Goal: Use online tool/utility: Utilize a website feature to perform a specific function

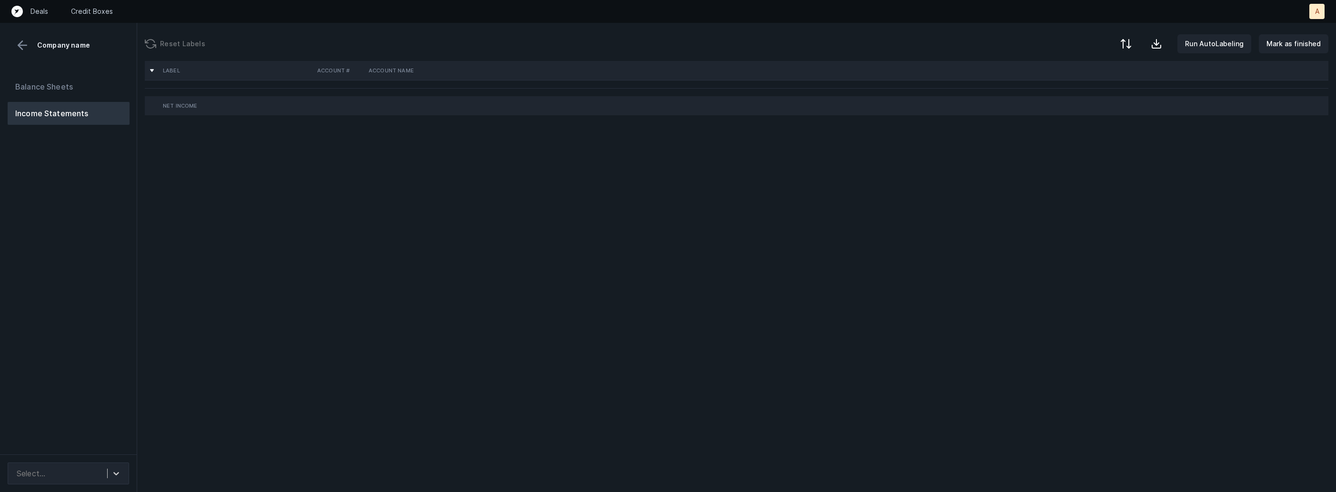
click at [124, 295] on div "Balance Sheets Income Statements" at bounding box center [68, 261] width 137 height 387
click at [108, 468] on div at bounding box center [116, 473] width 17 height 17
click at [99, 447] on div "auto_cleaned_company9577_fileID_32915_tab.csv" at bounding box center [68, 447] width 121 height 19
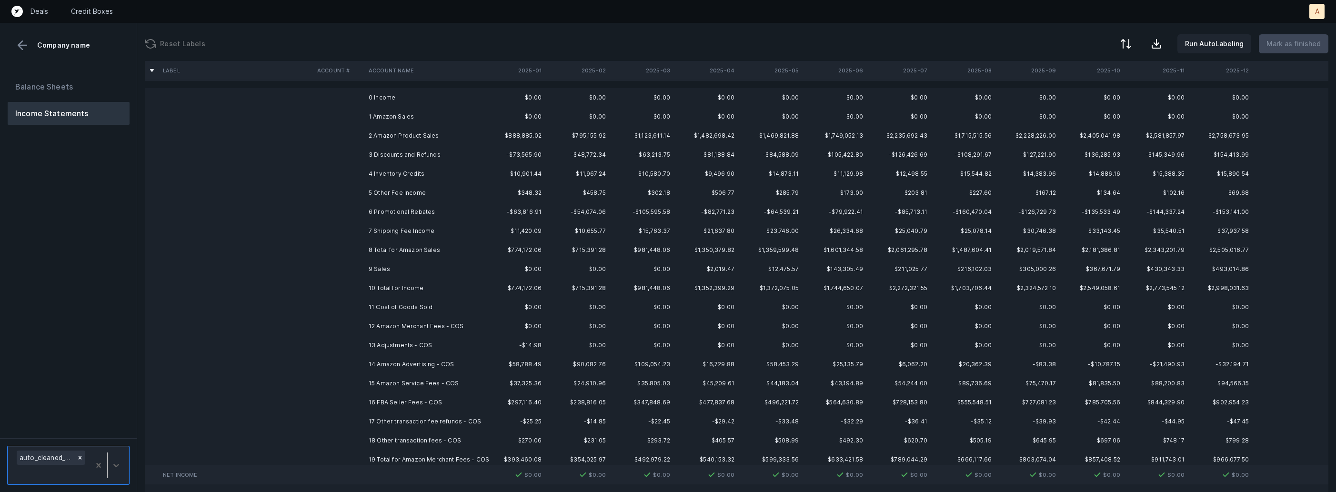
click at [405, 127] on td "2 Amazon Product Sales" at bounding box center [423, 135] width 116 height 19
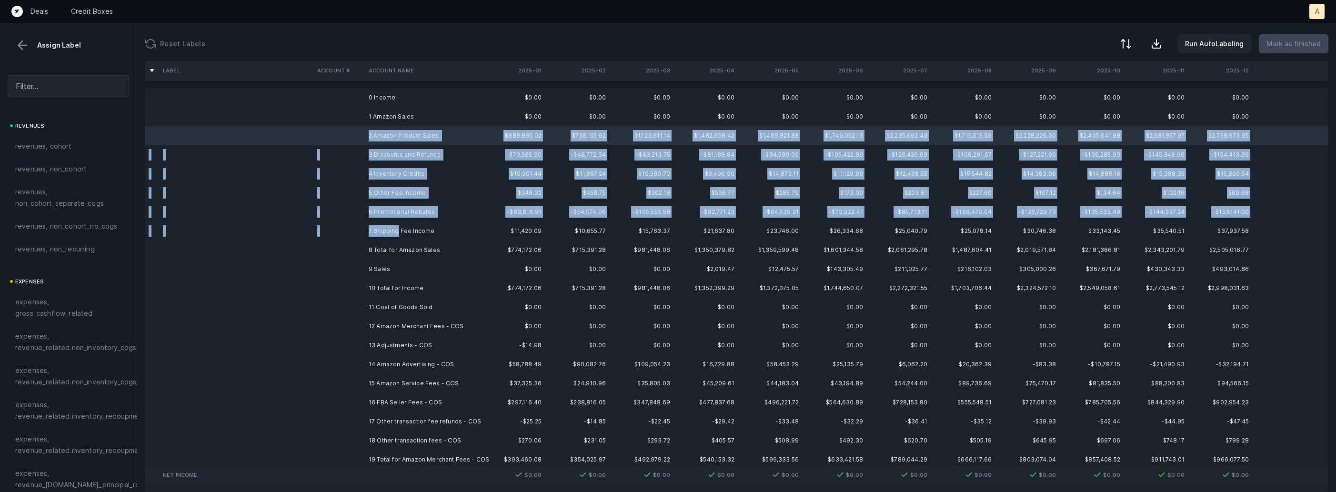
click at [398, 228] on td "7 Shipping Fee Income" at bounding box center [423, 231] width 116 height 19
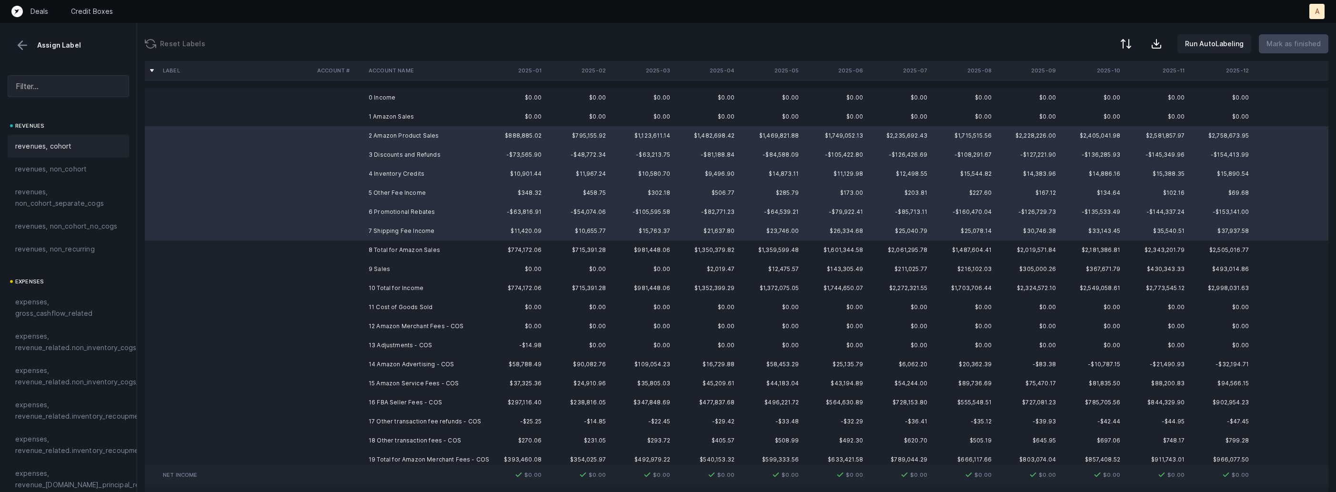
click at [81, 144] on div "revenues, cohort" at bounding box center [68, 146] width 106 height 11
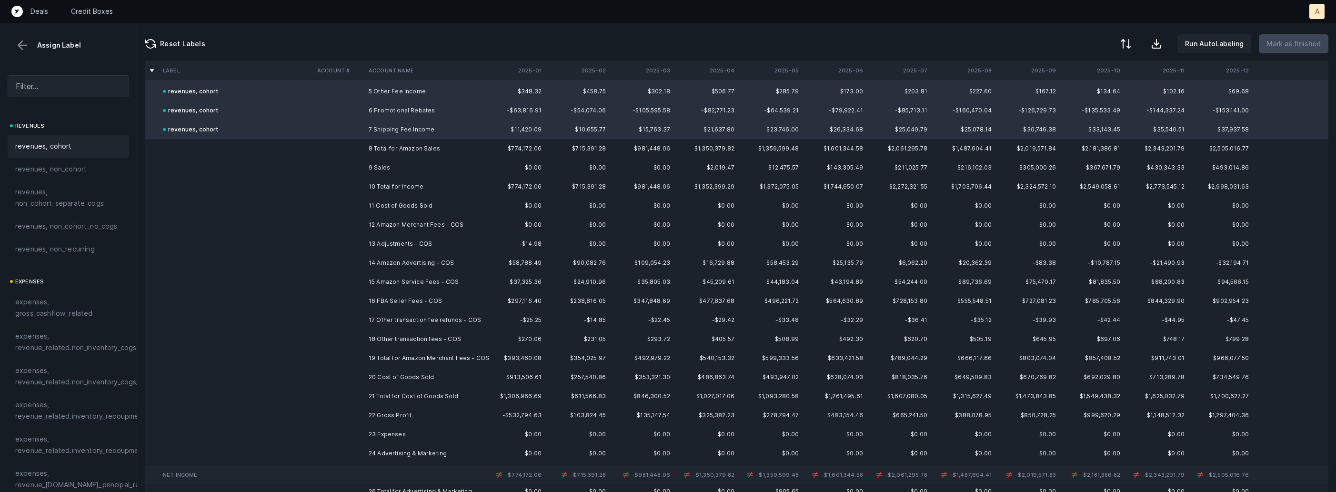
scroll to position [116, 0]
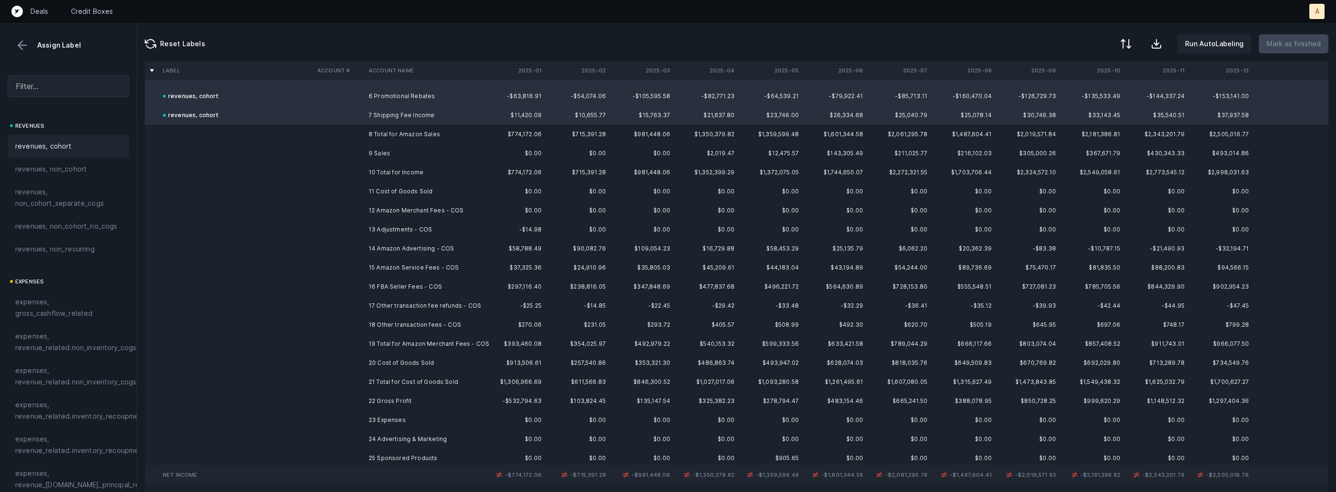
click at [363, 151] on td at bounding box center [338, 153] width 51 height 19
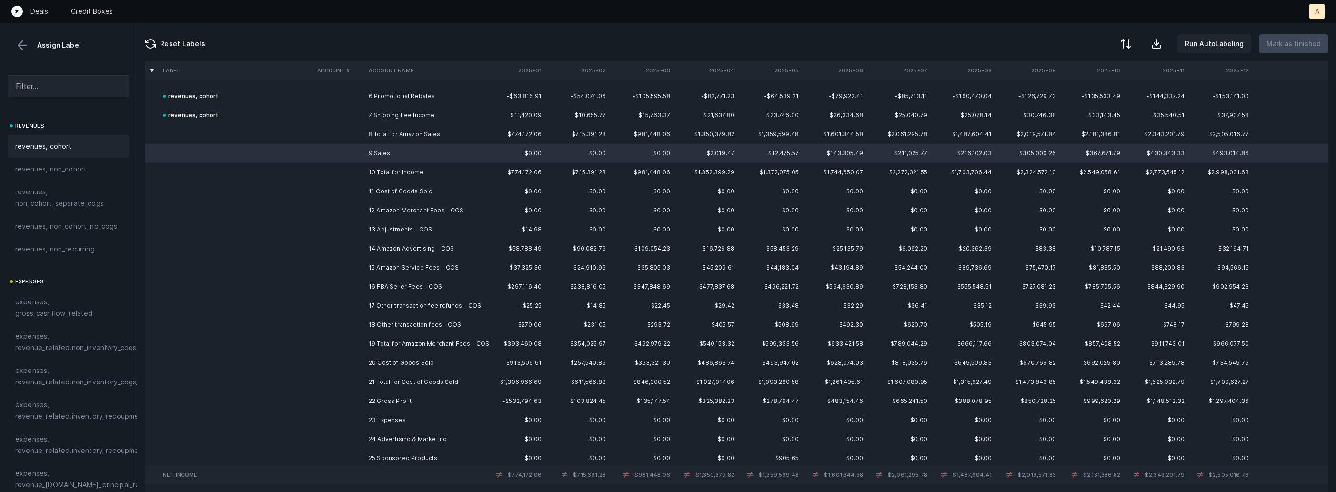
click at [91, 150] on div "revenues, cohort" at bounding box center [68, 146] width 106 height 11
click at [424, 212] on td "12 Amazon Merchant Fees - COS" at bounding box center [423, 210] width 116 height 19
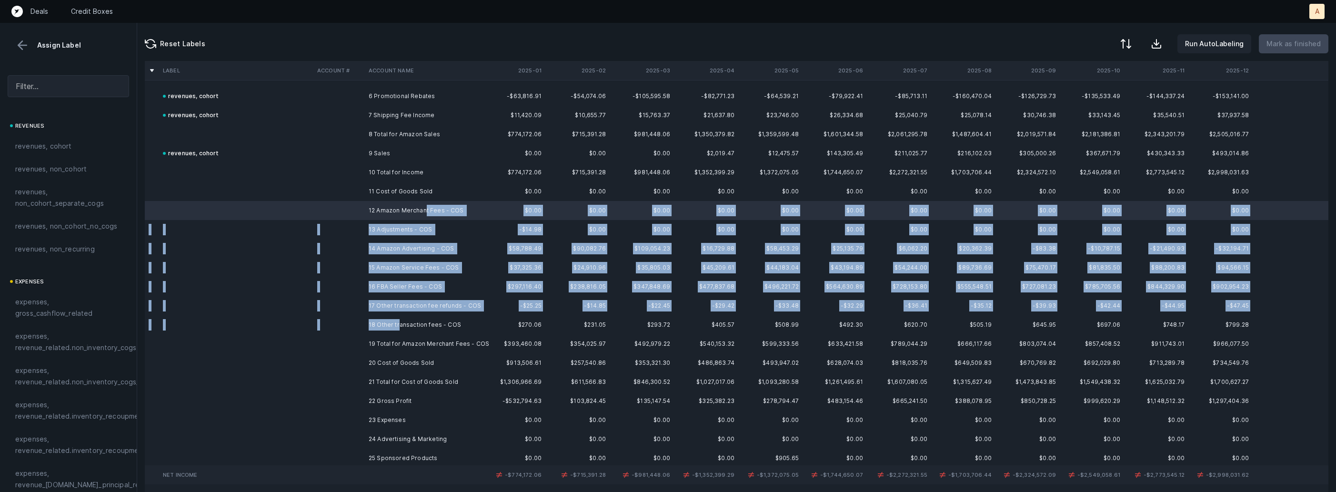
click at [400, 321] on td "18 Other transaction fees - COS" at bounding box center [423, 324] width 116 height 19
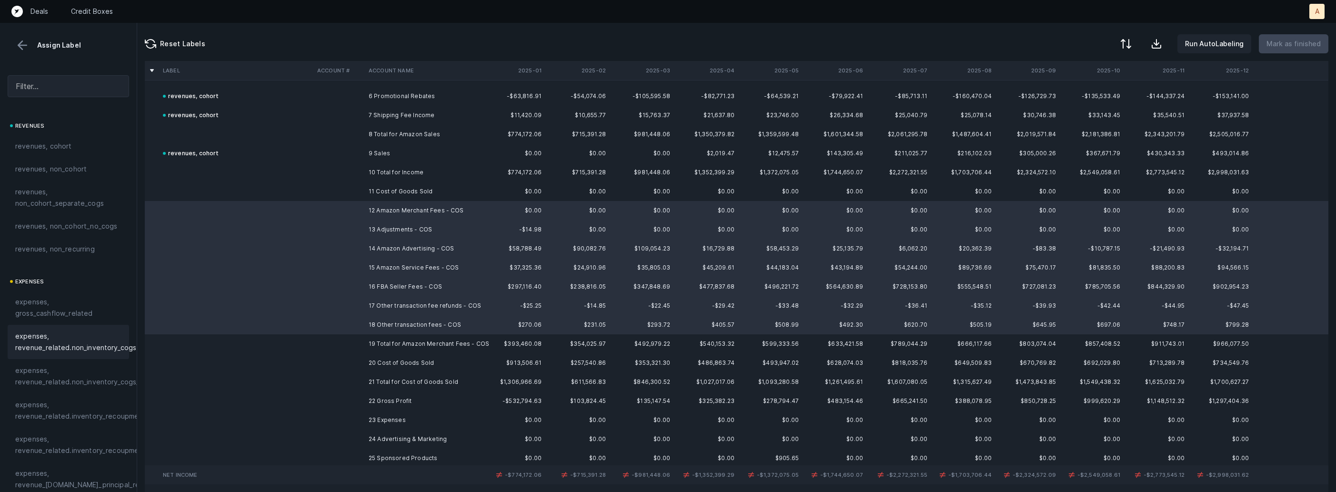
click at [105, 353] on span "expenses, revenue_related.non_inventory_cogs" at bounding box center [75, 342] width 121 height 23
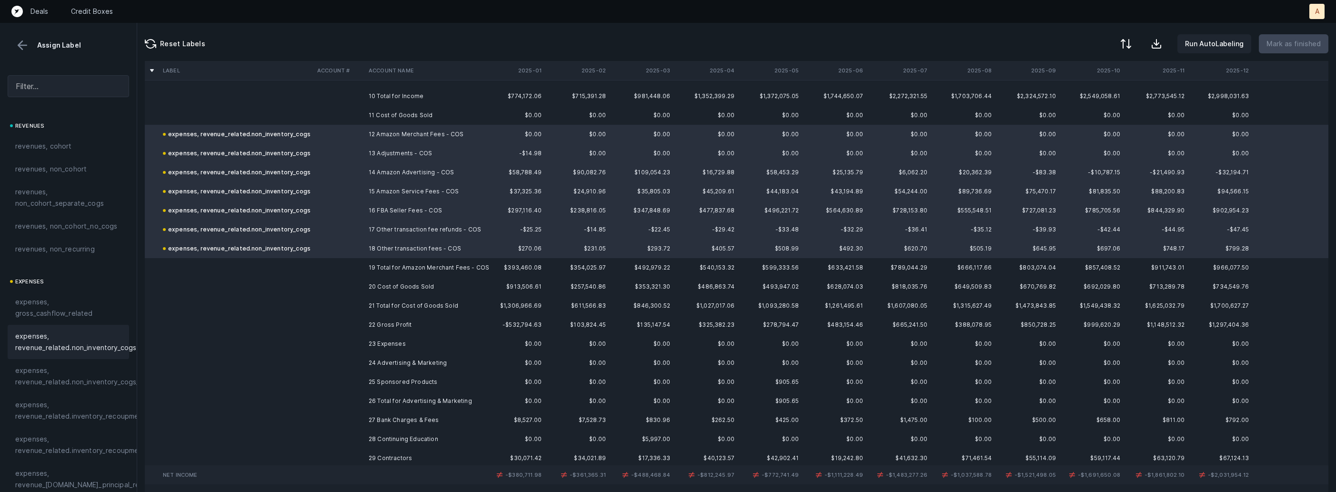
scroll to position [194, 0]
click at [322, 288] on td at bounding box center [338, 284] width 51 height 19
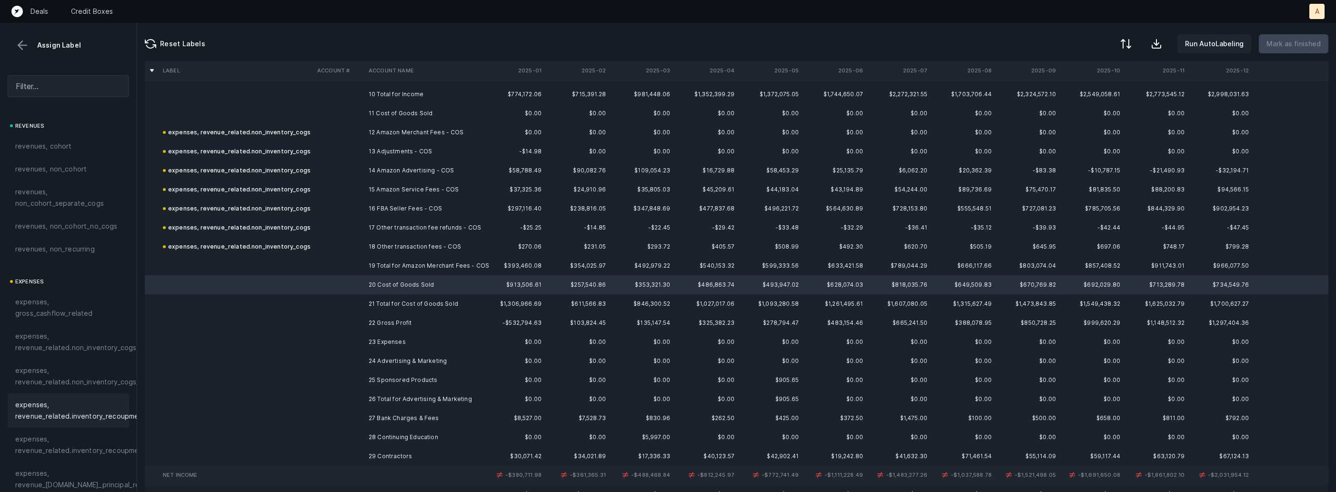
click at [103, 404] on span "expenses, revenue_related.inventory_recoupment" at bounding box center [80, 410] width 131 height 23
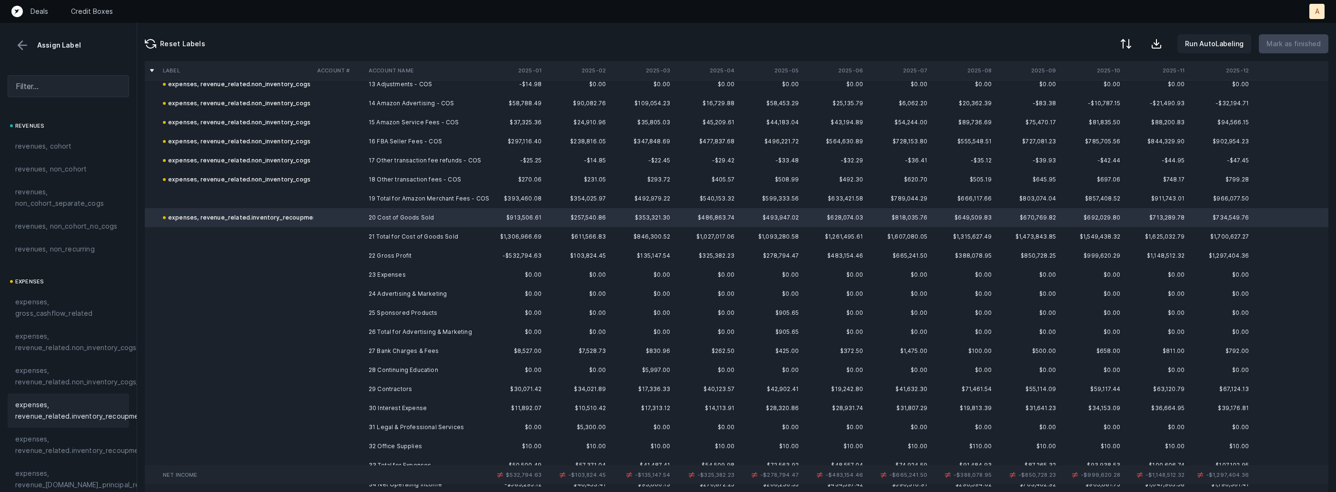
scroll to position [287, 0]
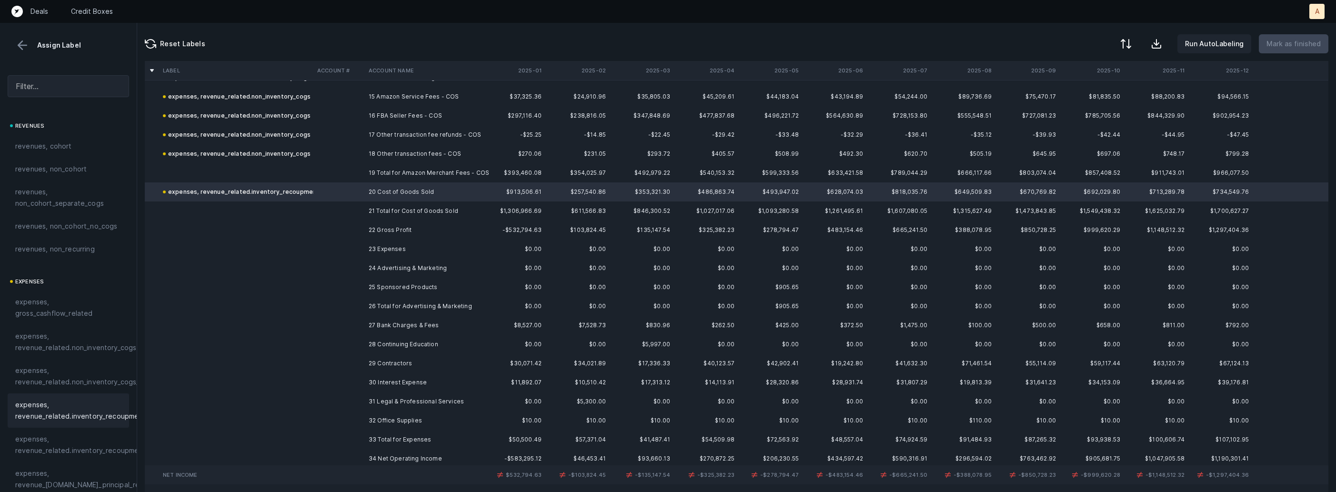
click at [355, 272] on td at bounding box center [338, 268] width 51 height 19
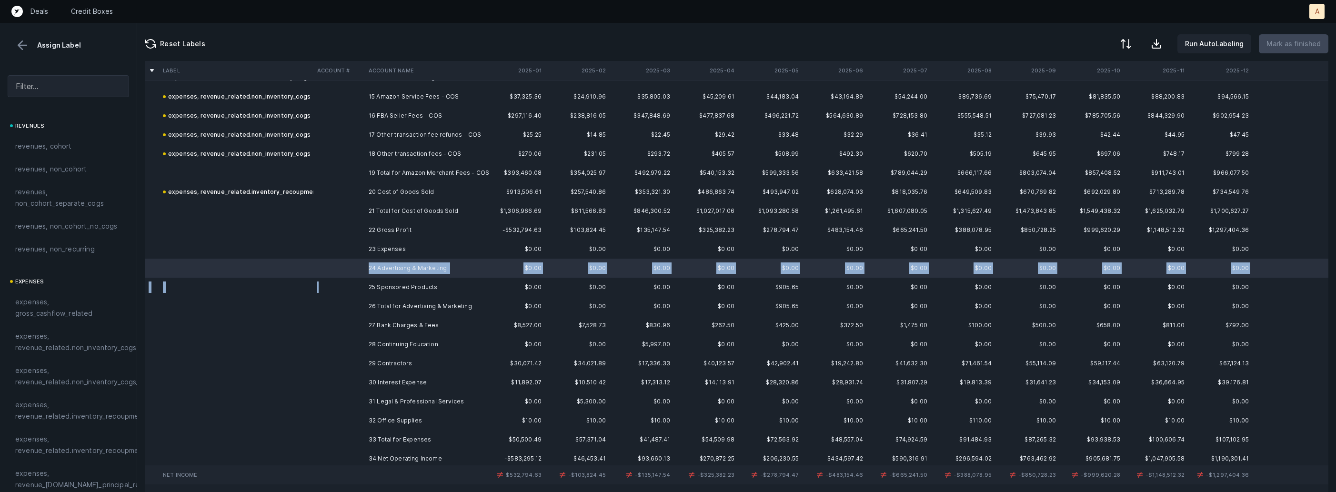
click at [351, 287] on td at bounding box center [338, 287] width 51 height 19
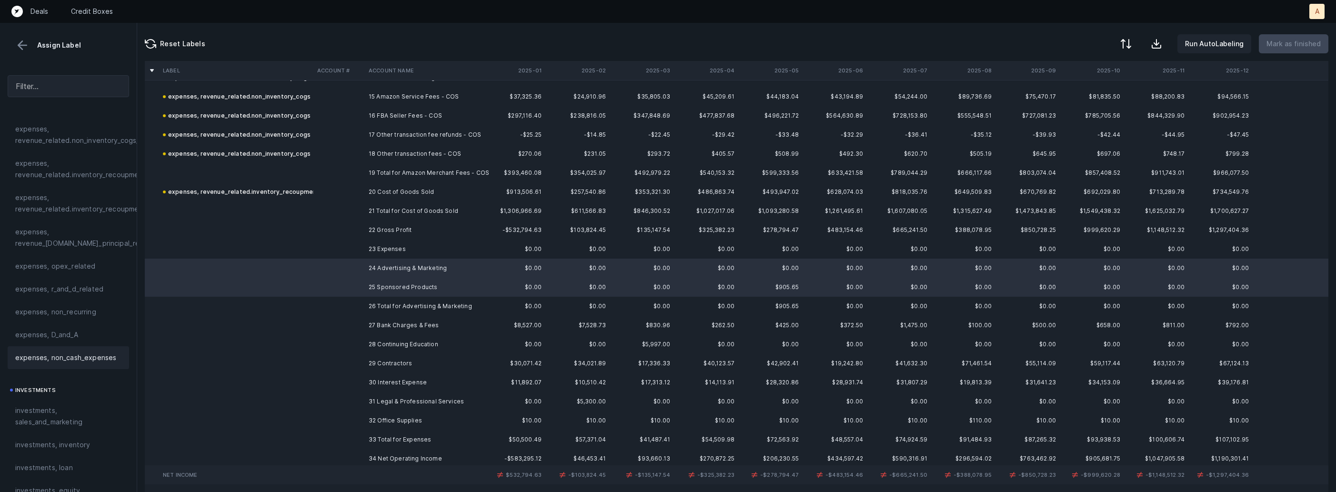
scroll to position [244, 0]
click at [68, 424] on span "investments, sales_and_marketing" at bounding box center [68, 414] width 106 height 23
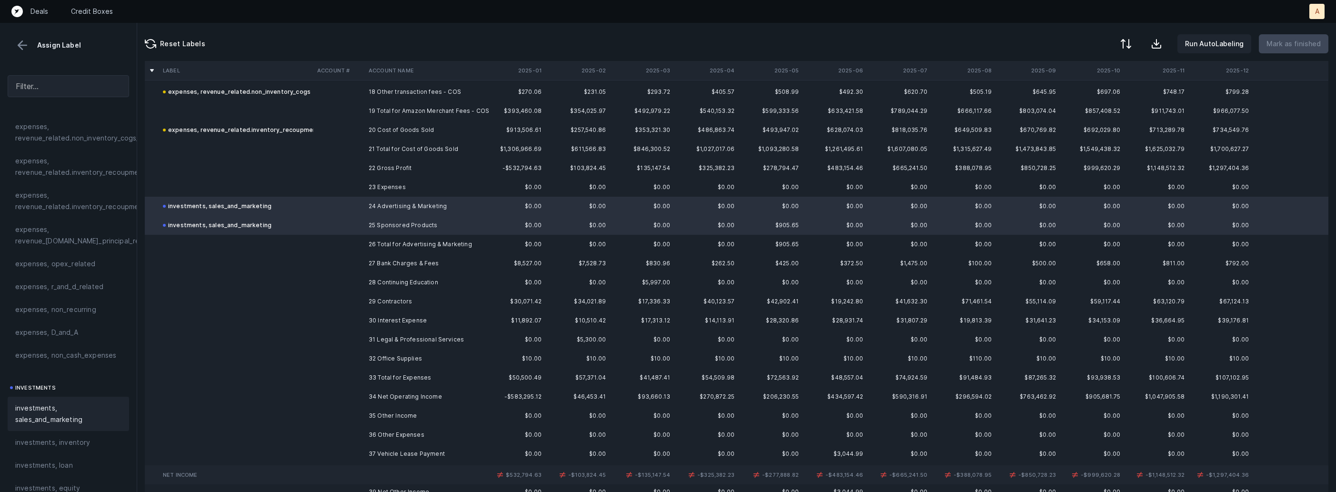
scroll to position [353, 0]
click at [333, 259] on td at bounding box center [338, 259] width 51 height 19
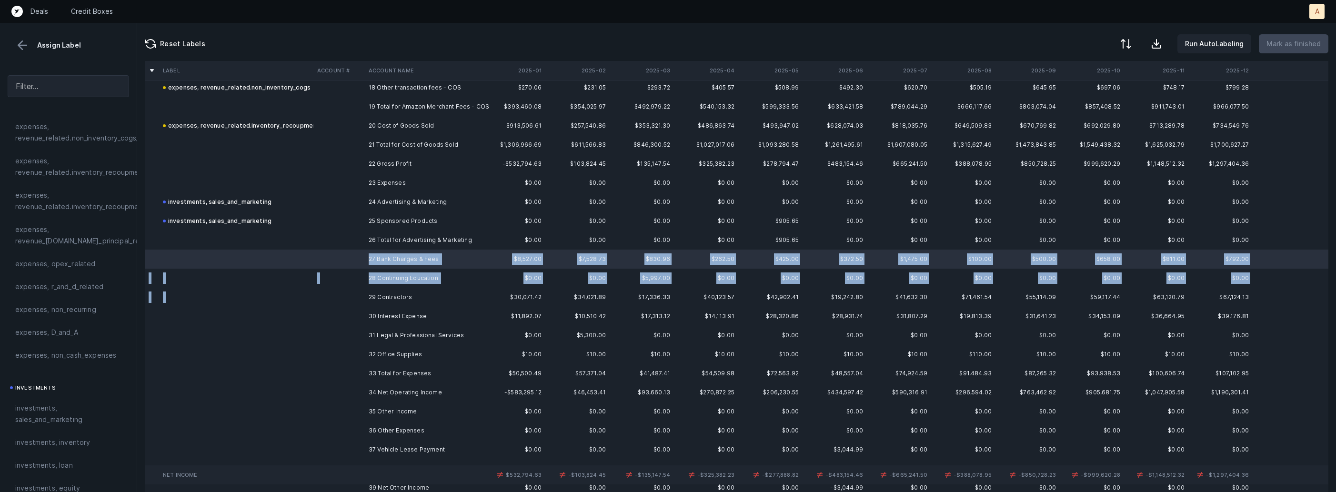
click at [342, 291] on td at bounding box center [338, 297] width 51 height 19
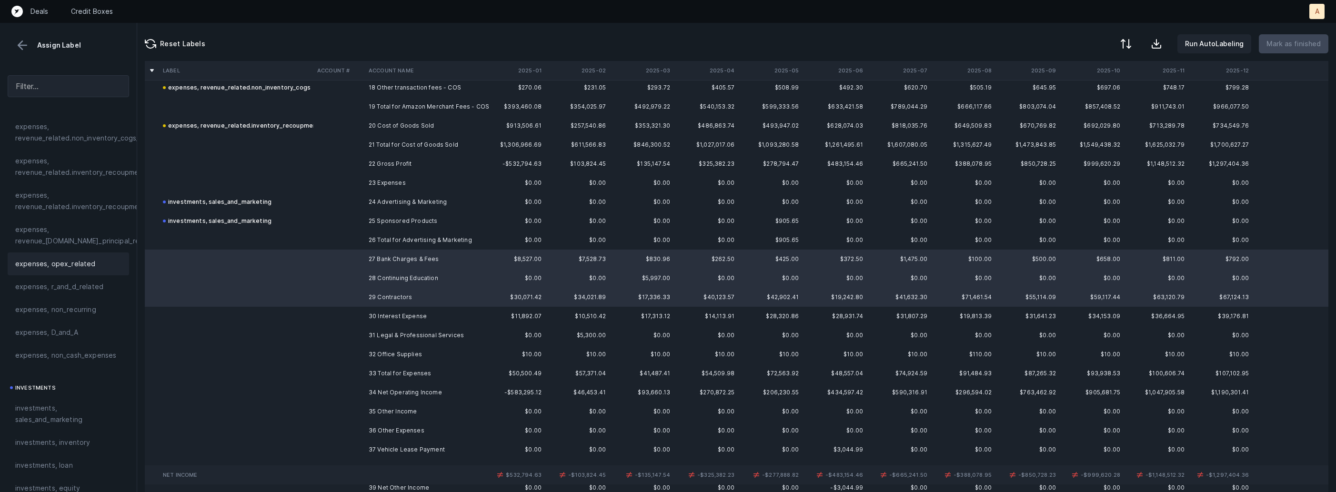
click at [78, 263] on span "expenses, opex_related" at bounding box center [55, 263] width 81 height 11
click at [180, 322] on td at bounding box center [236, 316] width 154 height 19
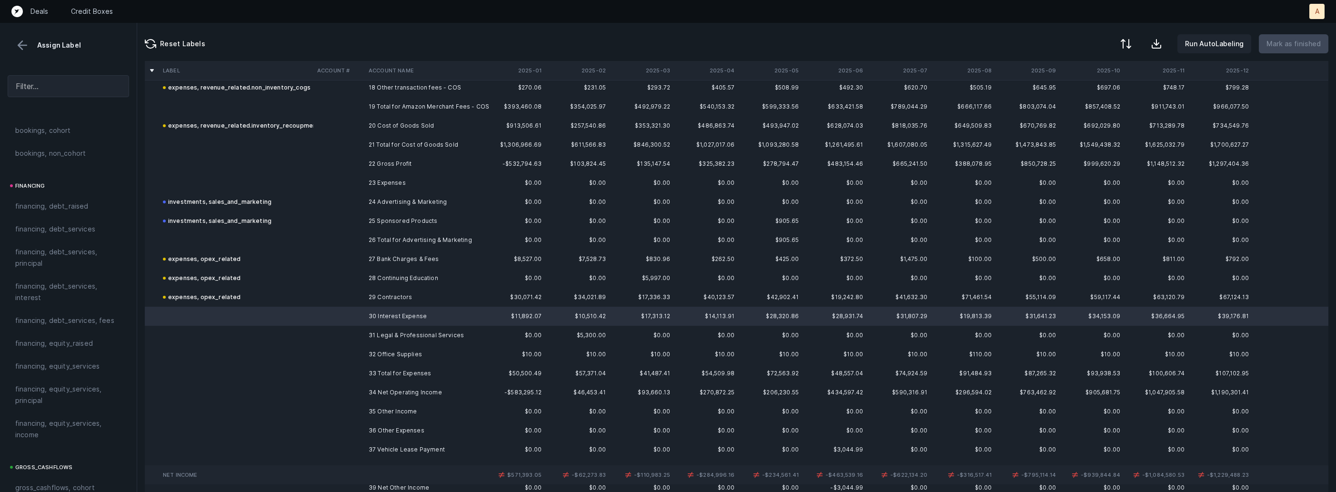
scroll to position [603, 0]
click at [54, 361] on span "financing, debt_services, interest" at bounding box center [68, 366] width 106 height 23
click at [282, 339] on td at bounding box center [236, 335] width 154 height 19
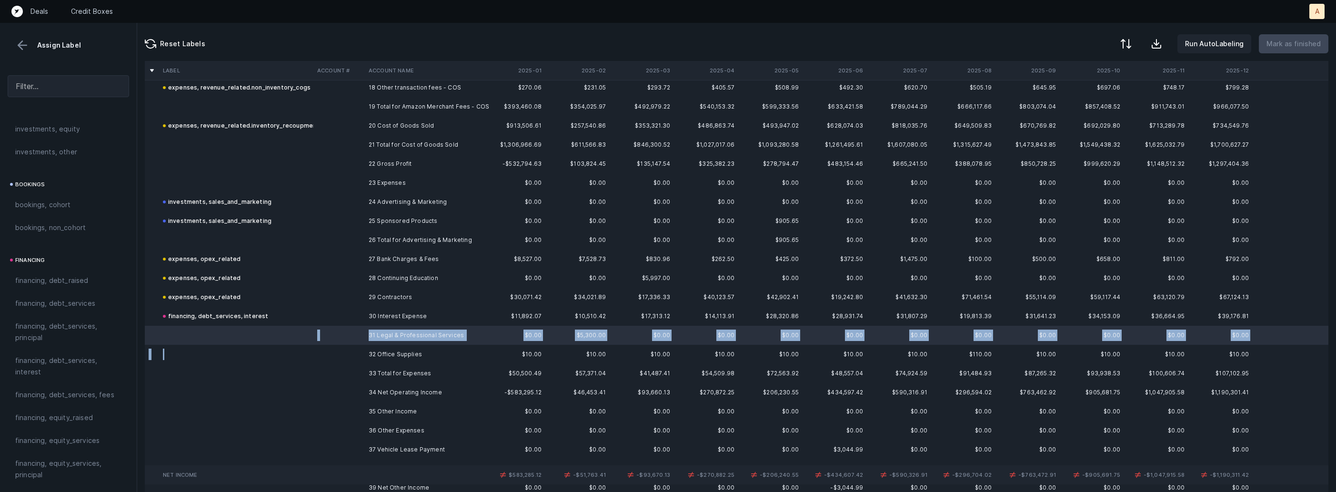
click at [278, 353] on td at bounding box center [236, 354] width 154 height 19
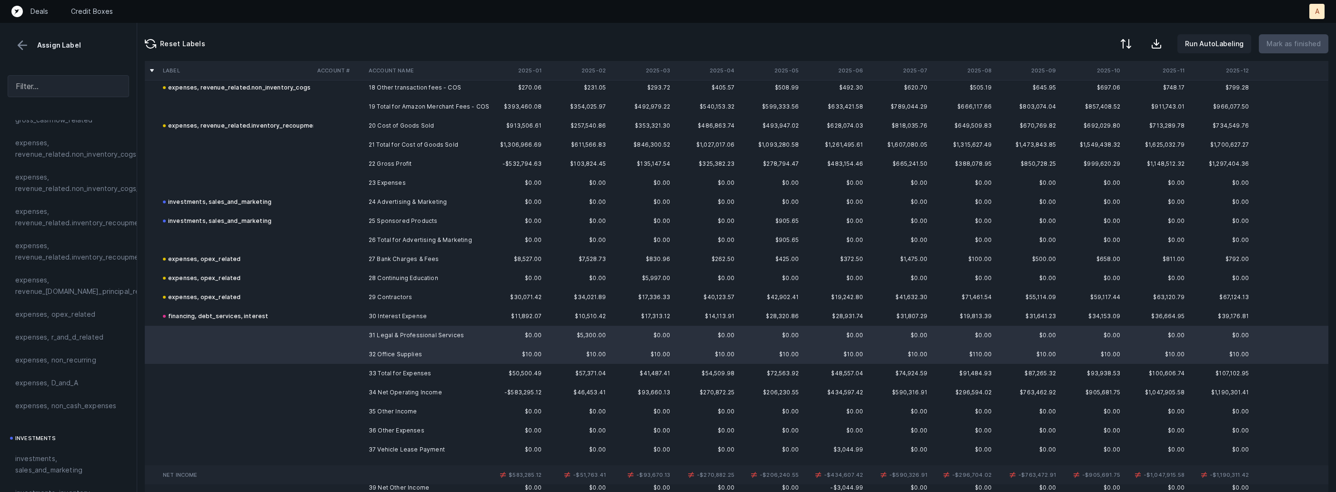
scroll to position [187, 0]
click at [85, 324] on span "expenses, opex_related" at bounding box center [55, 320] width 81 height 11
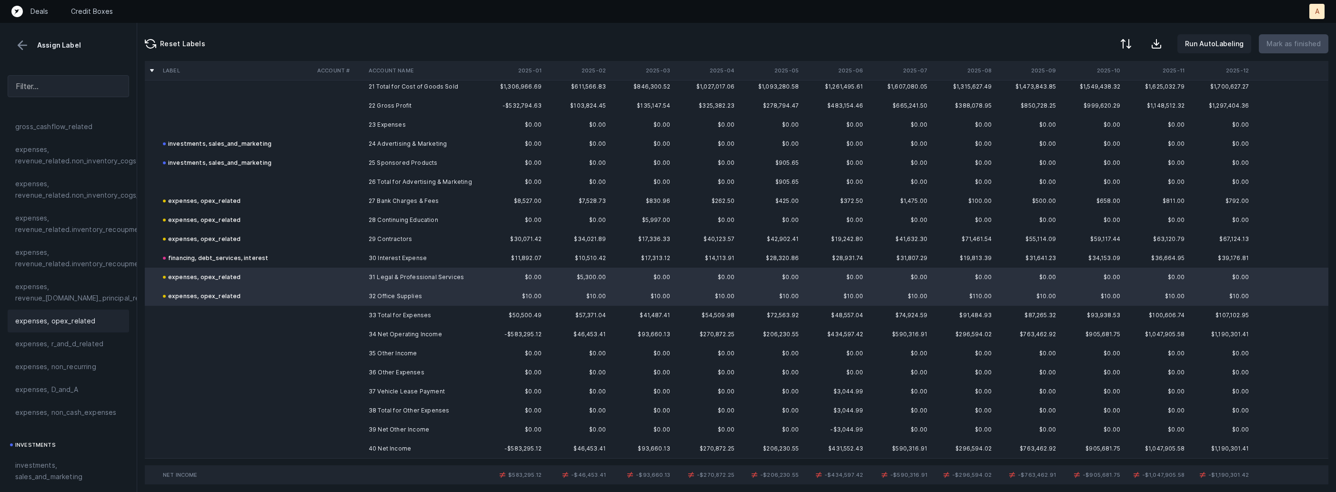
click at [338, 391] on td at bounding box center [338, 391] width 51 height 19
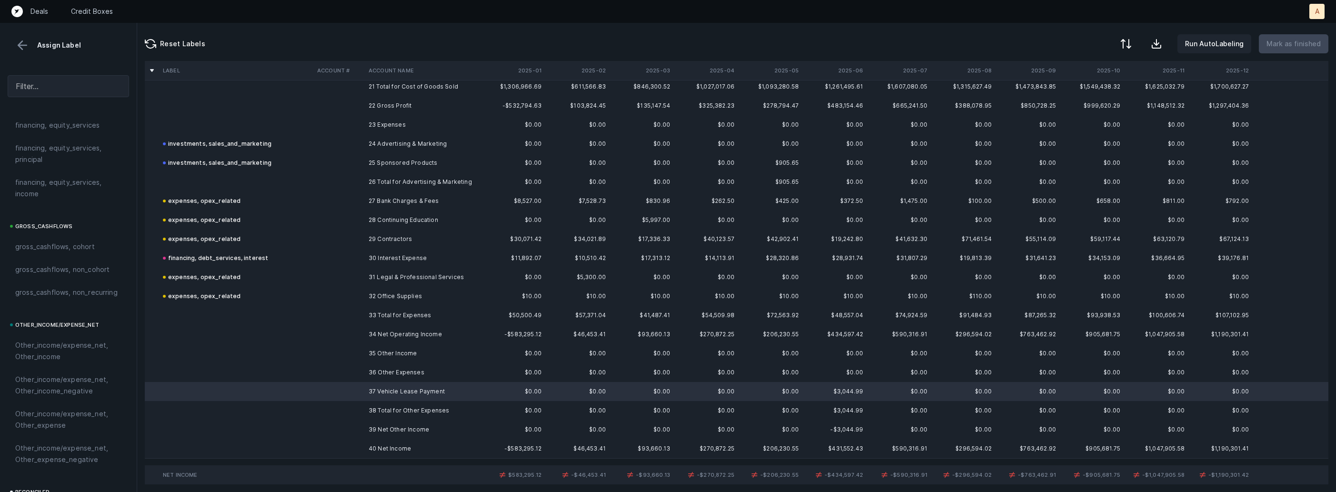
scroll to position [958, 0]
click at [74, 383] on span "Other_income/expense_net, Other_expense" at bounding box center [68, 380] width 106 height 23
click at [333, 444] on td at bounding box center [338, 448] width 51 height 19
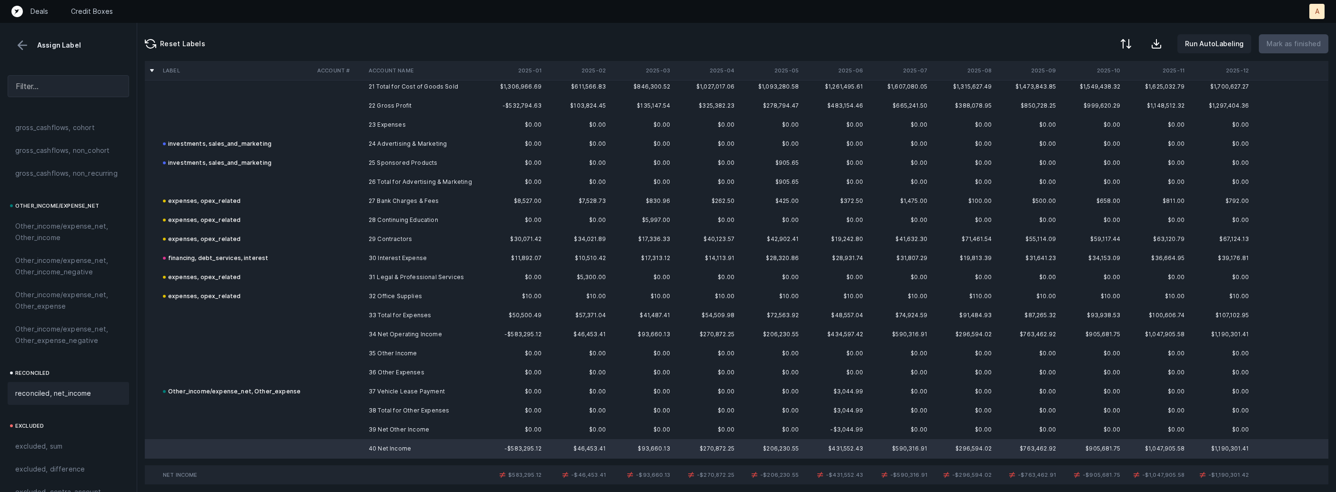
scroll to position [1058, 0]
click at [91, 379] on div "reconciled, net_income" at bounding box center [68, 373] width 106 height 11
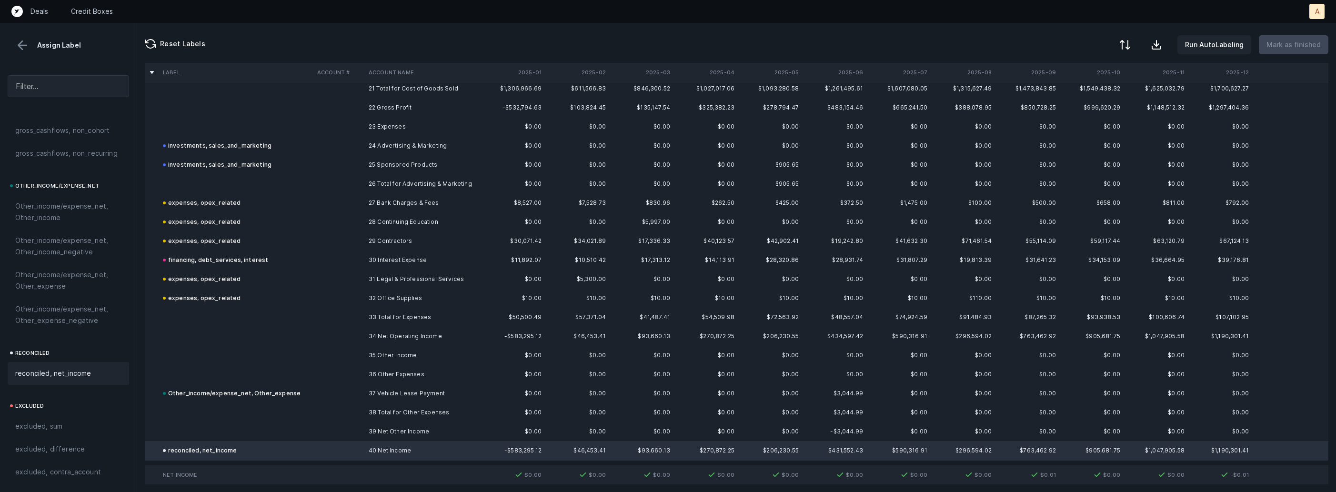
click at [1122, 46] on button at bounding box center [1125, 44] width 21 height 21
click at [1081, 97] on div "By Hum label" at bounding box center [1065, 100] width 42 height 11
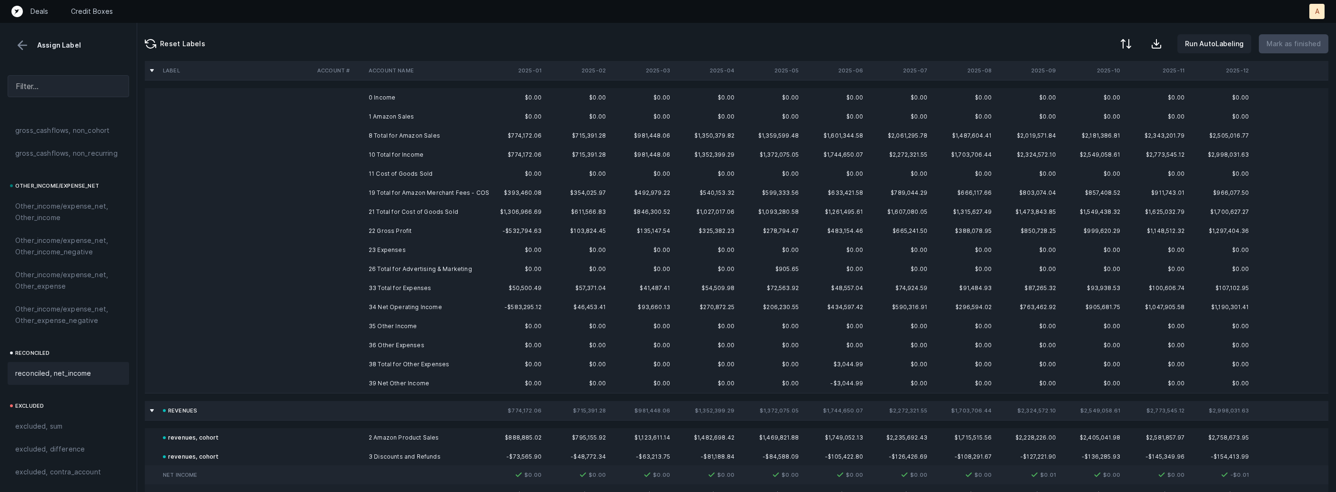
click at [425, 100] on td "0 Income" at bounding box center [423, 97] width 116 height 19
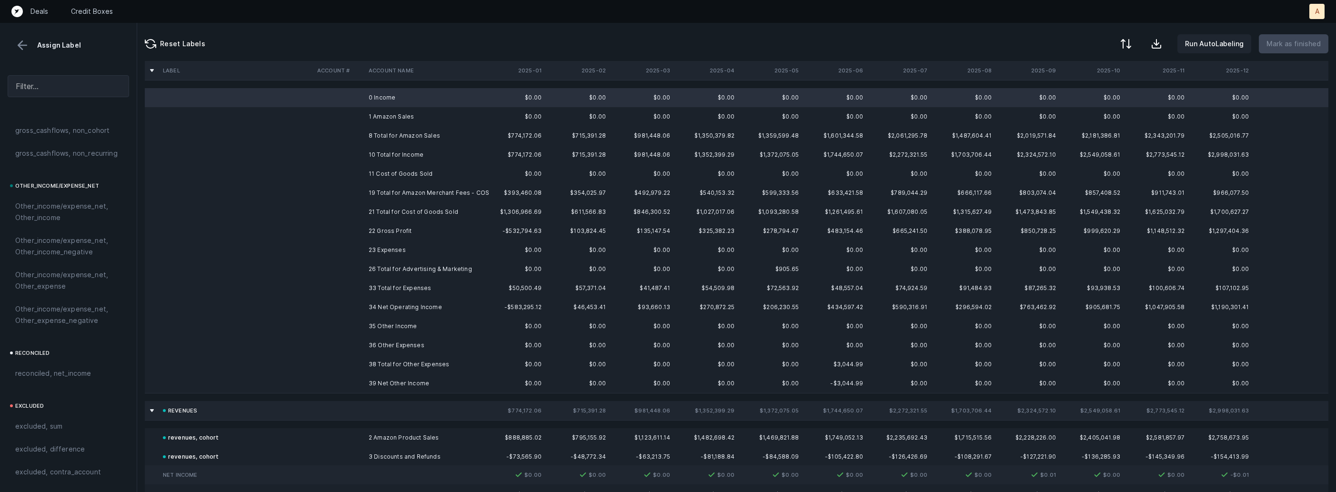
click at [402, 113] on td "1 Amazon Sales" at bounding box center [423, 116] width 116 height 19
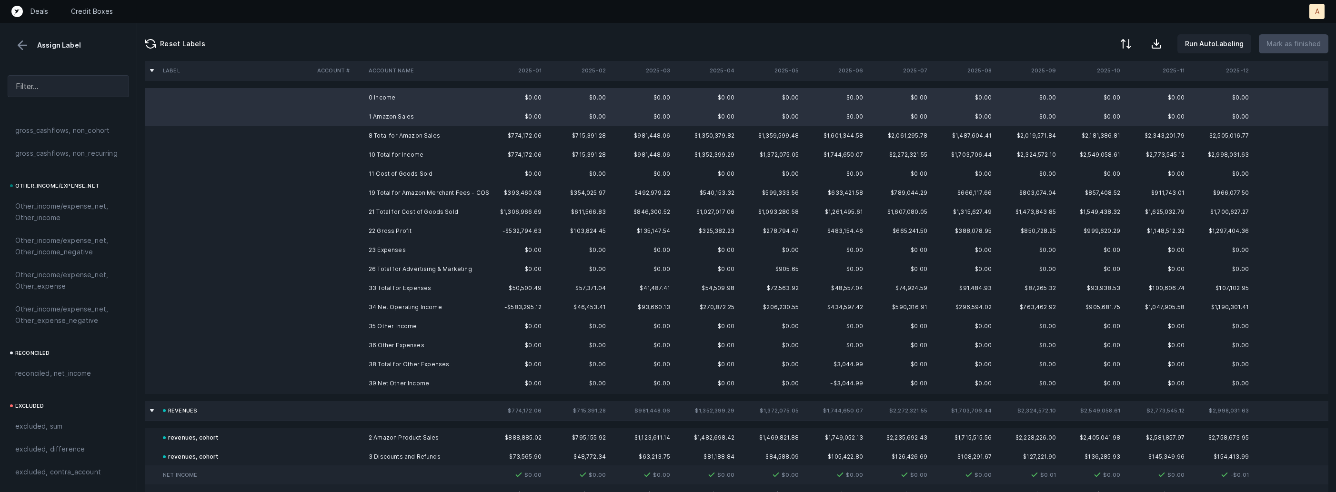
click at [387, 170] on td "11 Cost of Goods Sold" at bounding box center [423, 173] width 116 height 19
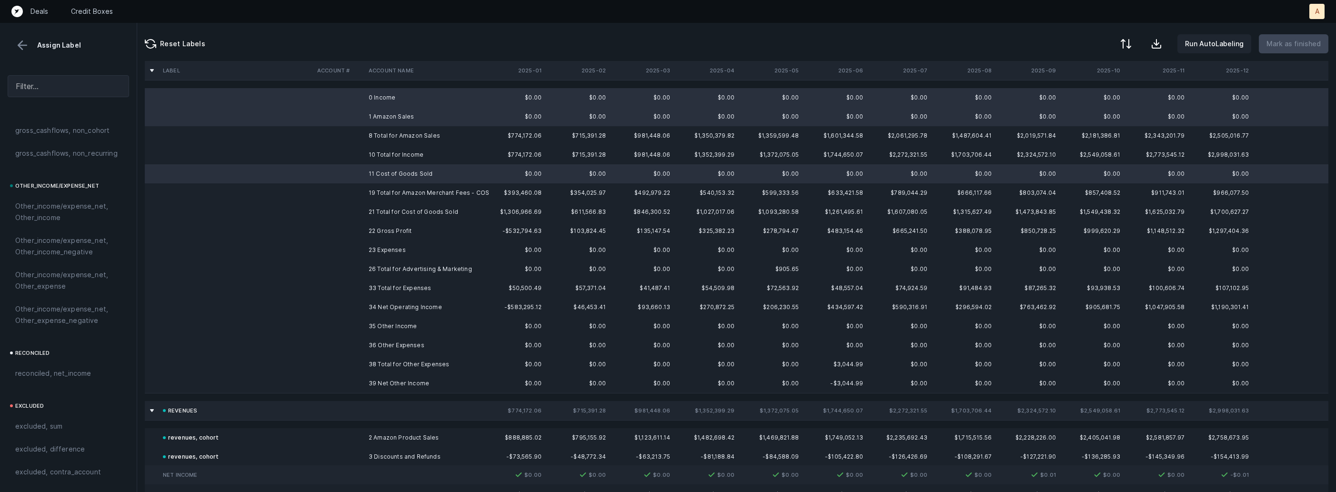
click at [379, 244] on td "23 Expenses" at bounding box center [423, 250] width 116 height 19
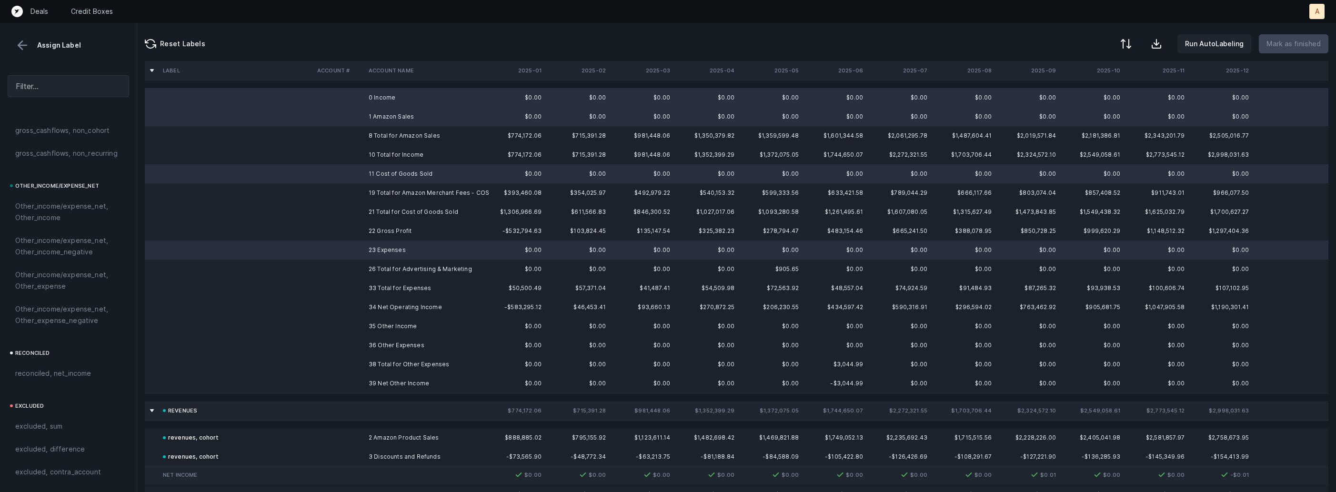
click at [379, 326] on td "35 Other Income" at bounding box center [423, 326] width 116 height 19
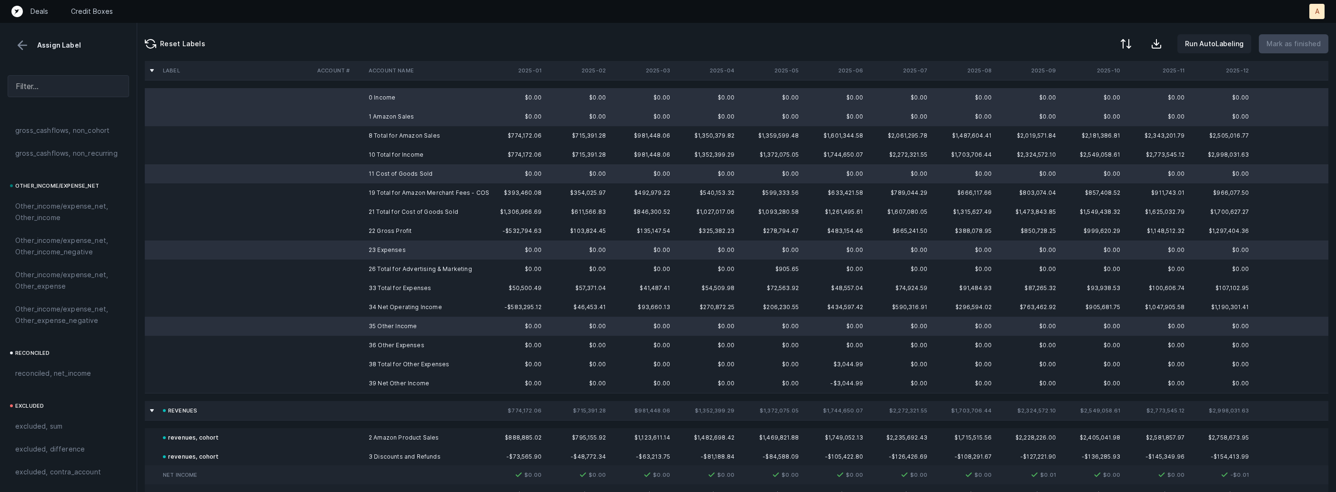
click at [370, 343] on td "36 Other Expenses" at bounding box center [423, 345] width 116 height 19
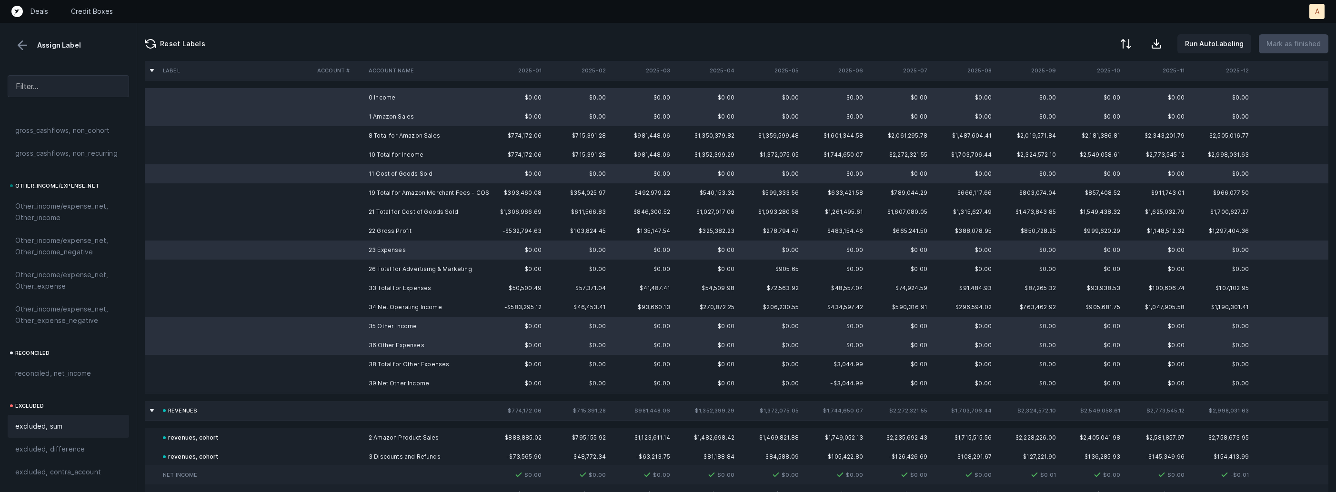
scroll to position [1082, 0]
click at [54, 478] on span "excluded, blank" at bounding box center [40, 472] width 51 height 11
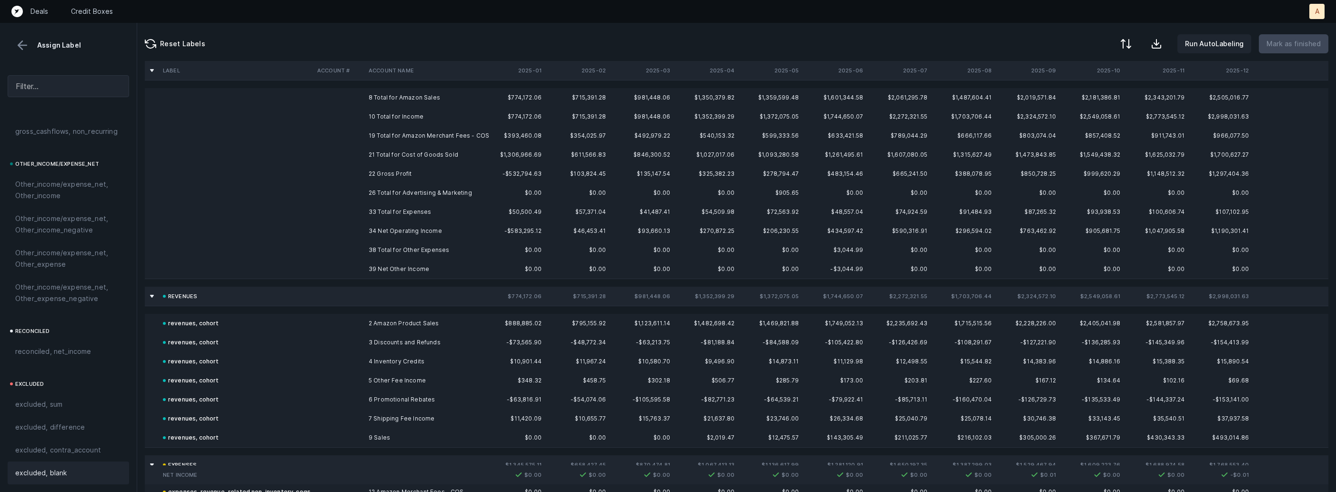
click at [370, 176] on td "22 Gross Profit" at bounding box center [423, 173] width 116 height 19
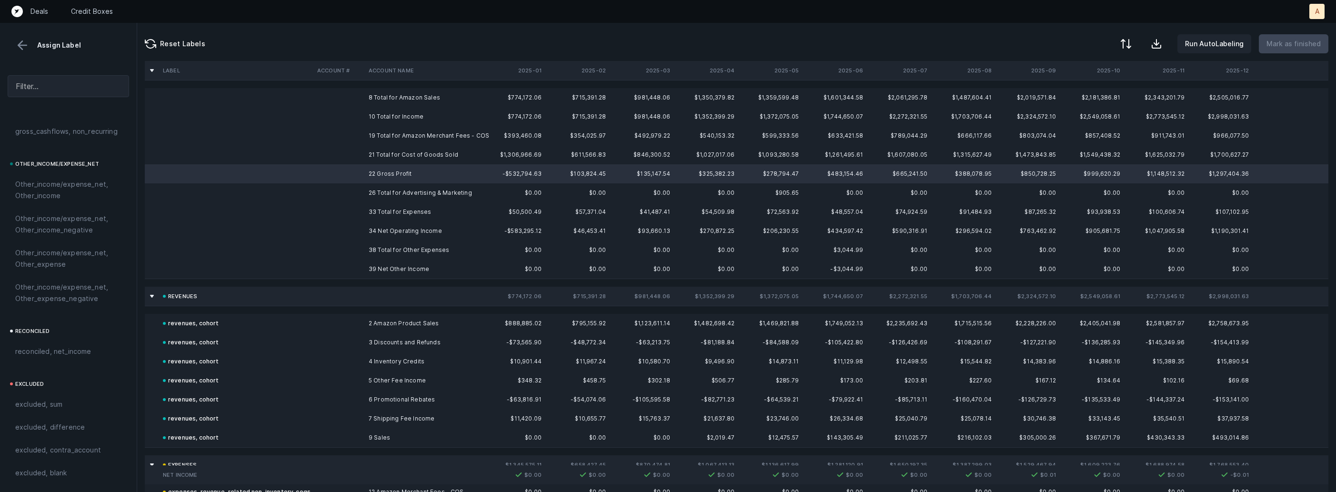
click at [368, 222] on td "34 Net Operating Income" at bounding box center [423, 231] width 116 height 19
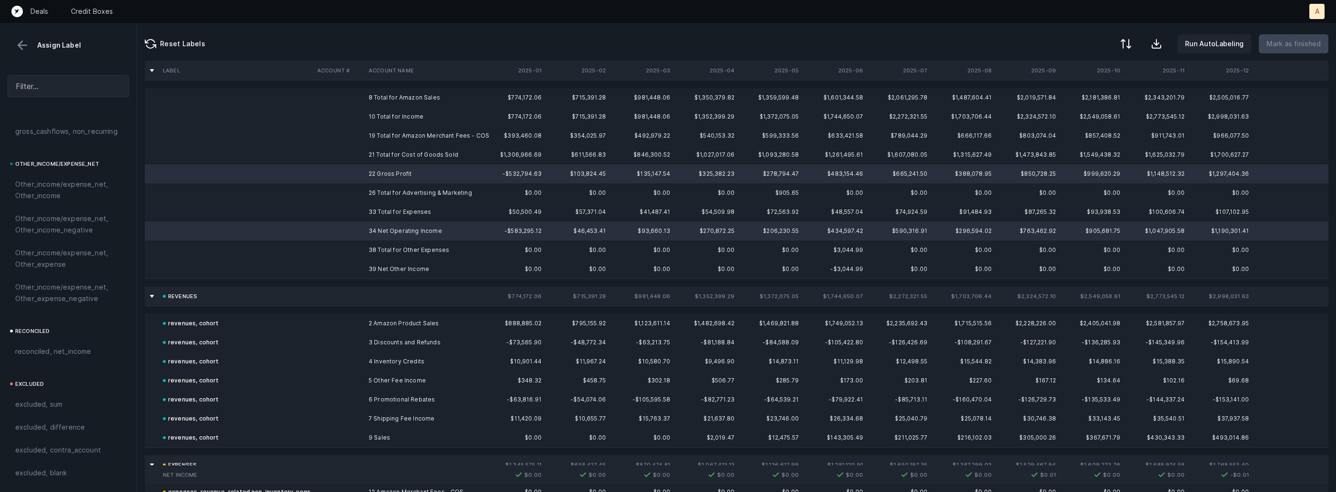
click at [370, 264] on td "39 Net Other Income" at bounding box center [423, 269] width 116 height 19
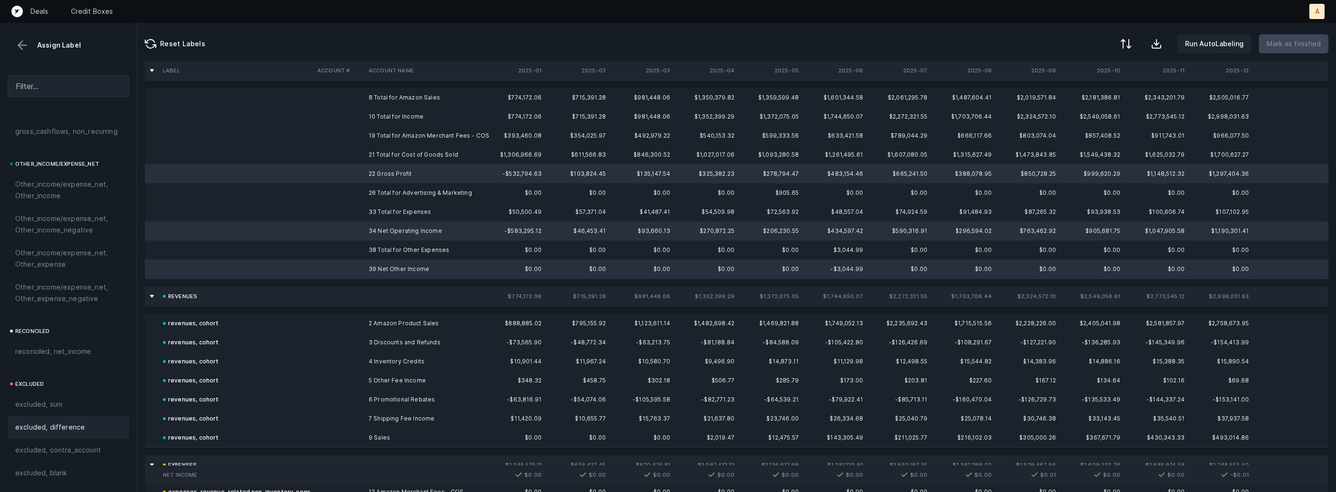
click at [64, 430] on span "excluded, difference" at bounding box center [50, 427] width 70 height 11
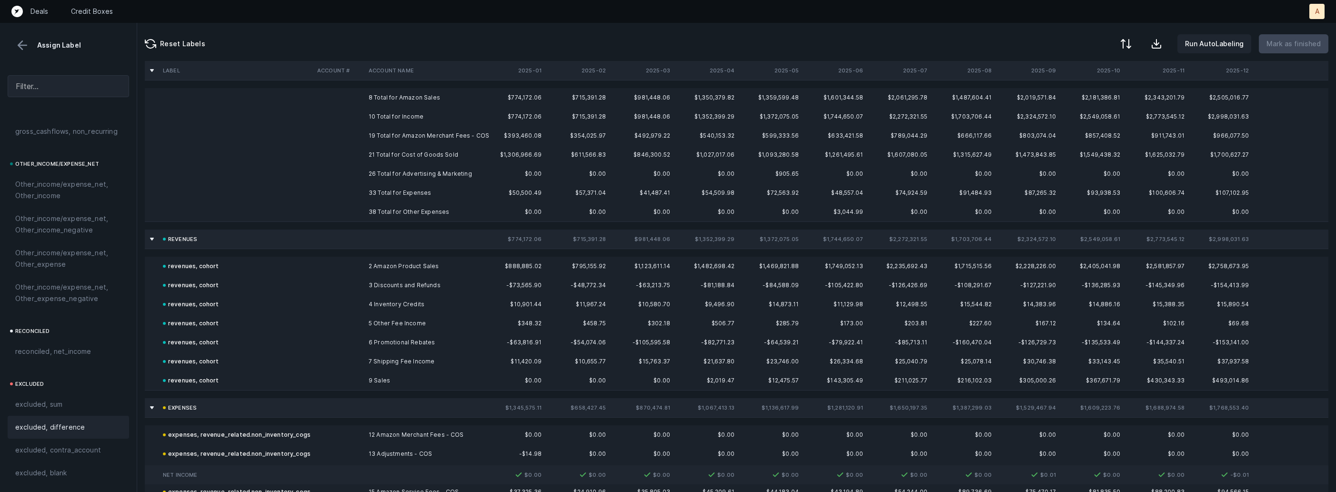
click at [383, 101] on td "8 Total for Amazon Sales" at bounding box center [423, 97] width 116 height 19
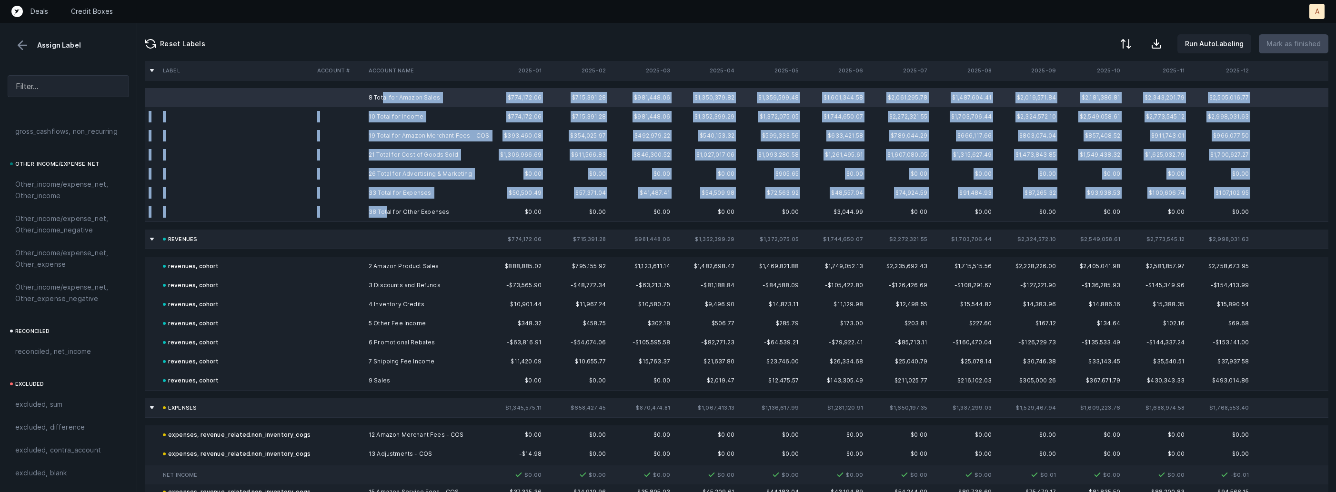
click at [387, 208] on td "38 Total for Other Expenses" at bounding box center [423, 211] width 116 height 19
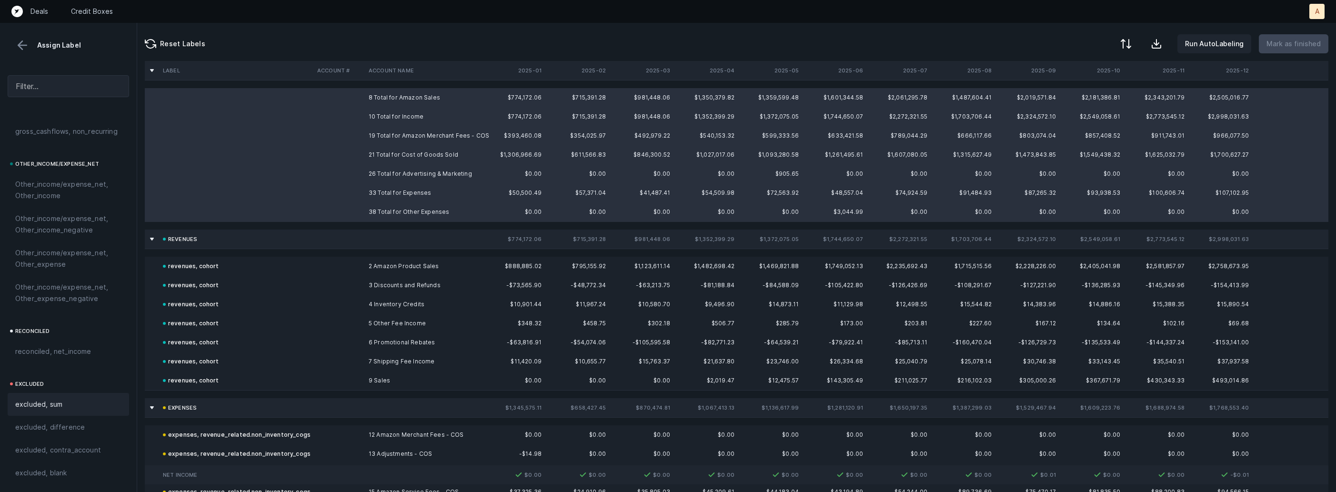
click at [63, 408] on div "excluded, sum" at bounding box center [68, 404] width 106 height 11
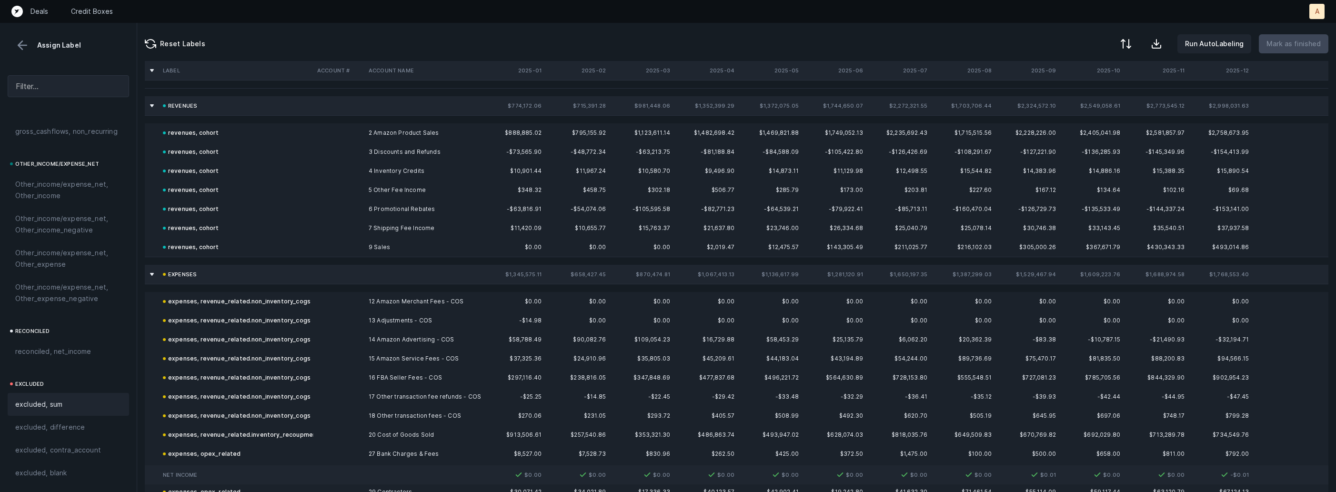
click at [26, 48] on button at bounding box center [22, 45] width 14 height 14
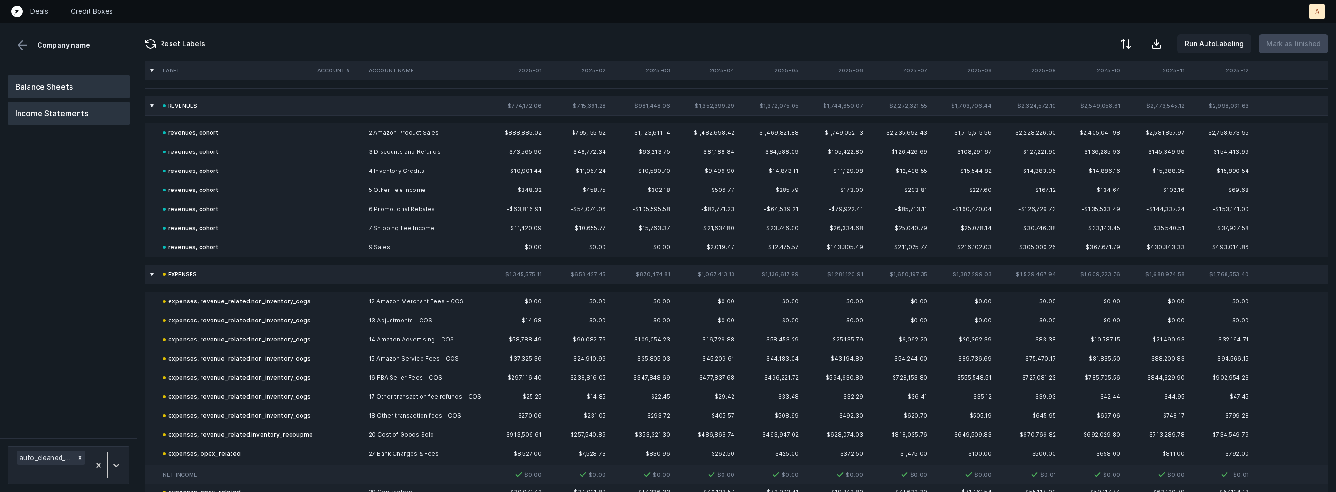
click at [43, 81] on button "Balance Sheets" at bounding box center [69, 86] width 122 height 23
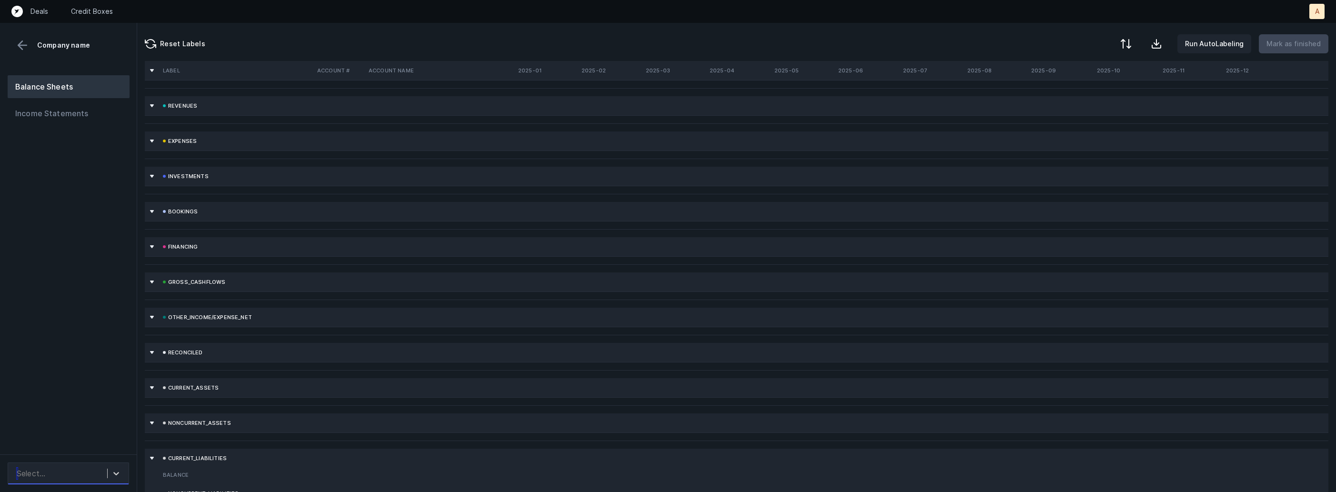
click at [61, 463] on div "Select..." at bounding box center [68, 474] width 121 height 22
click at [70, 444] on div "auto_cleaned_company9577_fileID_32917_tab.csv" at bounding box center [68, 447] width 121 height 19
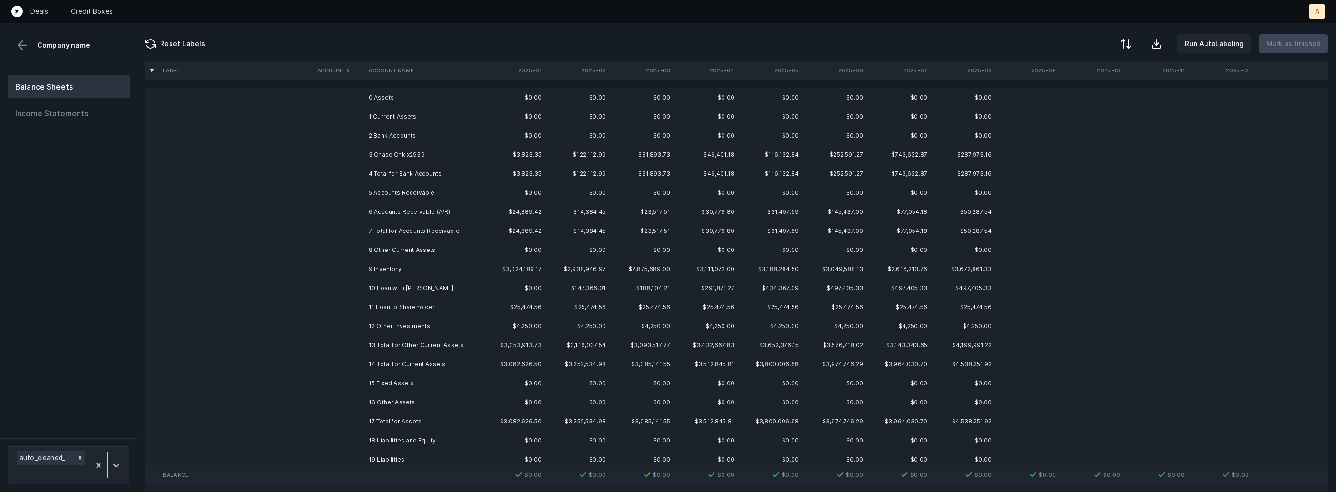
click at [385, 167] on td "4 Total for Bank Accounts" at bounding box center [423, 173] width 116 height 19
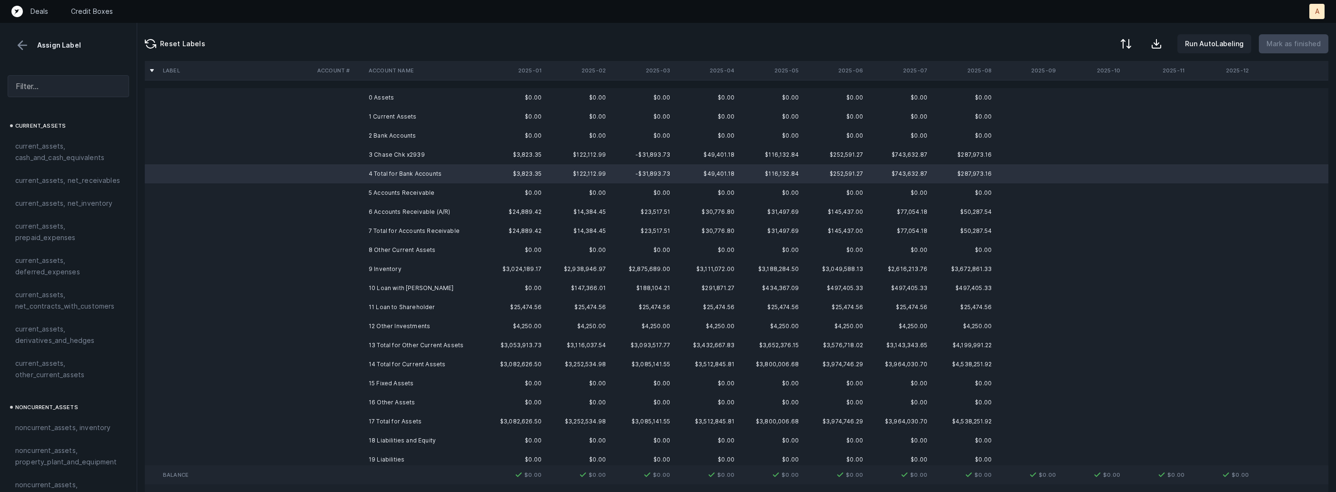
click at [380, 160] on td "3 Chase Chk x2939" at bounding box center [423, 154] width 116 height 19
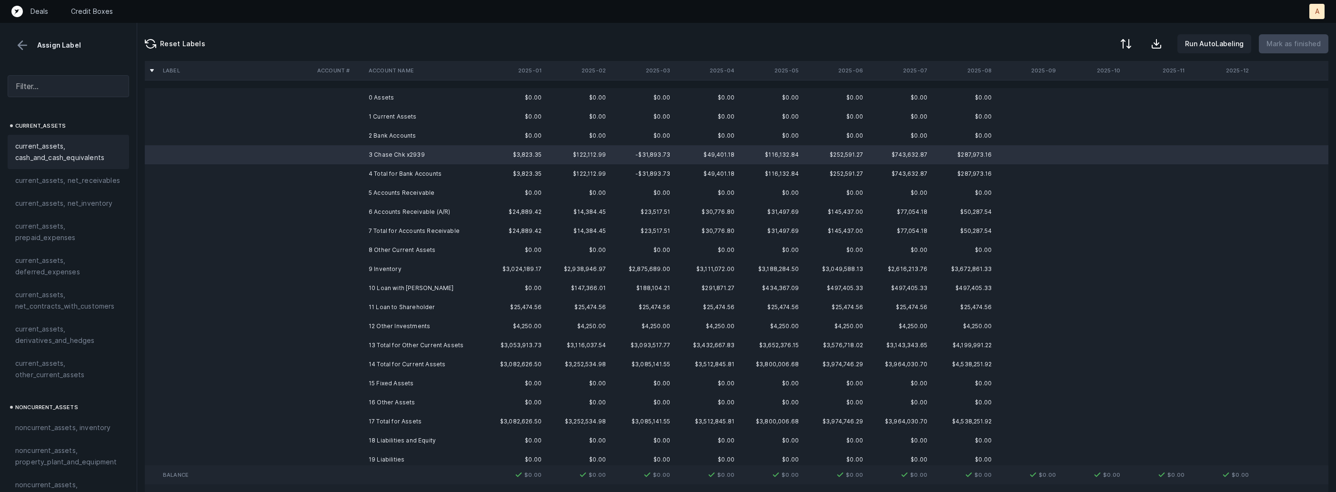
click at [86, 150] on span "current_assets, cash_and_cash_equivalents" at bounding box center [68, 152] width 106 height 23
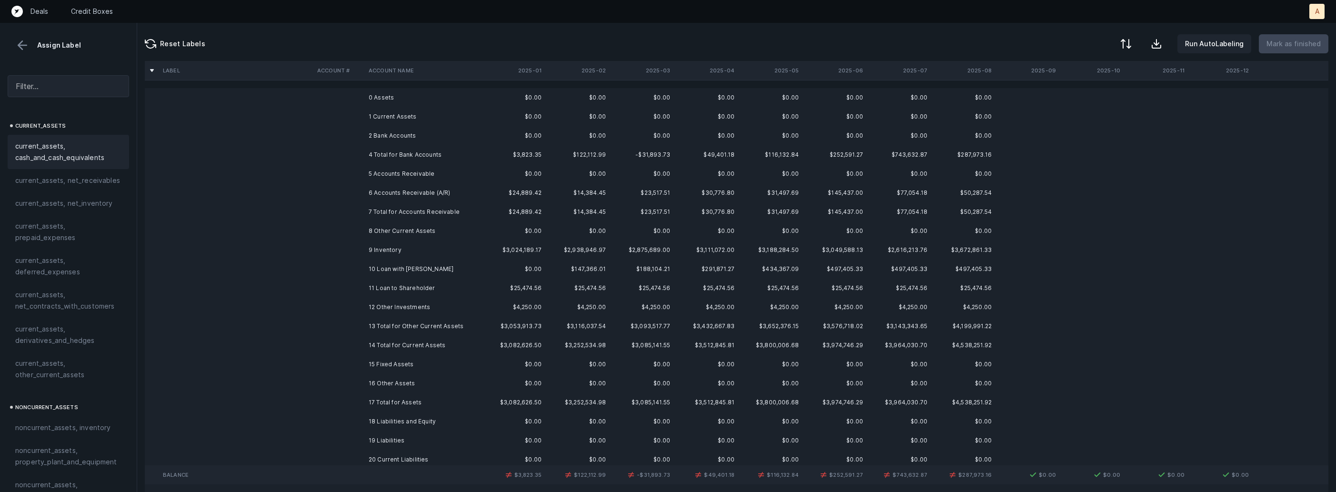
click at [333, 198] on td at bounding box center [338, 192] width 51 height 19
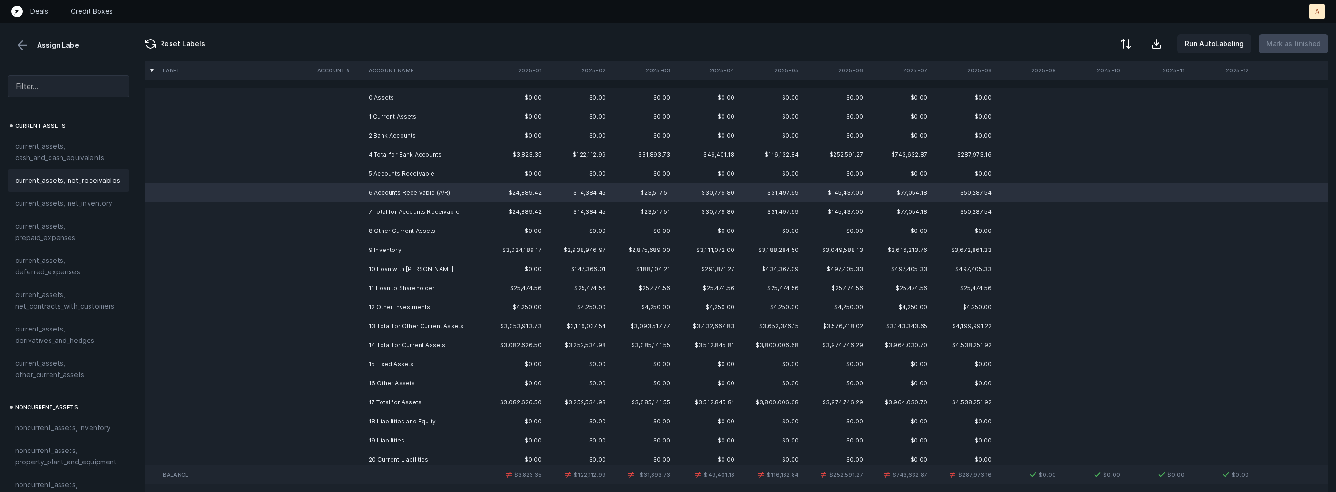
click at [52, 179] on span "current_assets, net_receivables" at bounding box center [67, 180] width 105 height 11
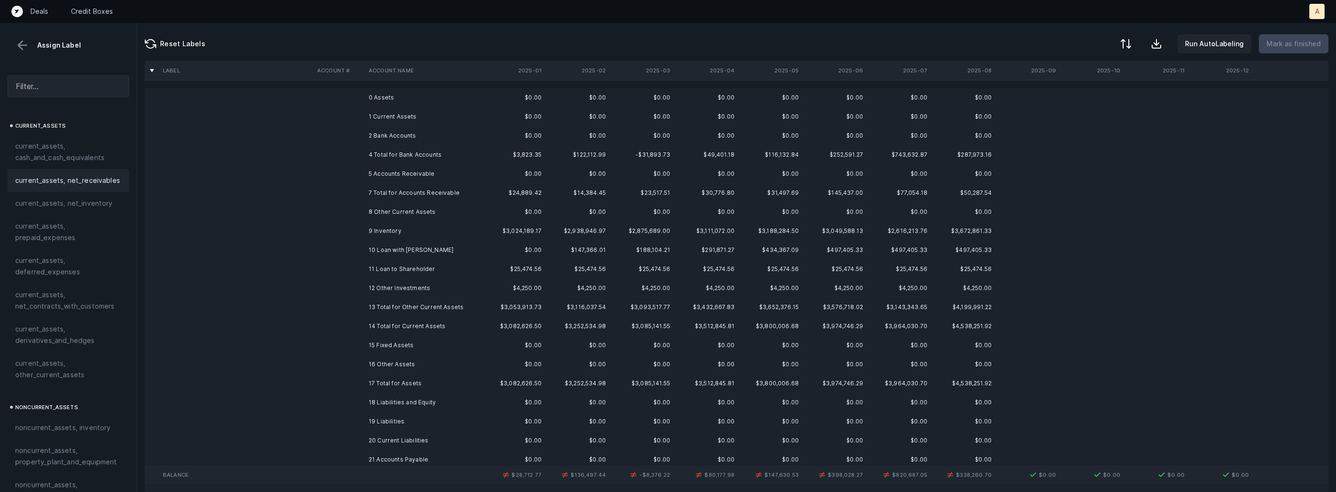
click at [355, 223] on td at bounding box center [338, 231] width 51 height 19
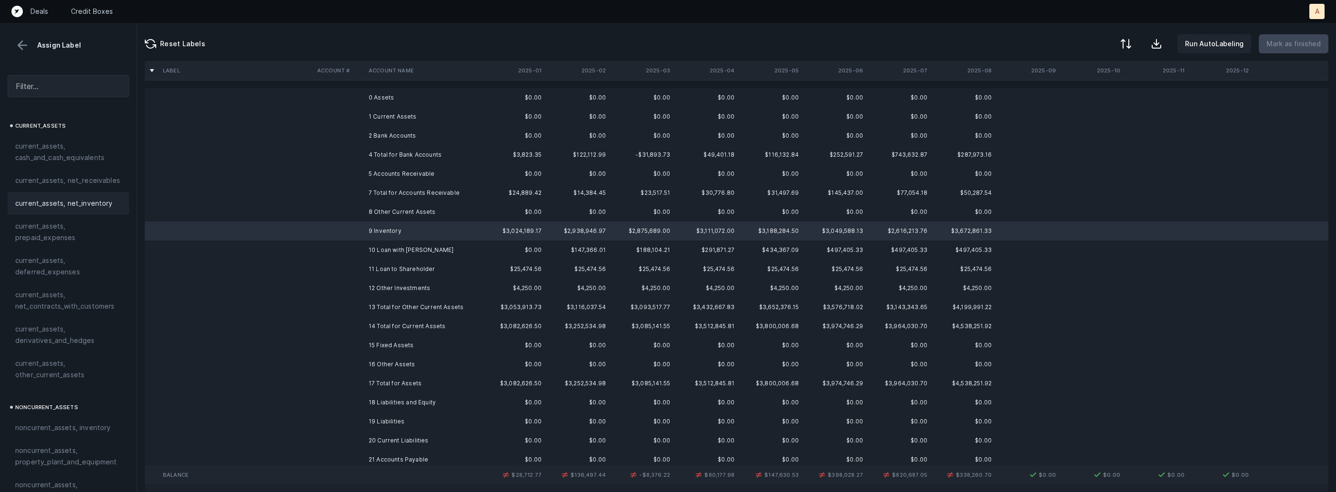
click at [94, 200] on span "current_assets, net_inventory" at bounding box center [64, 203] width 98 height 11
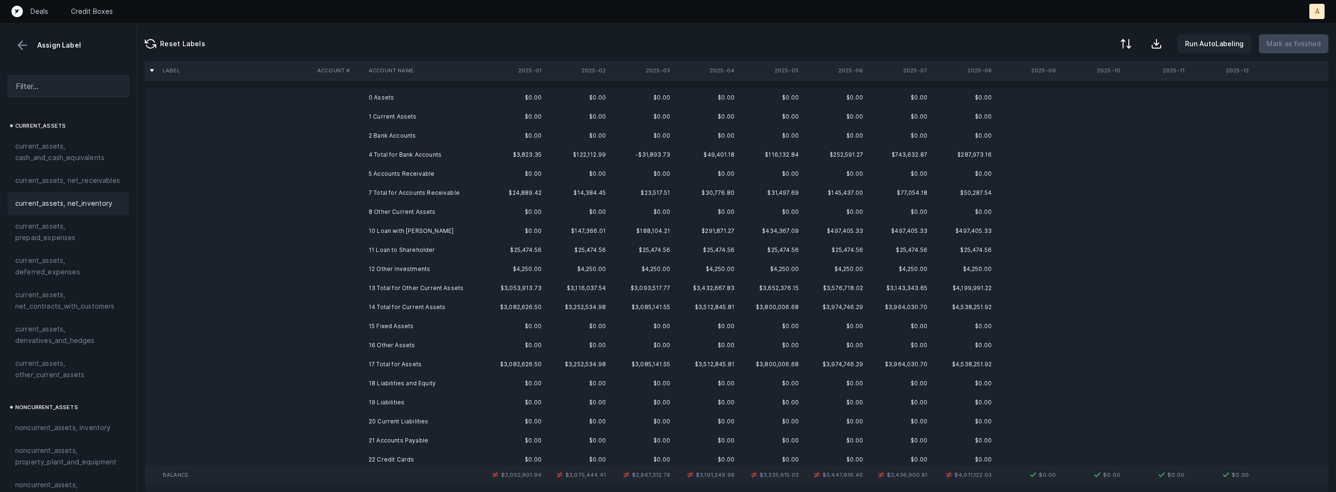
click at [389, 231] on td "10 Loan with Parker" at bounding box center [423, 231] width 116 height 19
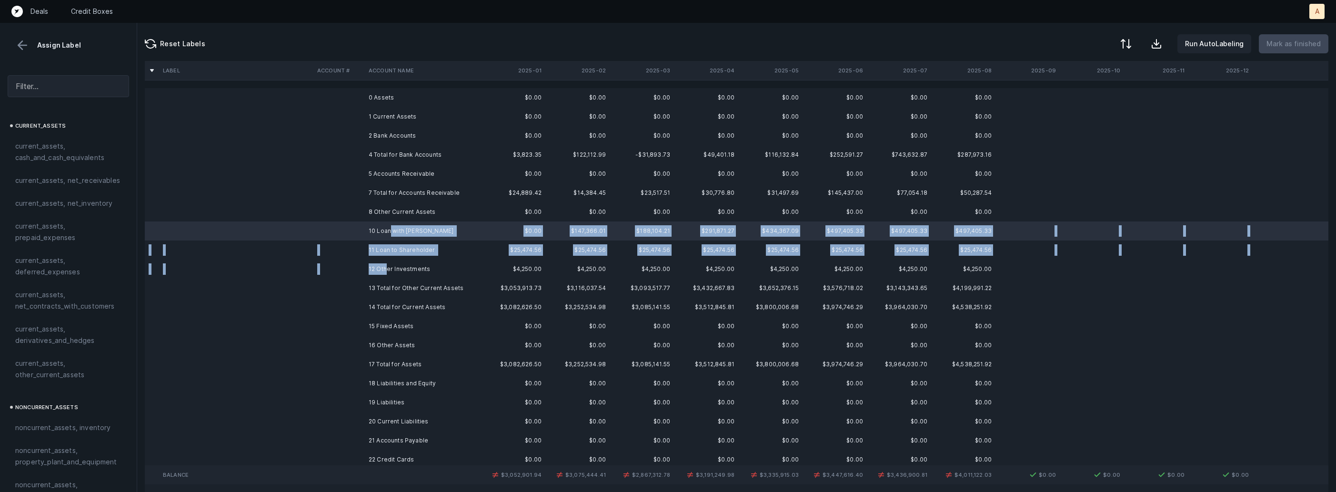
click at [388, 266] on td "12 Other Investments" at bounding box center [423, 269] width 116 height 19
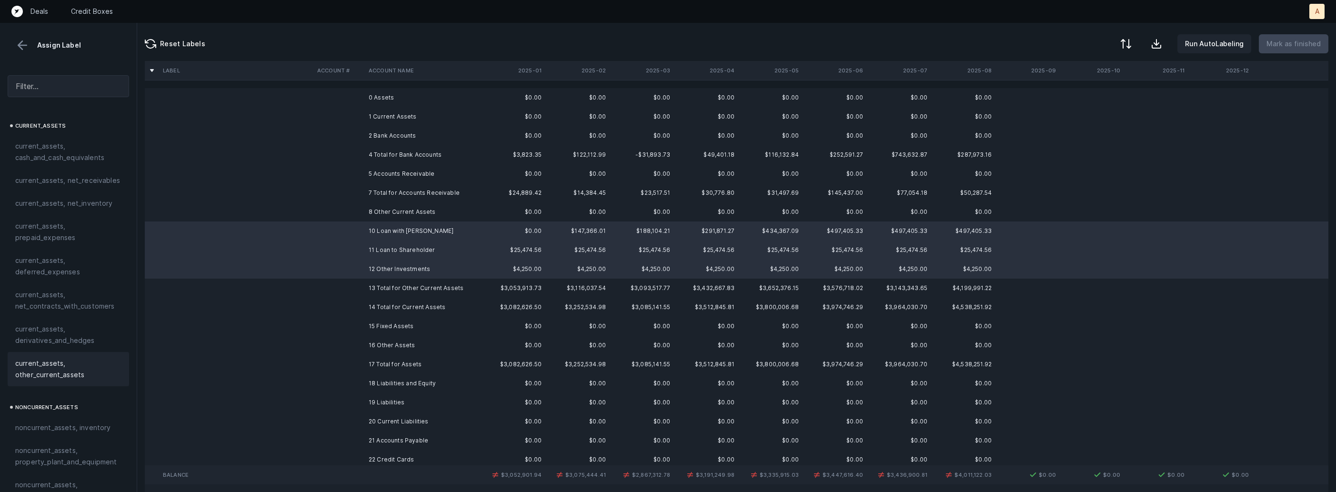
click at [86, 366] on span "current_assets, other_current_assets" at bounding box center [68, 369] width 106 height 23
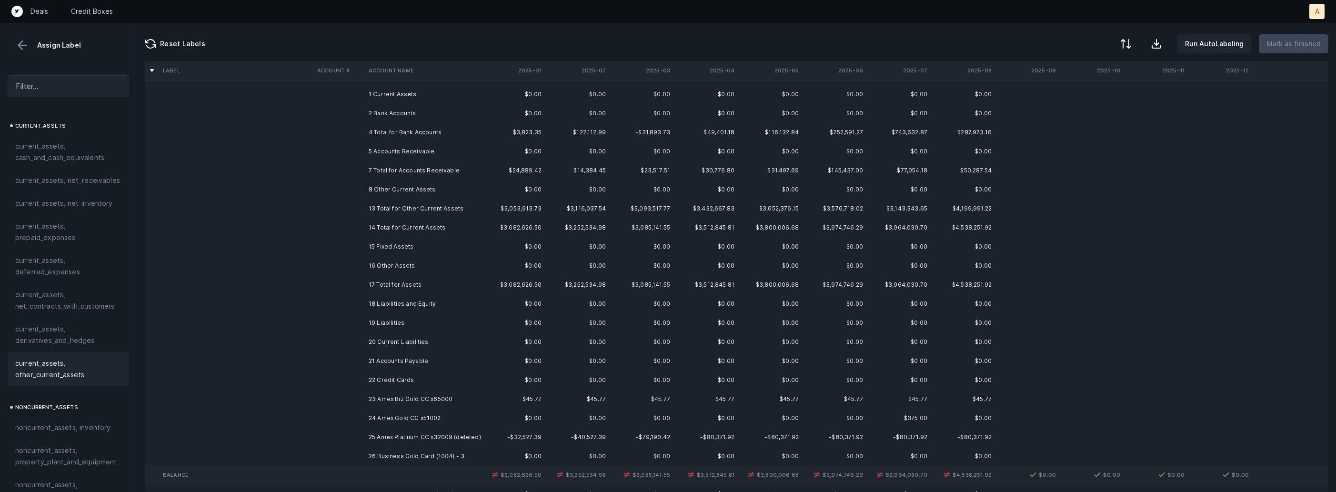
scroll to position [24, 0]
click at [48, 378] on span "current_assets, other_current_assets" at bounding box center [68, 369] width 106 height 23
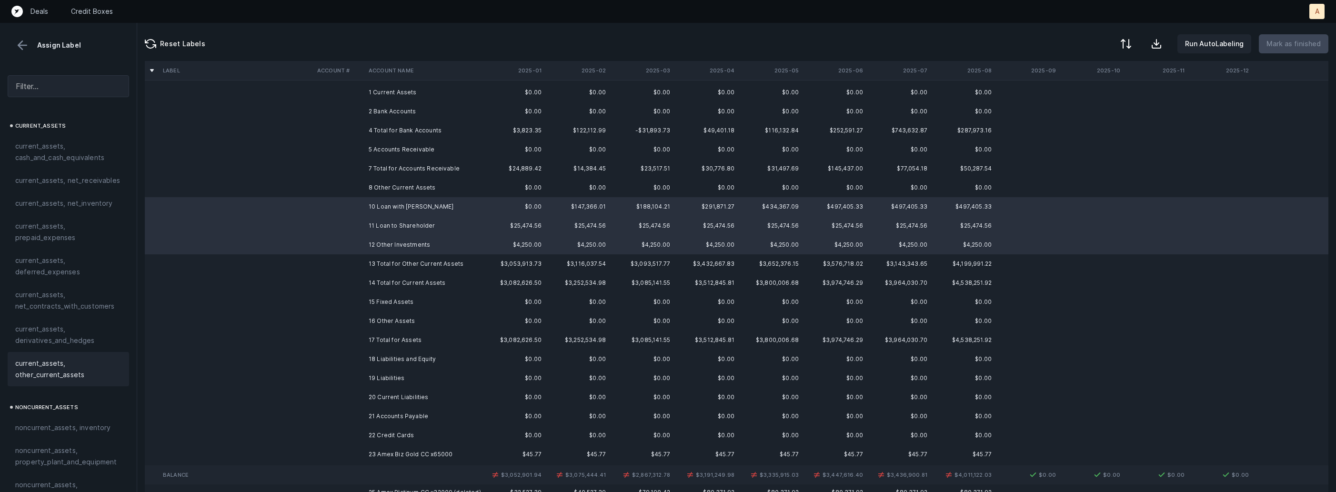
click at [48, 378] on span "current_assets, other_current_assets" at bounding box center [68, 369] width 106 height 23
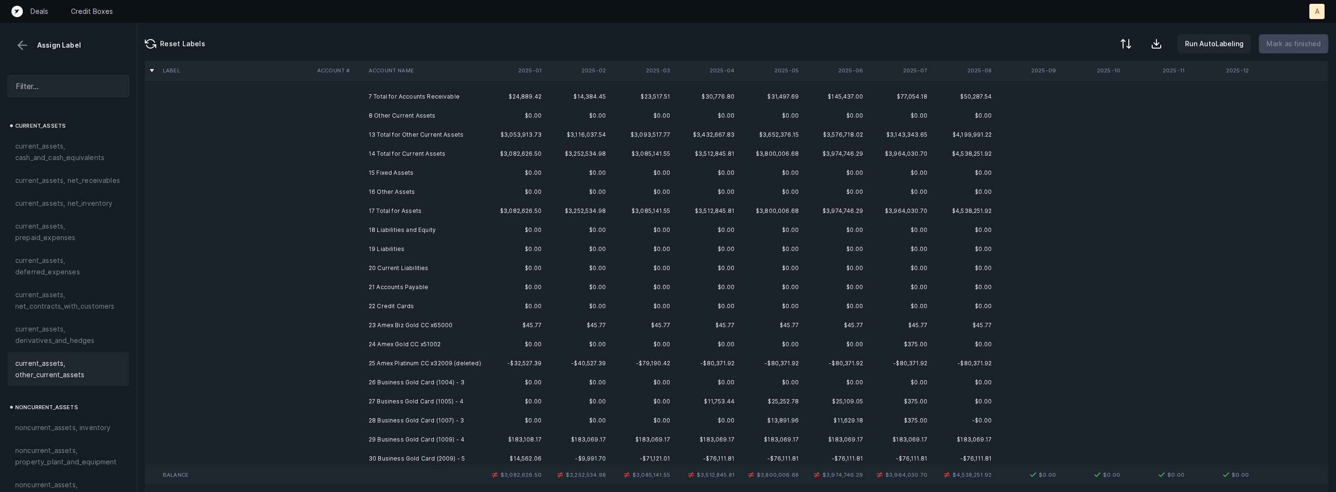
scroll to position [111, 0]
click at [341, 315] on td at bounding box center [338, 310] width 51 height 19
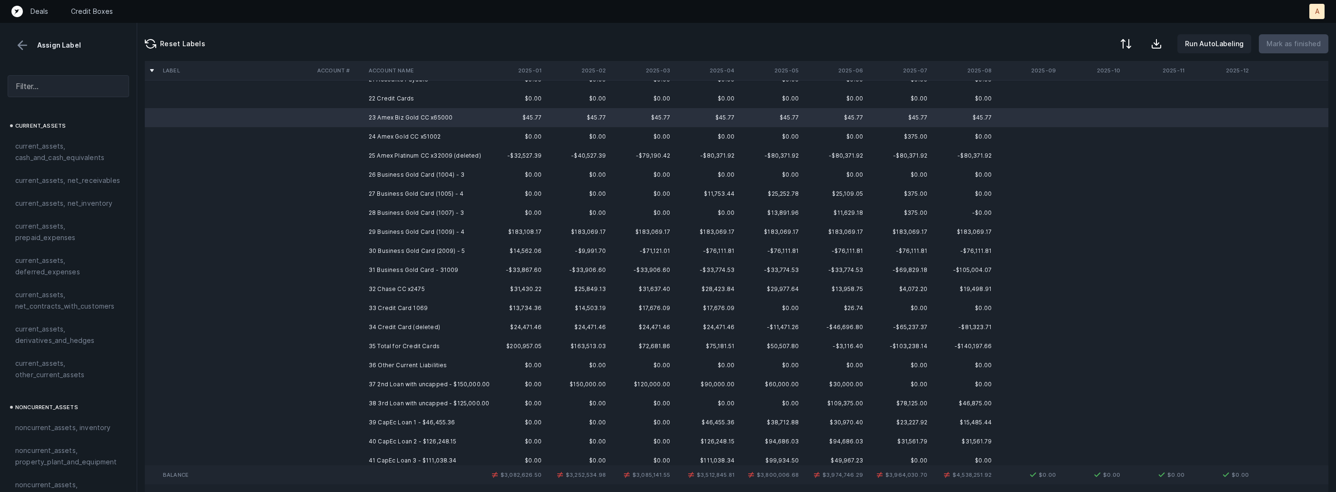
scroll to position [298, 0]
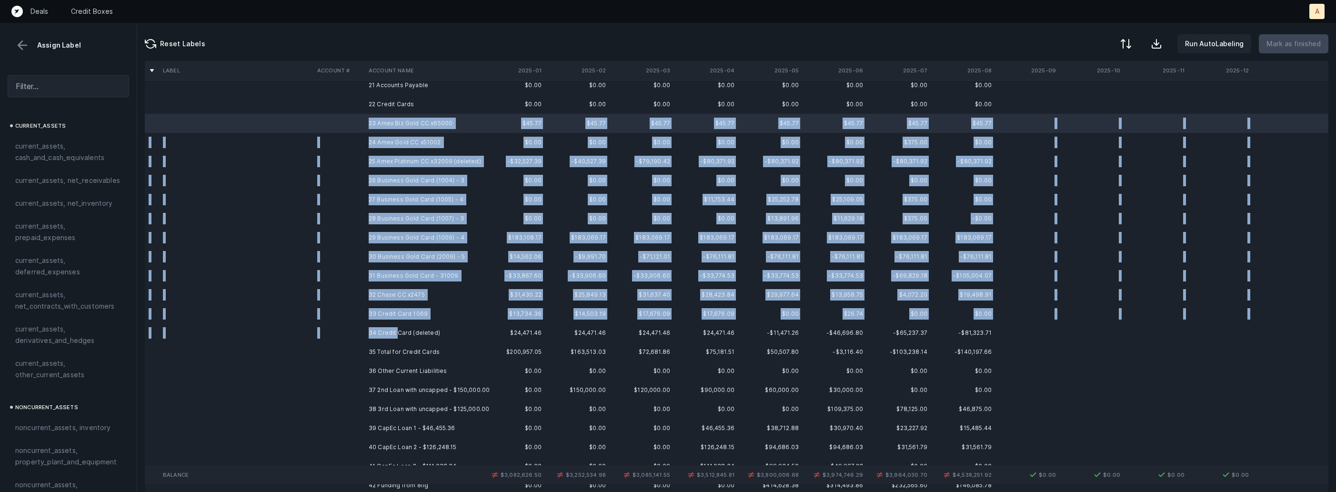
click at [396, 333] on td "34 Credit Card (deleted)" at bounding box center [423, 332] width 116 height 19
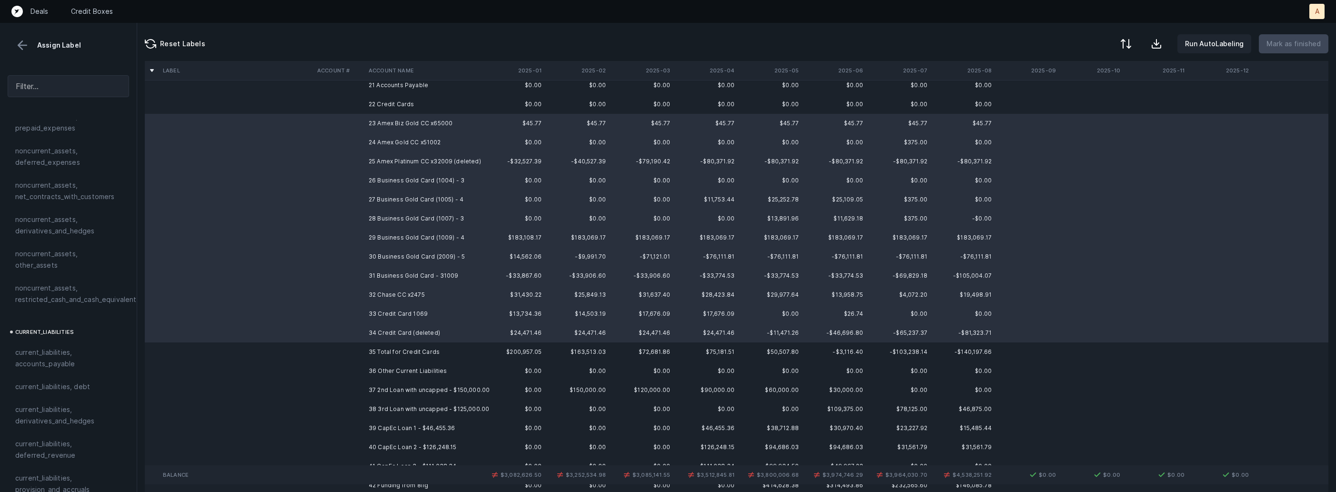
scroll to position [518, 0]
click at [45, 265] on span "current_liabilities, accounts_payable" at bounding box center [68, 276] width 106 height 23
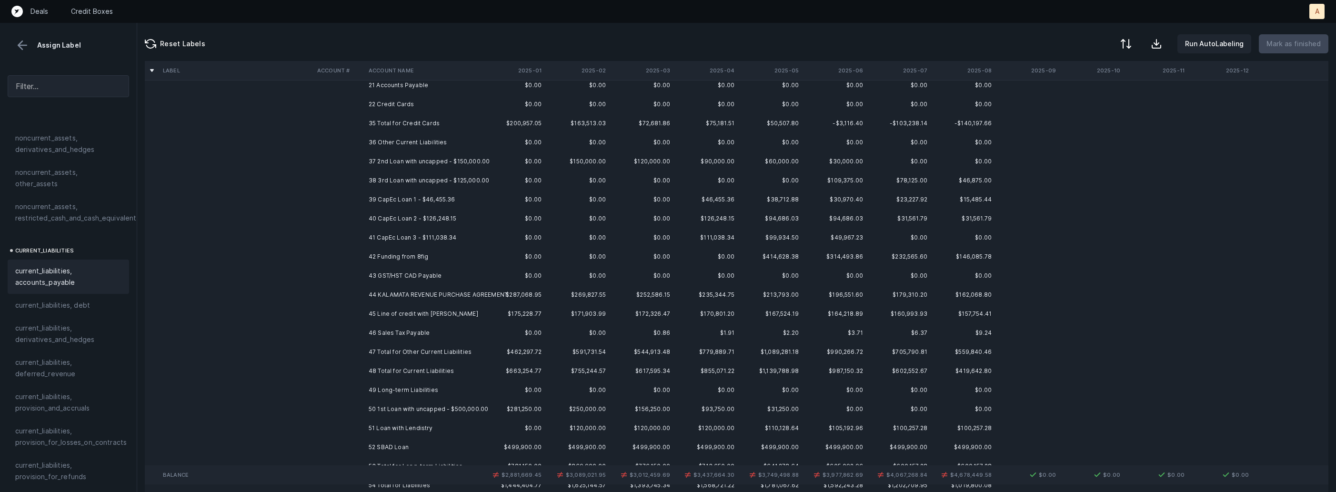
click at [386, 159] on td "37 2nd Loan with uncapped - $150,000.00" at bounding box center [423, 161] width 116 height 19
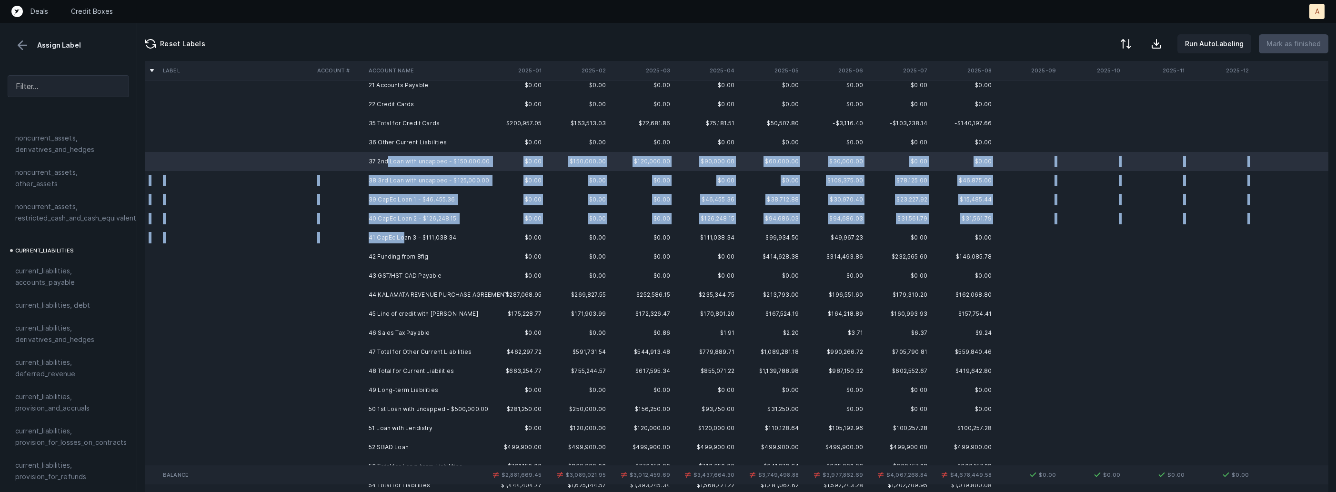
click at [403, 236] on td "41 CapEc Loan 3 - $111,038.34" at bounding box center [423, 237] width 116 height 19
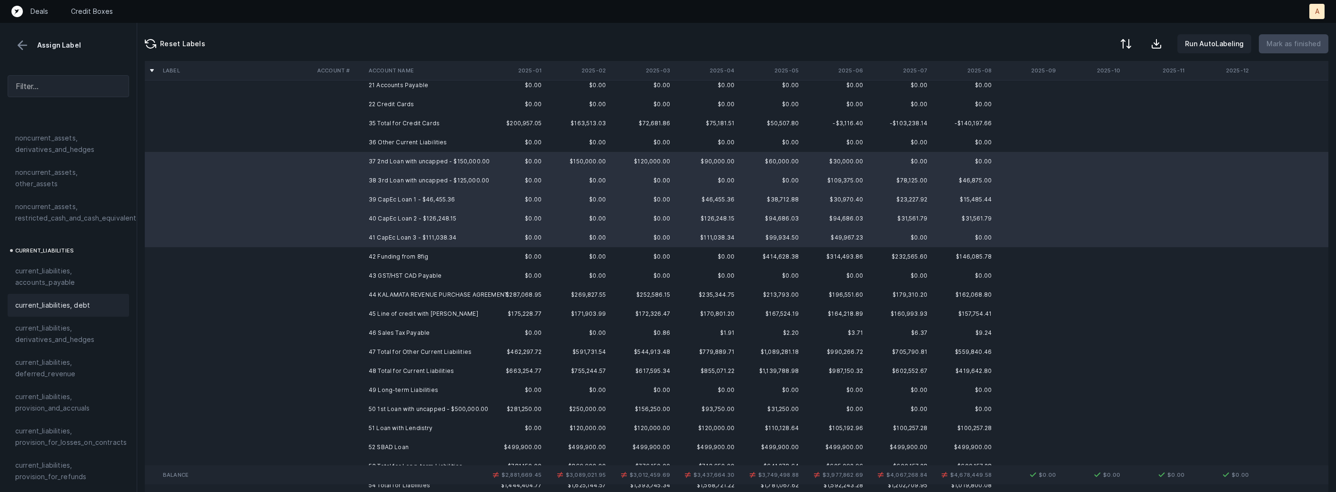
click at [78, 300] on span "current_liabilities, debt" at bounding box center [52, 305] width 75 height 11
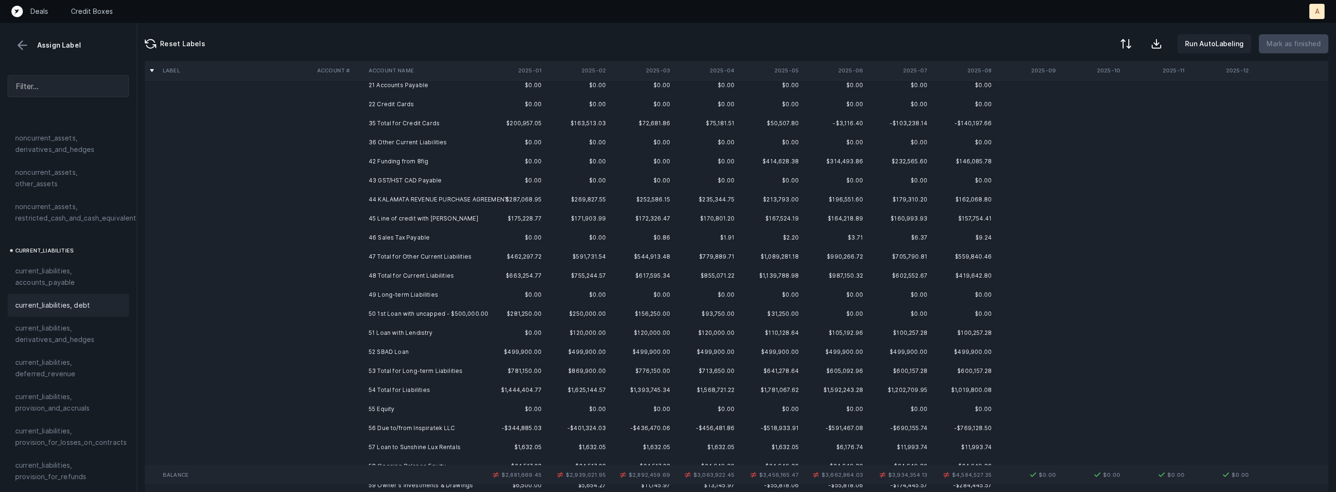
click at [380, 163] on td "42 Funding from 8fig" at bounding box center [423, 161] width 116 height 19
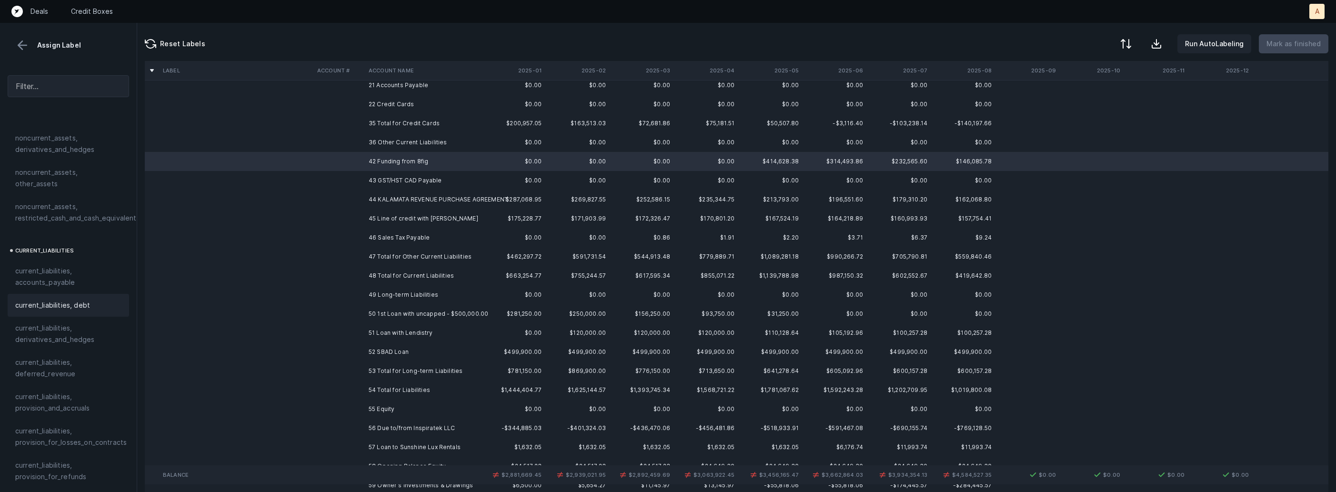
click at [77, 300] on span "current_liabilities, debt" at bounding box center [52, 305] width 75 height 11
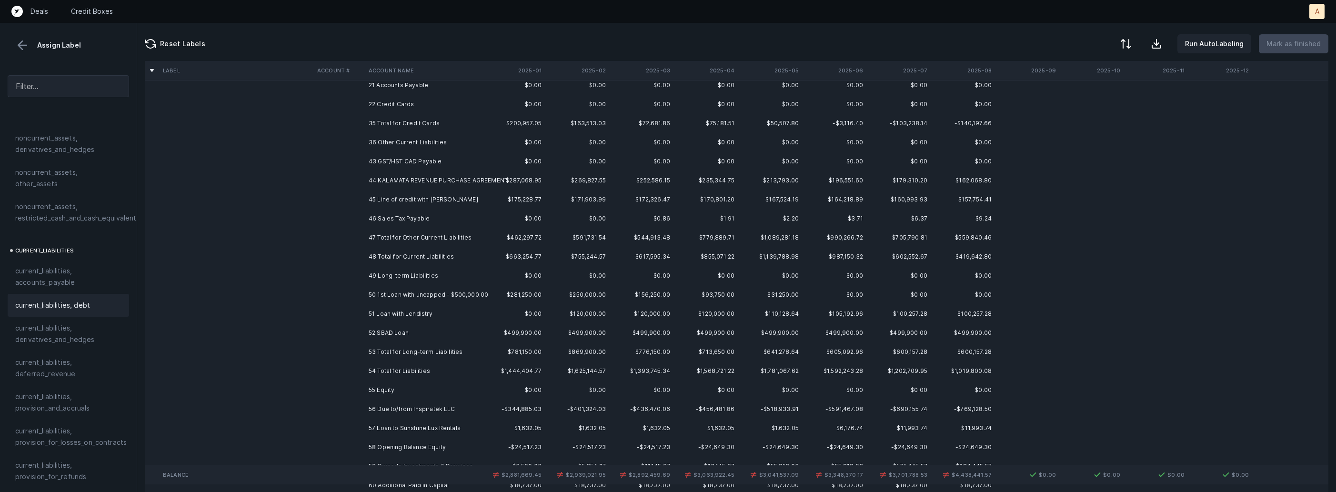
click at [353, 167] on td at bounding box center [338, 161] width 51 height 19
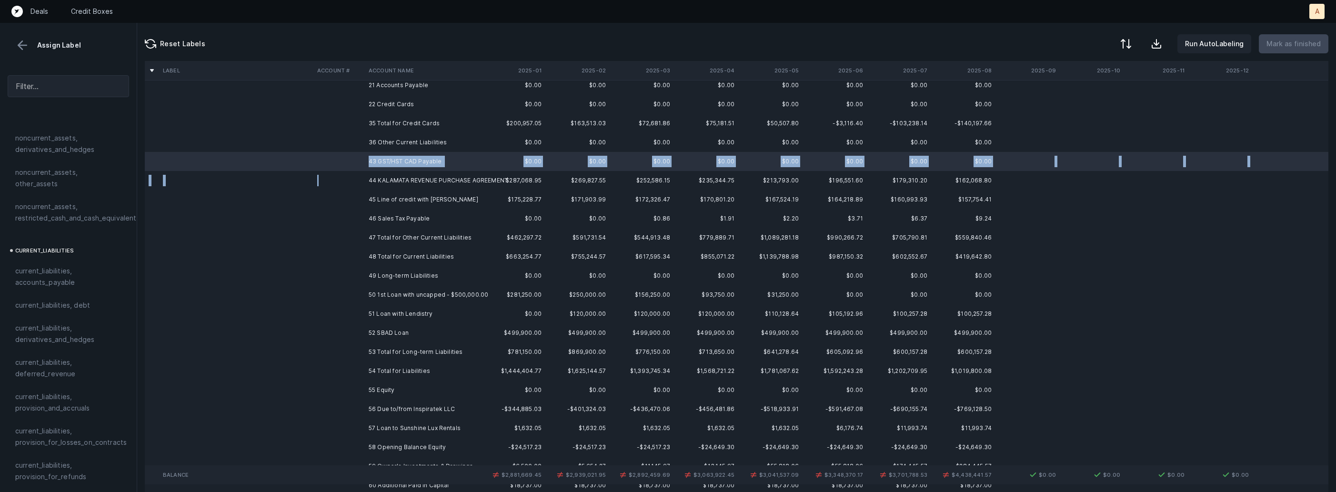
click at [353, 178] on td at bounding box center [338, 180] width 51 height 19
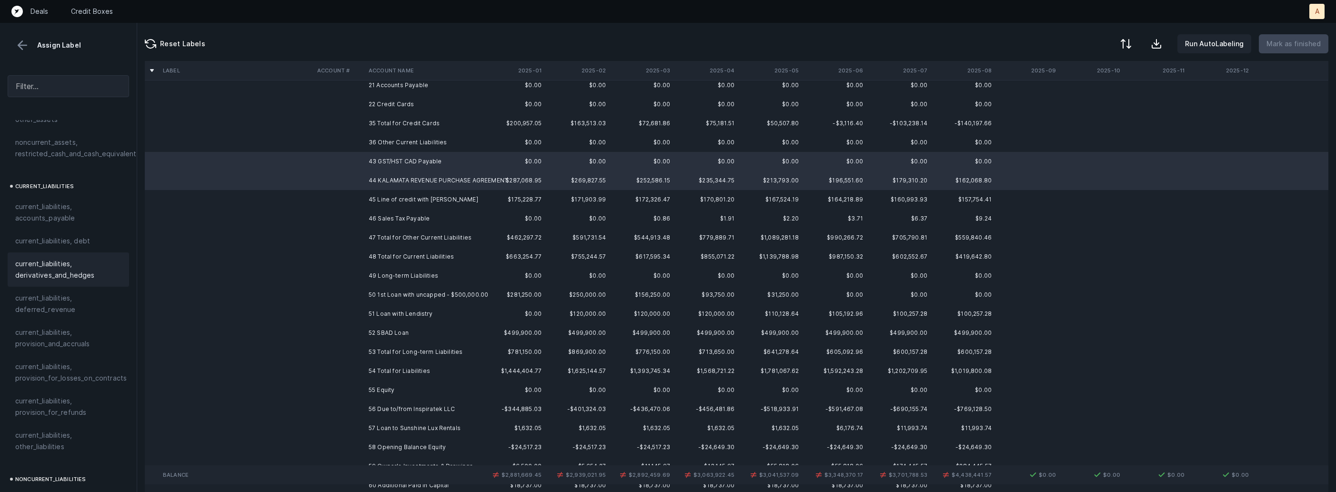
scroll to position [603, 0]
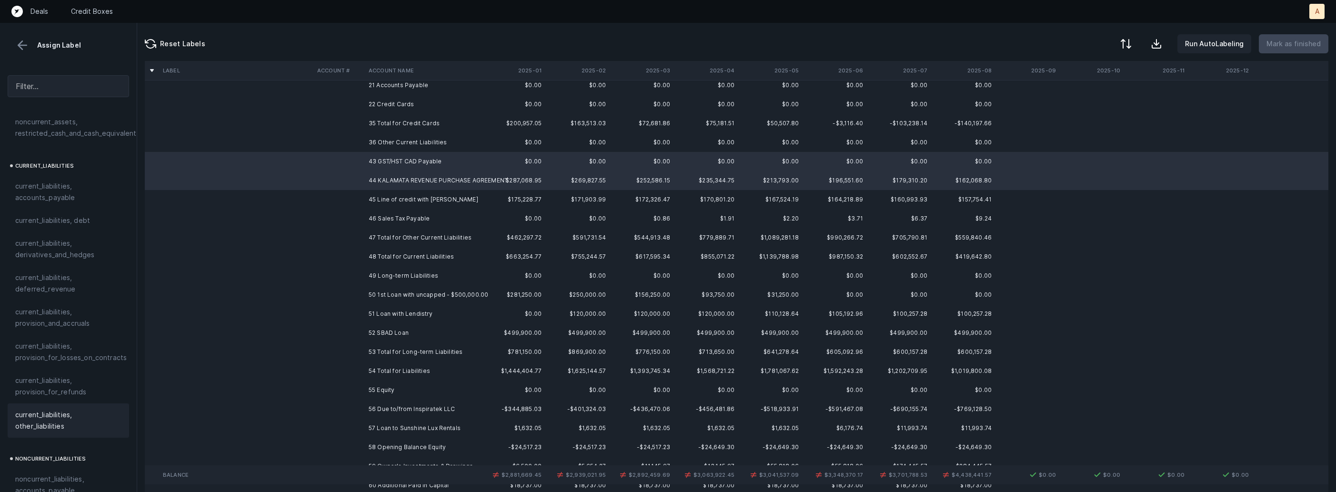
click at [42, 417] on span "current_liabilities, other_liabilities" at bounding box center [68, 420] width 106 height 23
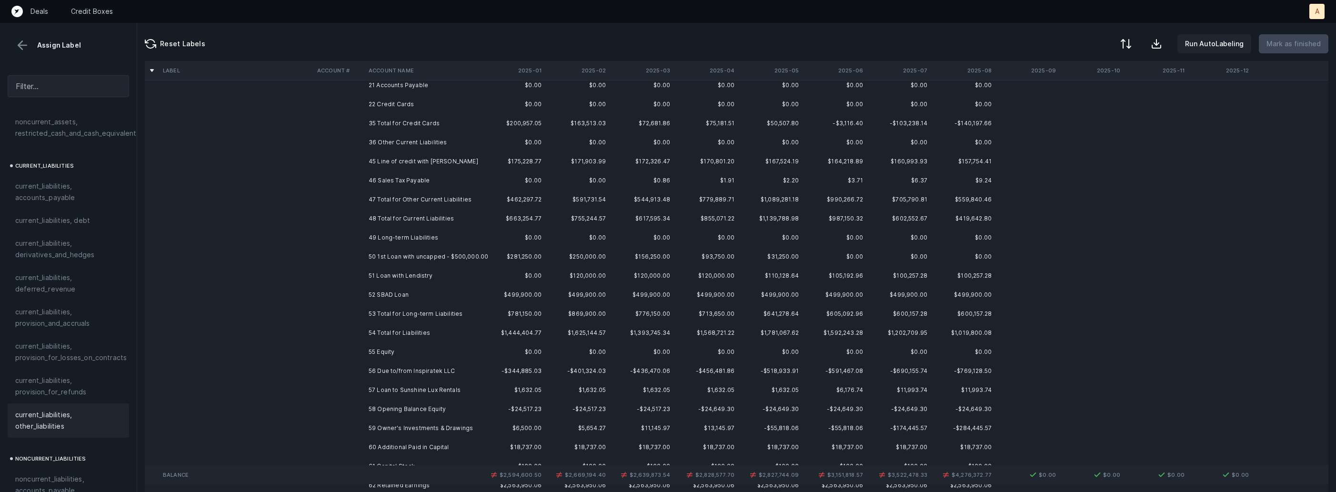
click at [396, 167] on td "45 Line of credit with Chase" at bounding box center [423, 161] width 116 height 19
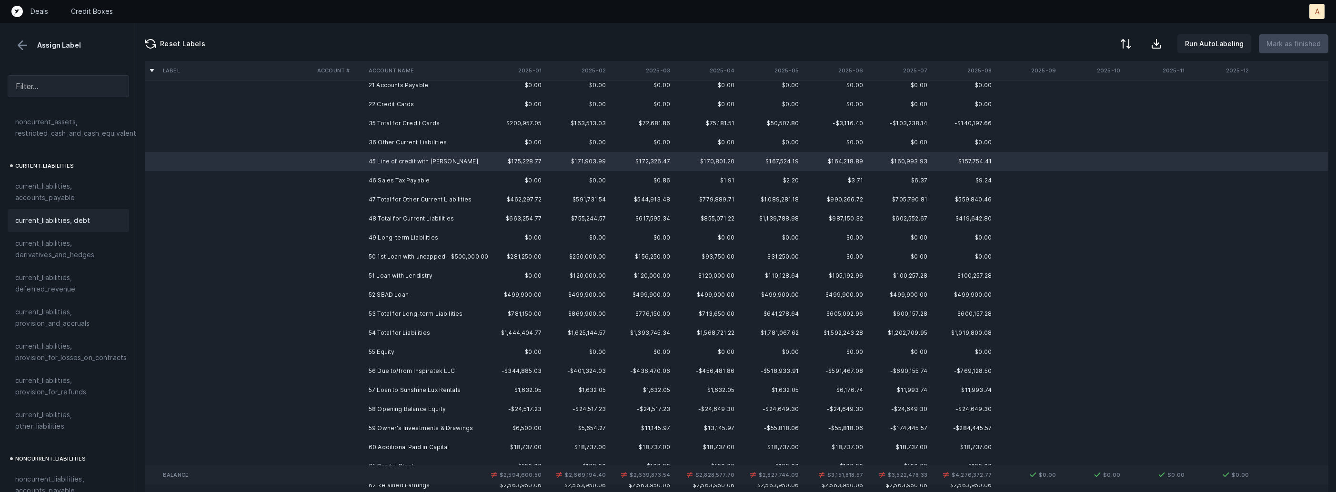
click at [85, 215] on span "current_liabilities, debt" at bounding box center [52, 220] width 75 height 11
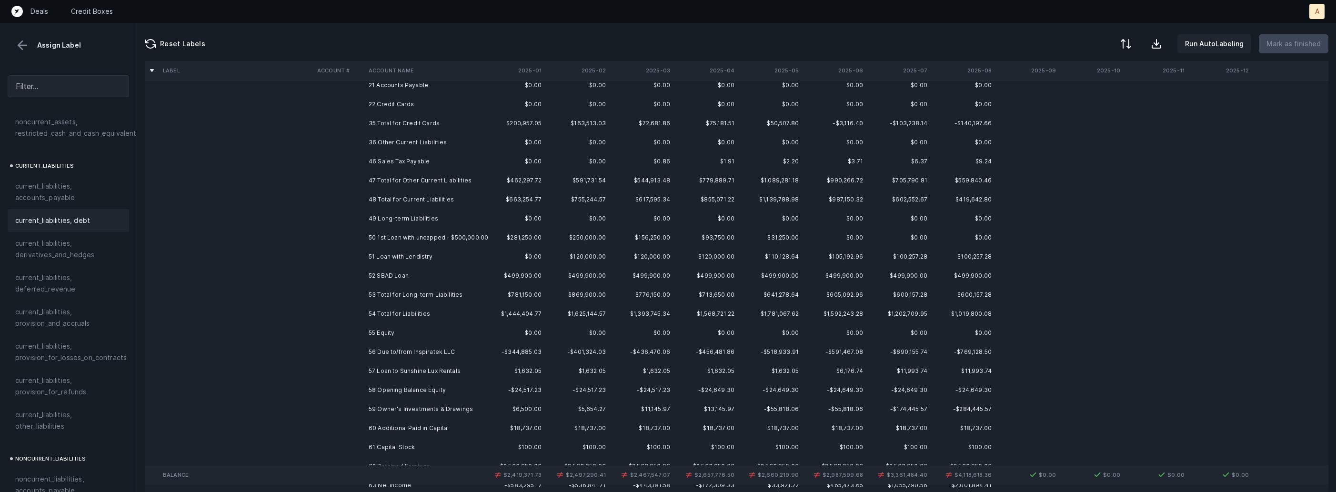
click at [337, 161] on td at bounding box center [338, 161] width 51 height 19
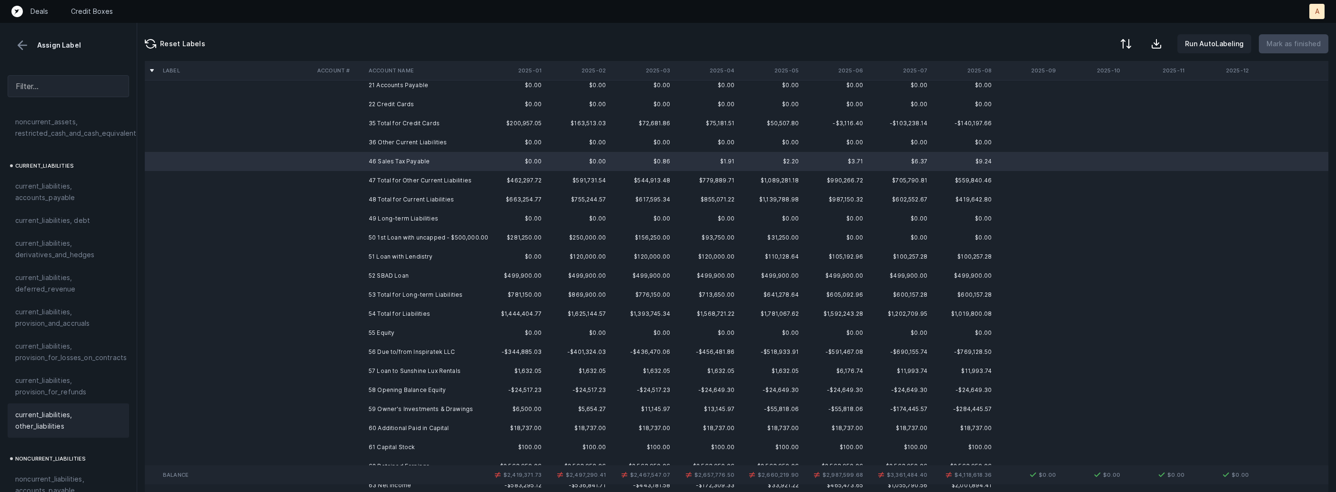
click at [52, 409] on span "current_liabilities, other_liabilities" at bounding box center [68, 420] width 106 height 23
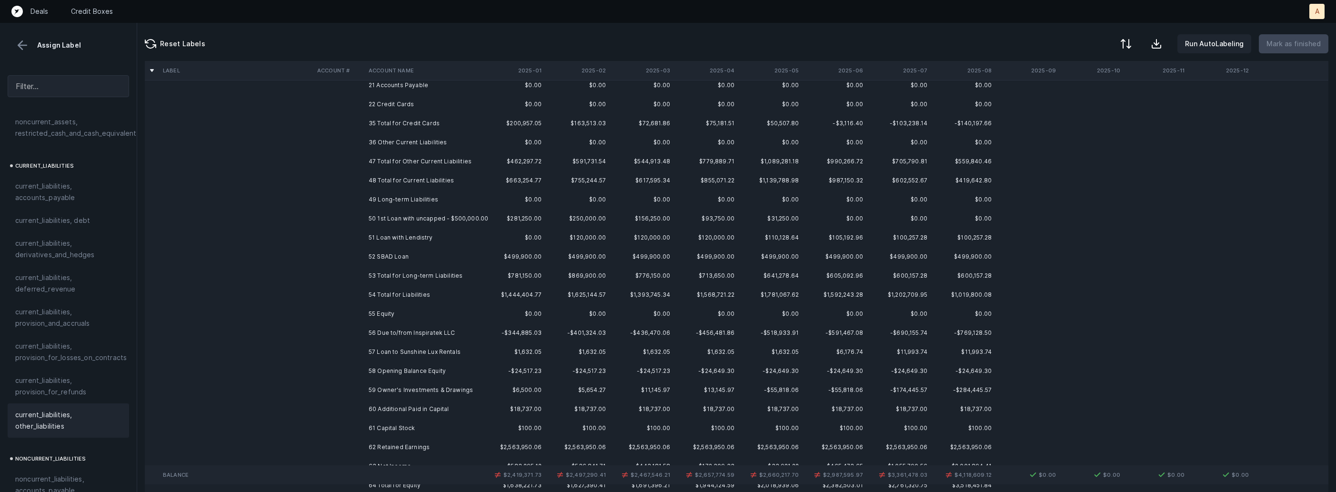
click at [412, 219] on td "50 1st Loan with uncapped - $500,000.00" at bounding box center [423, 218] width 116 height 19
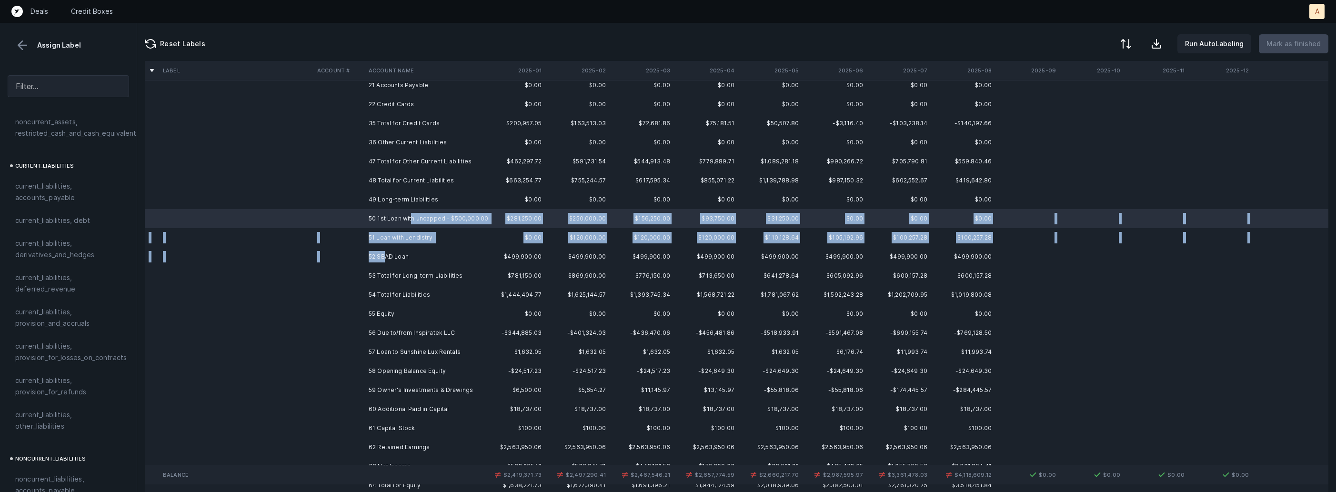
click at [383, 256] on td "52 SBAD Loan" at bounding box center [423, 256] width 116 height 19
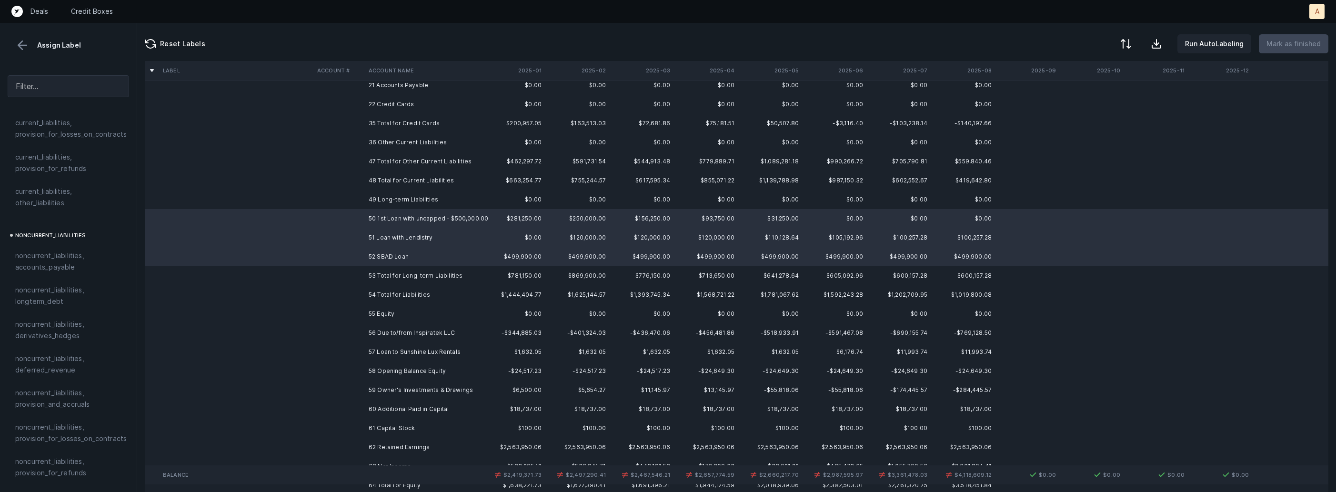
scroll to position [844, 0]
click at [65, 272] on span "noncurrent_liabilities, longterm_debt" at bounding box center [68, 278] width 106 height 23
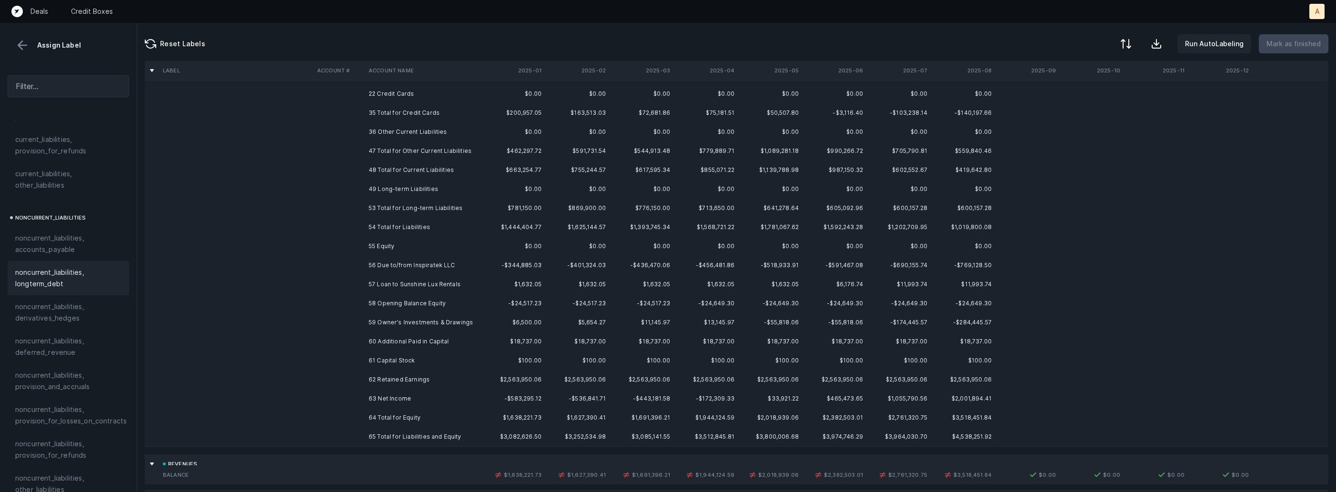
scroll to position [312, 0]
click at [438, 260] on td "56 Due to/from Inspiratek LLC" at bounding box center [423, 261] width 116 height 19
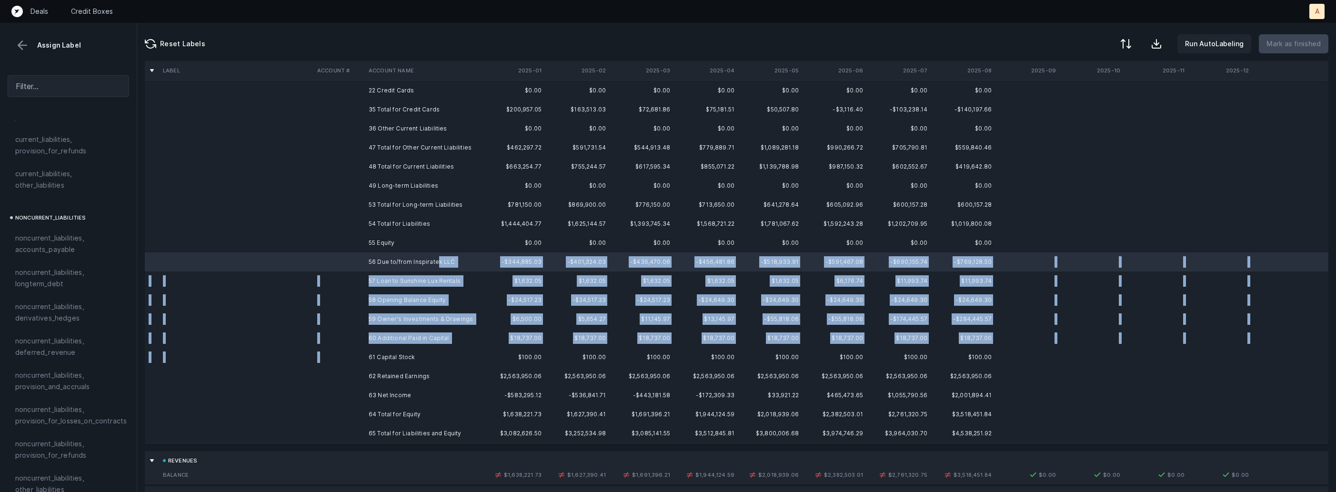
click at [413, 349] on td "61 Capital Stock" at bounding box center [423, 357] width 116 height 19
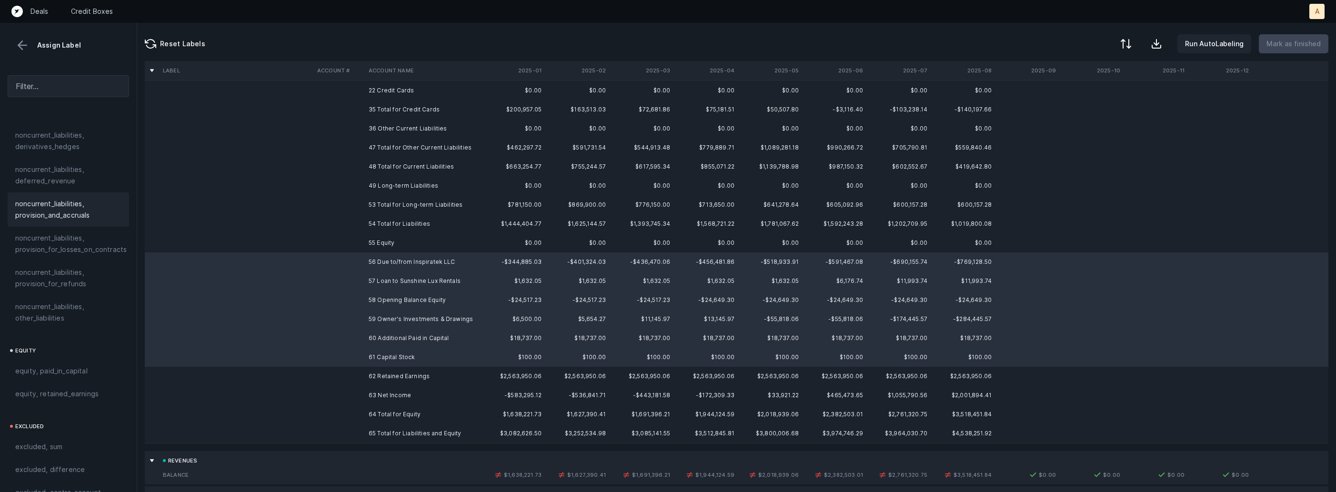
scroll to position [1048, 0]
click at [59, 333] on span "equity, paid_in_capital" at bounding box center [51, 338] width 72 height 11
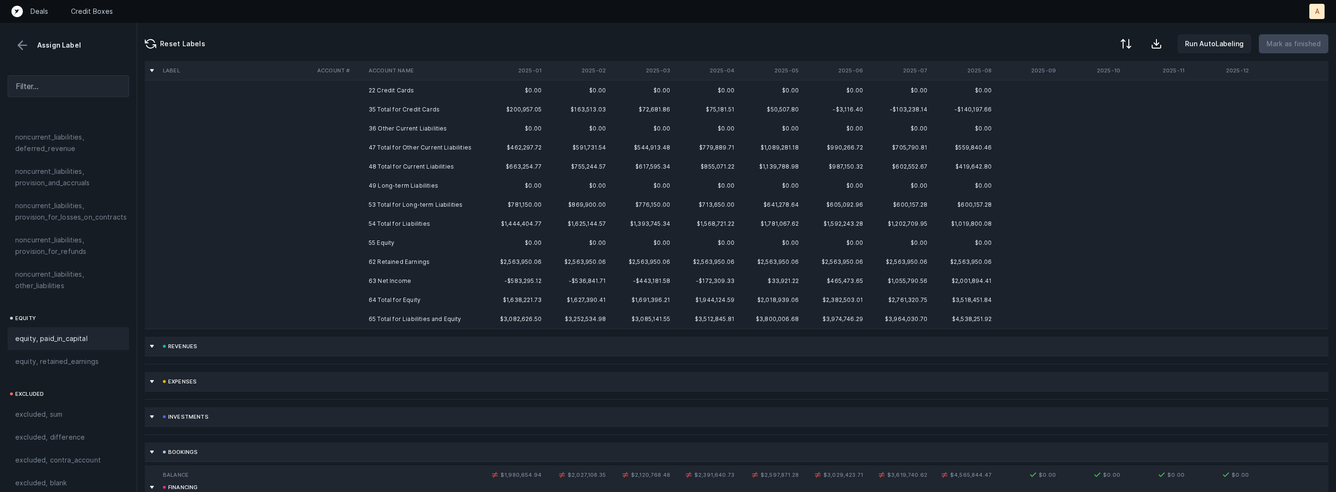
click at [383, 249] on td "55 Equity" at bounding box center [423, 242] width 116 height 19
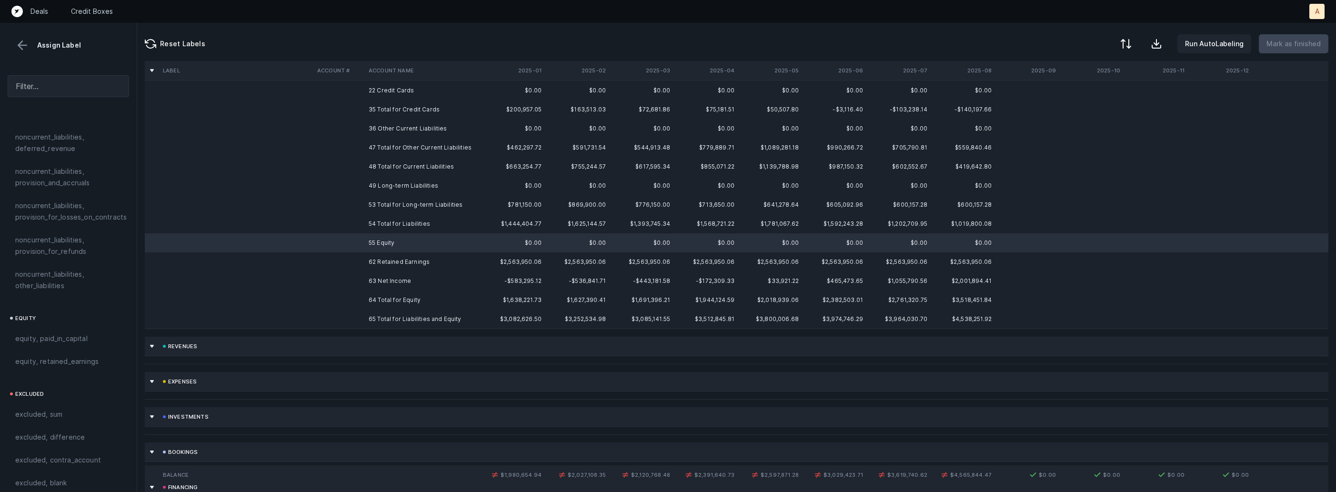
click at [383, 260] on td "62 Retained Earnings" at bounding box center [423, 261] width 116 height 19
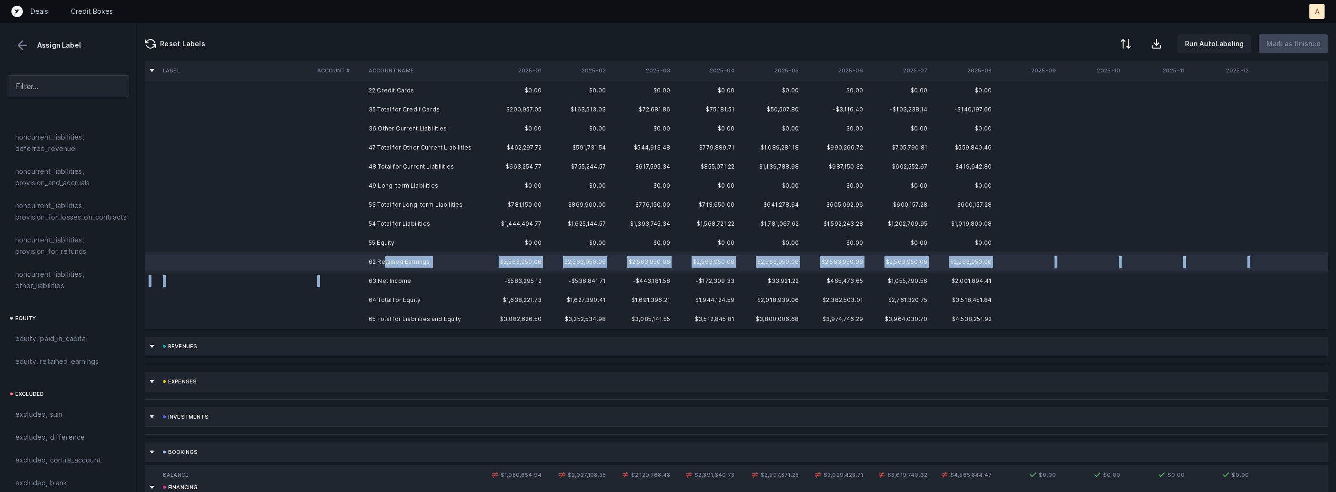
click at [366, 278] on td "63 Net Income" at bounding box center [423, 281] width 116 height 19
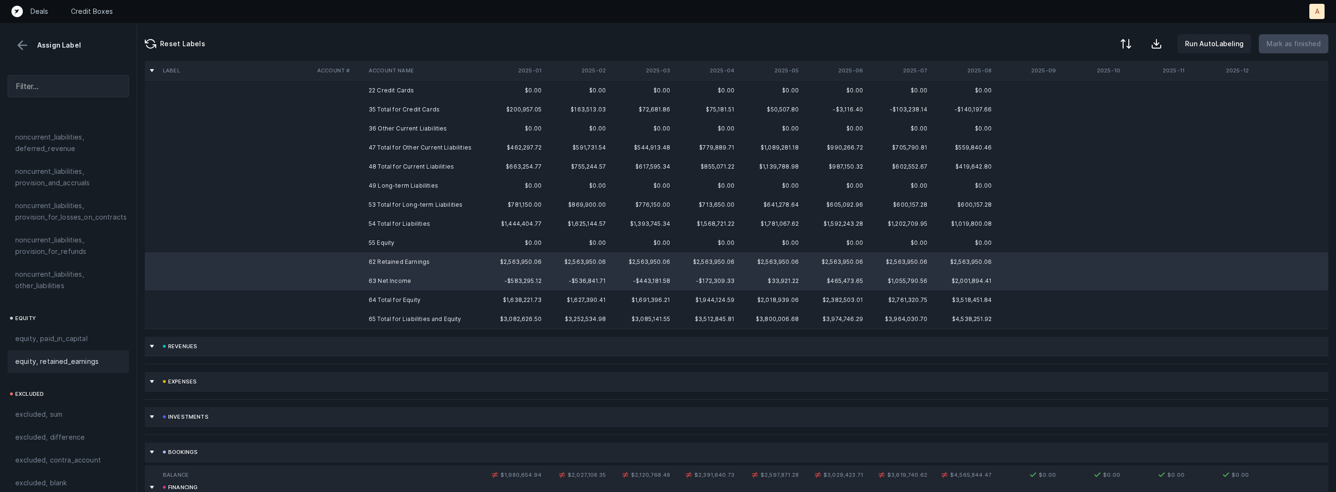
click at [86, 356] on span "equity, retained_earnings" at bounding box center [56, 361] width 83 height 11
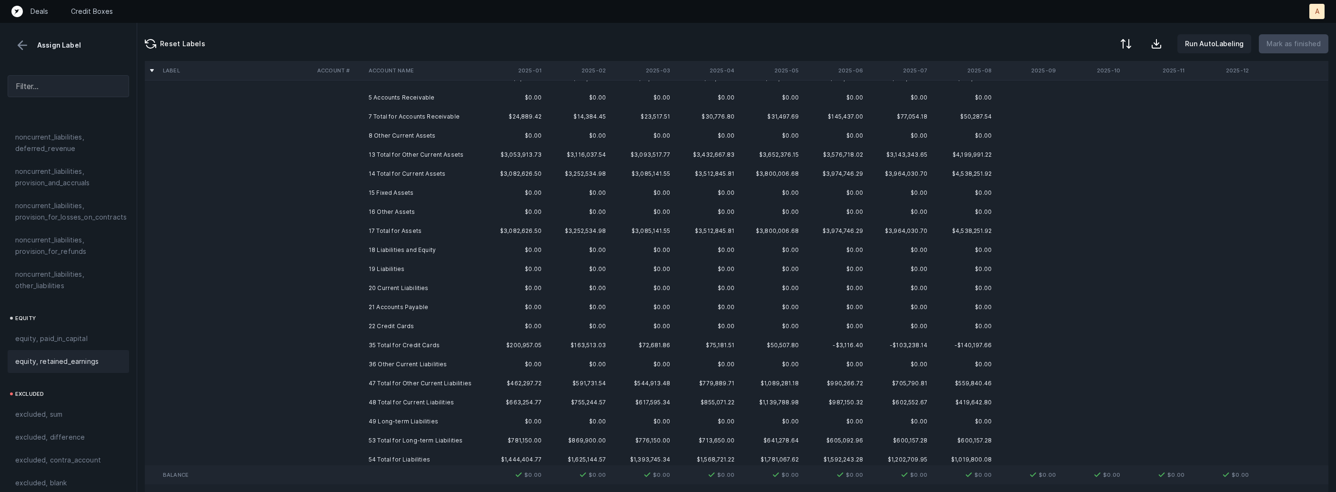
scroll to position [0, 0]
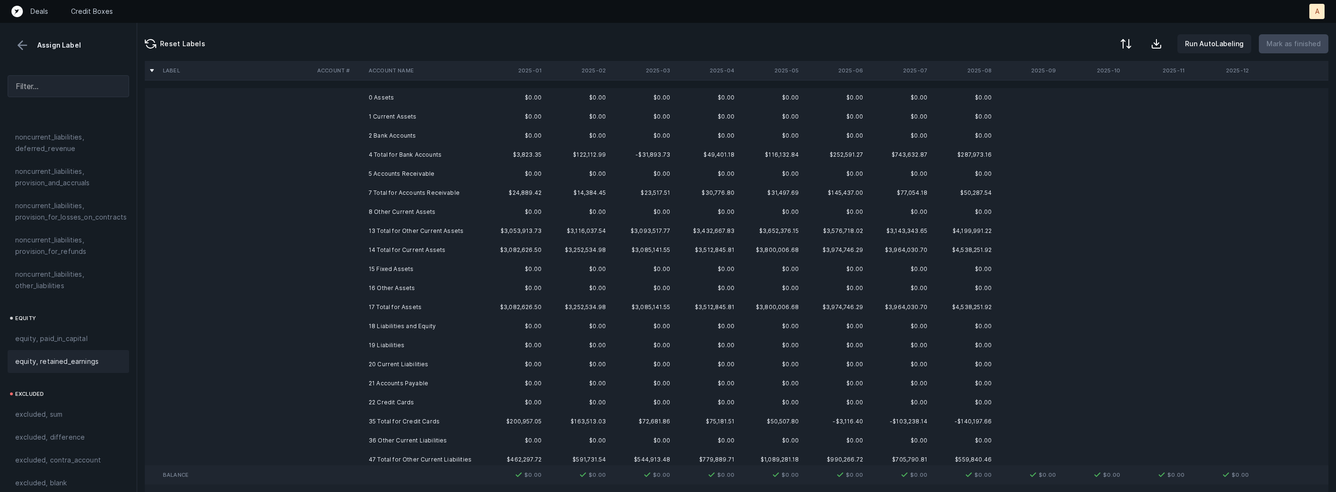
click at [383, 102] on td "0 Assets" at bounding box center [423, 97] width 116 height 19
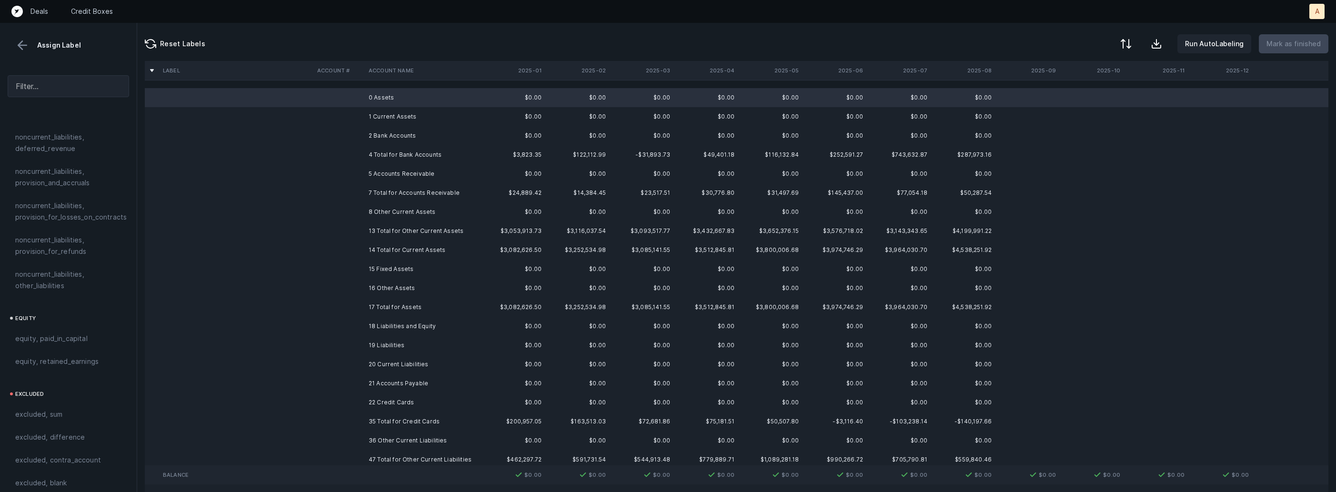
click at [375, 114] on td "1 Current Assets" at bounding box center [423, 116] width 116 height 19
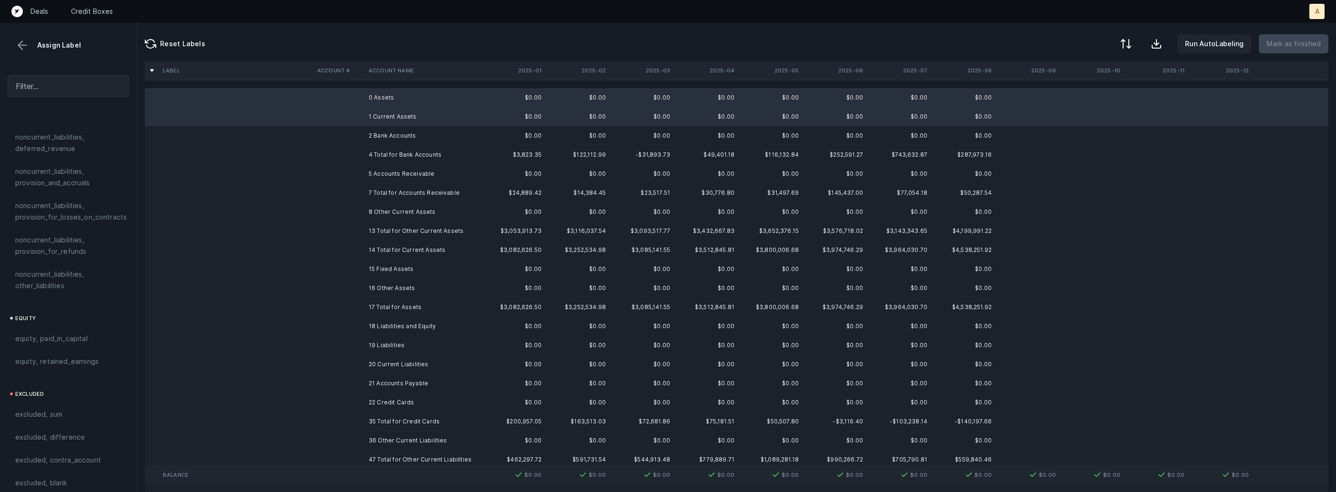
click at [373, 131] on td "2 Bank Accounts" at bounding box center [423, 135] width 116 height 19
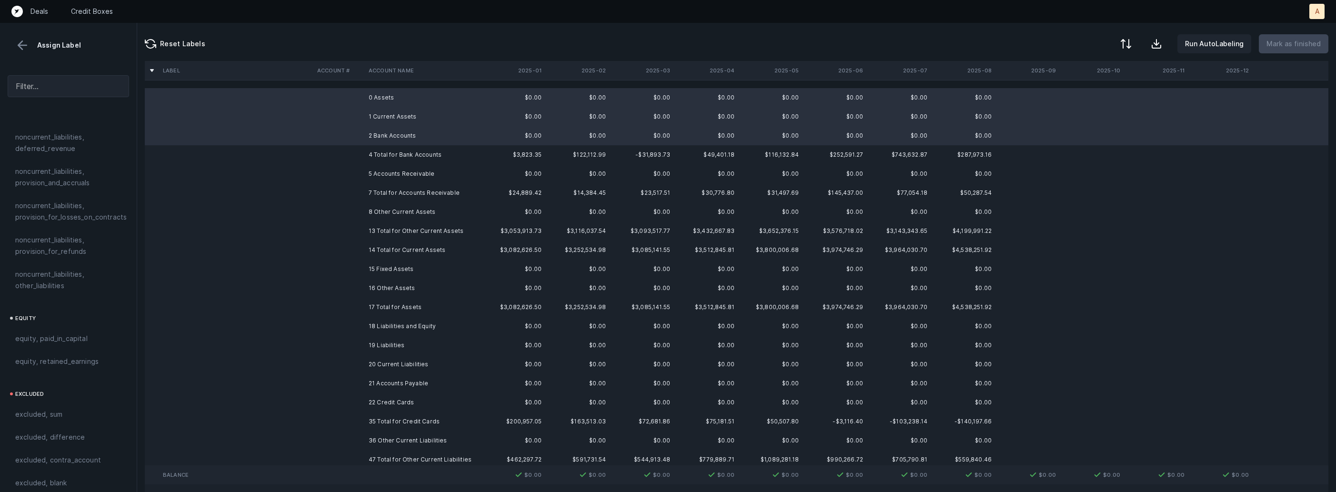
click at [373, 176] on td "5 Accounts Receivable" at bounding box center [423, 173] width 116 height 19
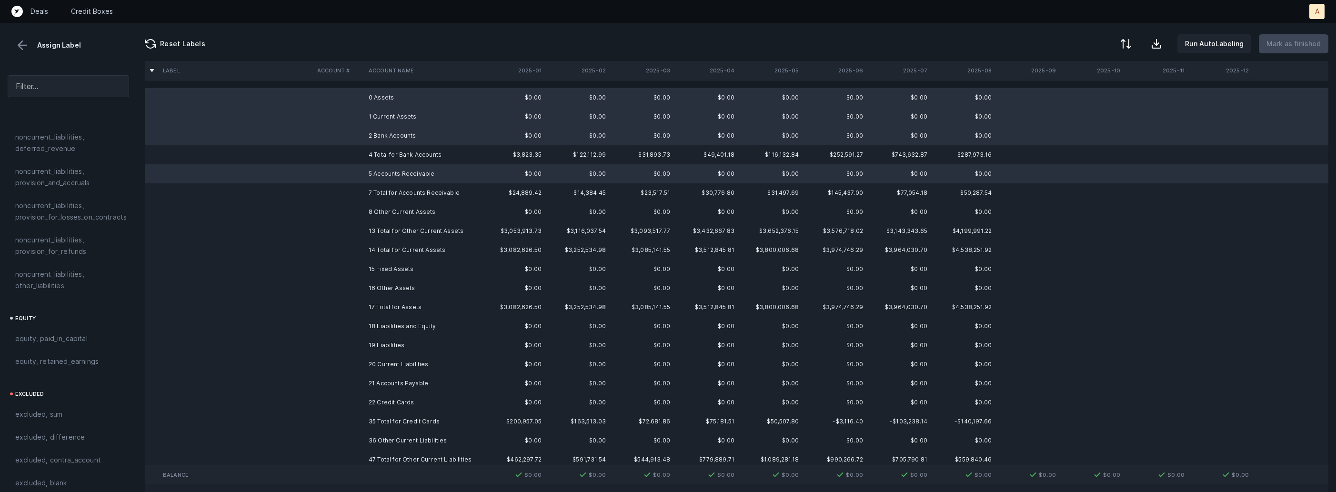
click at [373, 212] on td "8 Other Current Assets" at bounding box center [423, 211] width 116 height 19
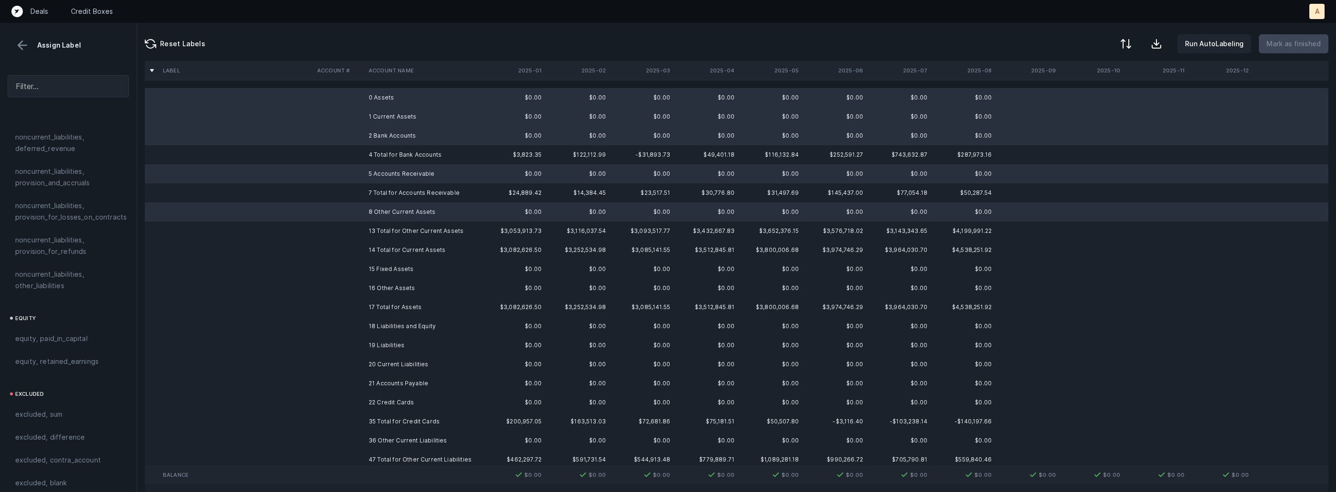
click at [368, 266] on td "15 Fixed Assets" at bounding box center [423, 269] width 116 height 19
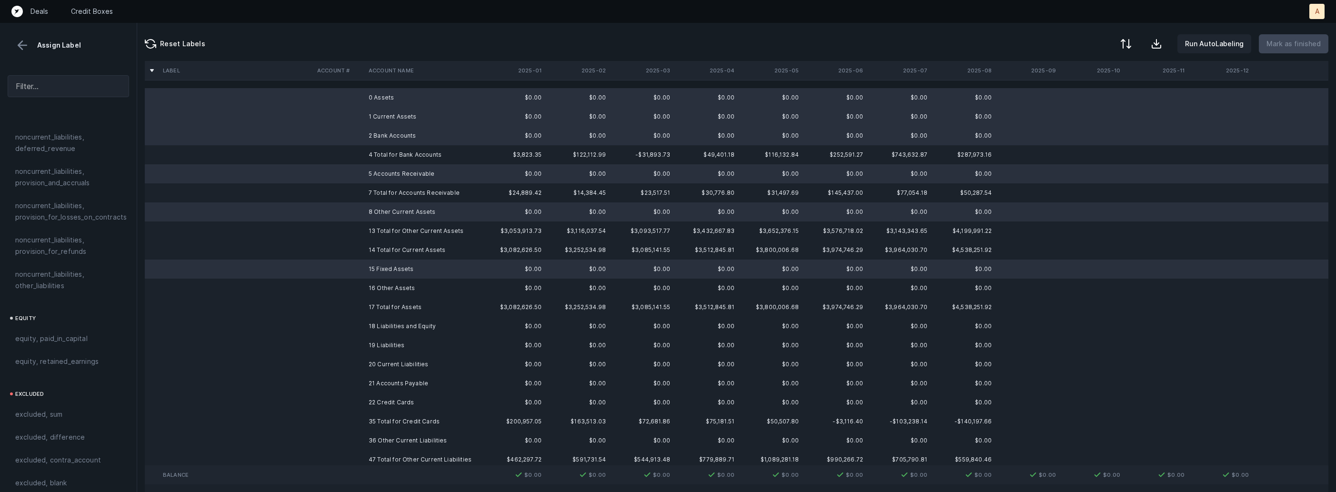
click at [366, 288] on td "16 Other Assets" at bounding box center [423, 288] width 116 height 19
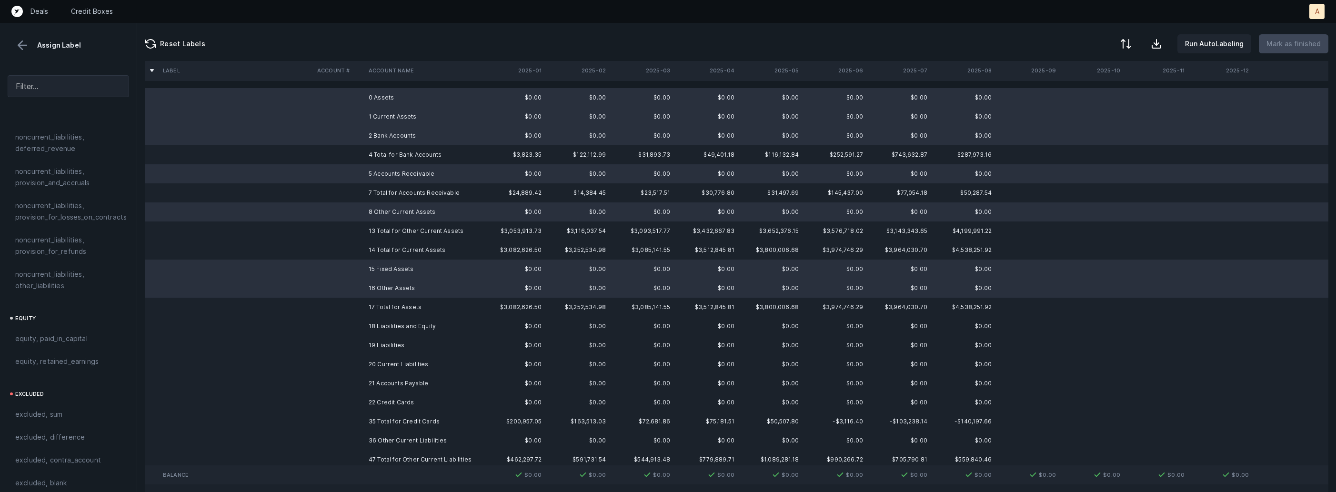
click at [365, 333] on td "18 Liabilities and Equity" at bounding box center [423, 326] width 116 height 19
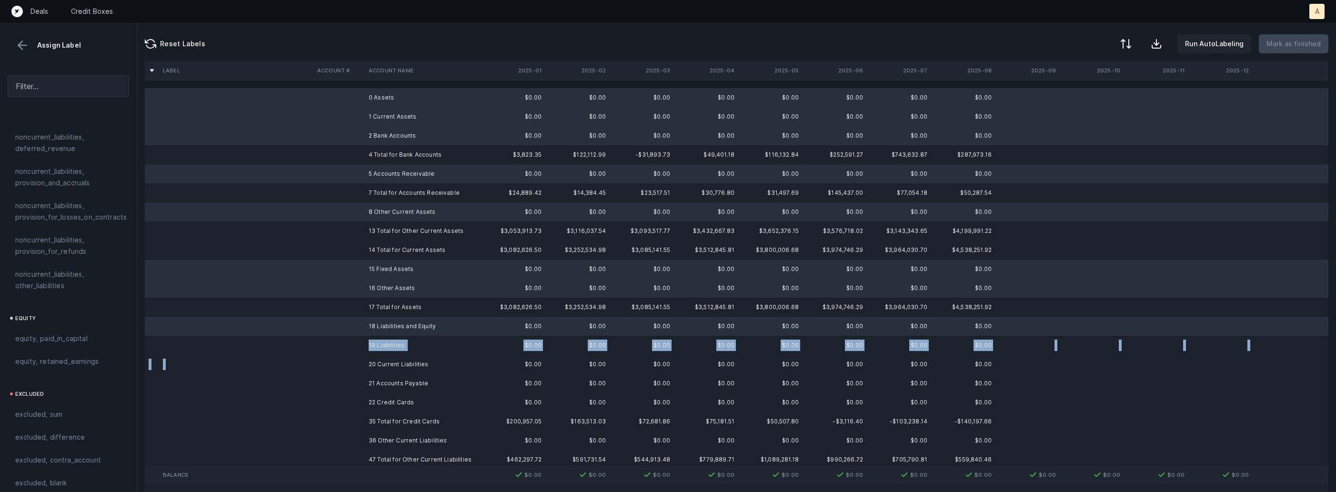
click at [363, 354] on tbody "0 Assets $0.00 $0.00 $0.00 $0.00 $0.00 $0.00 $0.00 $0.00 1 Current Assets $0.00…" at bounding box center [737, 345] width 1184 height 515
click at [359, 371] on td at bounding box center [338, 364] width 51 height 19
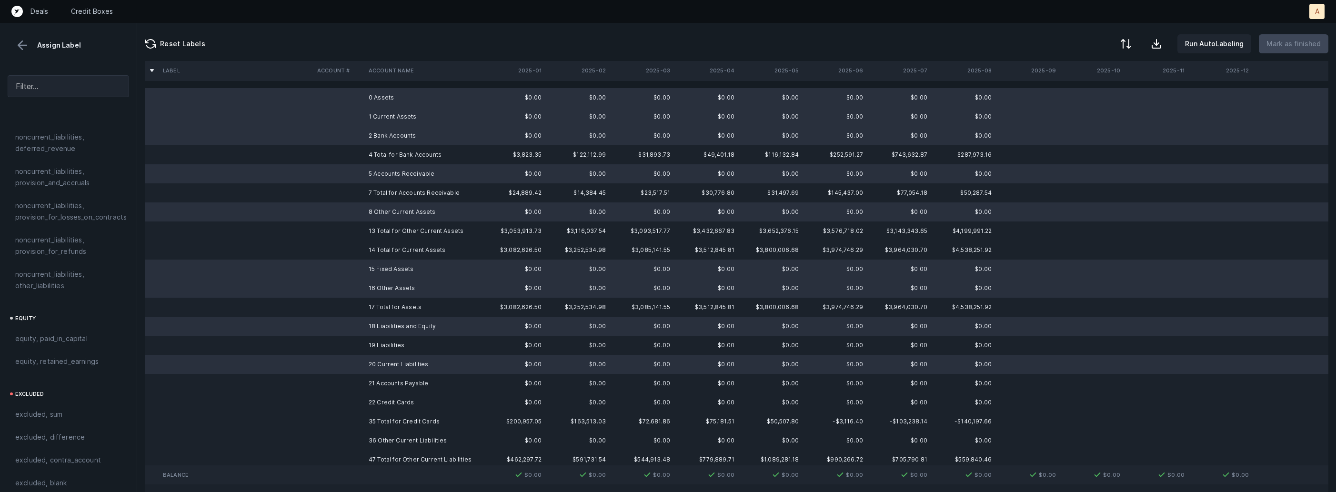
click at [381, 355] on td "20 Current Liabilities" at bounding box center [423, 364] width 116 height 19
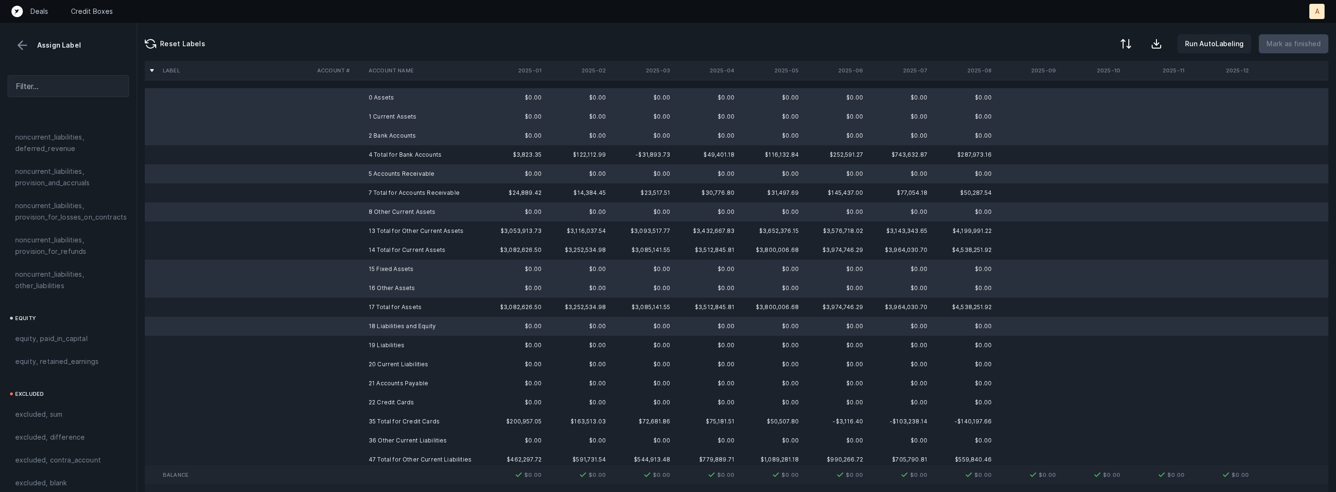
click at [382, 344] on td "19 Liabilities" at bounding box center [423, 345] width 116 height 19
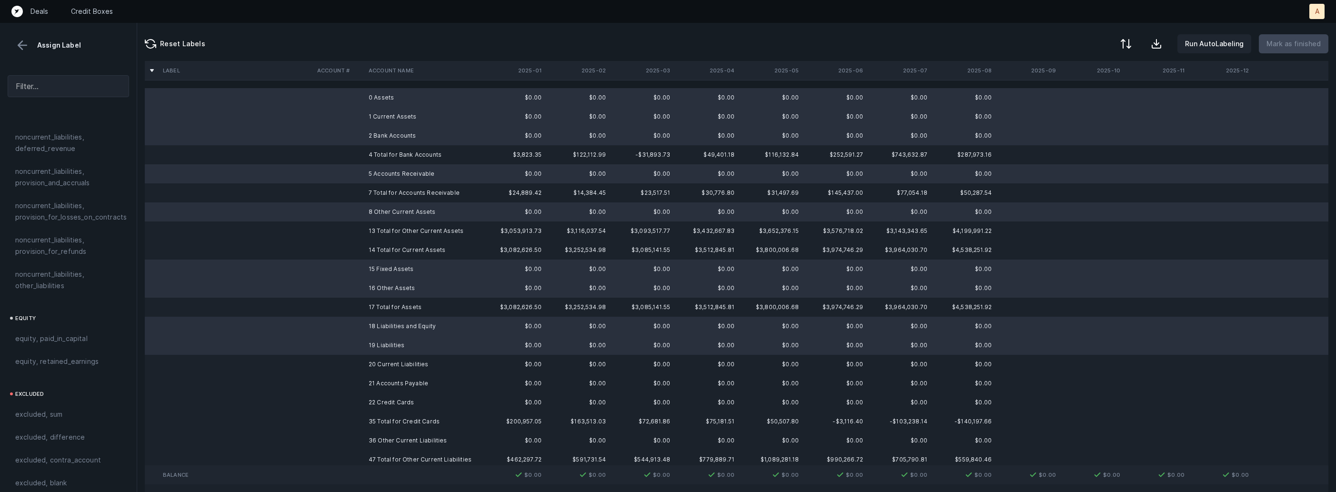
click at [379, 359] on td "20 Current Liabilities" at bounding box center [423, 364] width 116 height 19
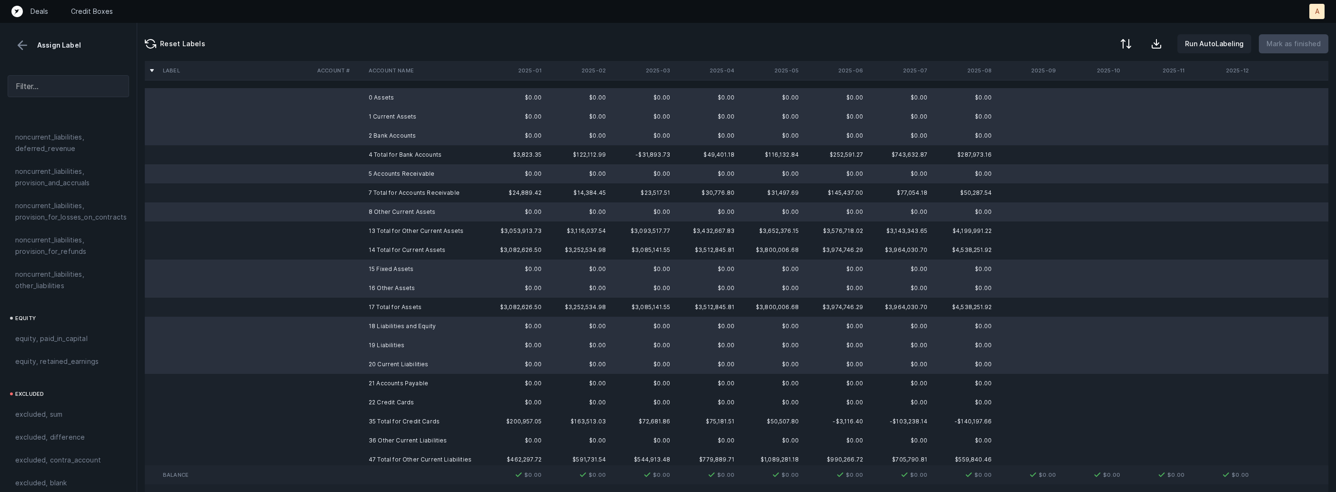
click at [373, 380] on td "21 Accounts Payable" at bounding box center [423, 383] width 116 height 19
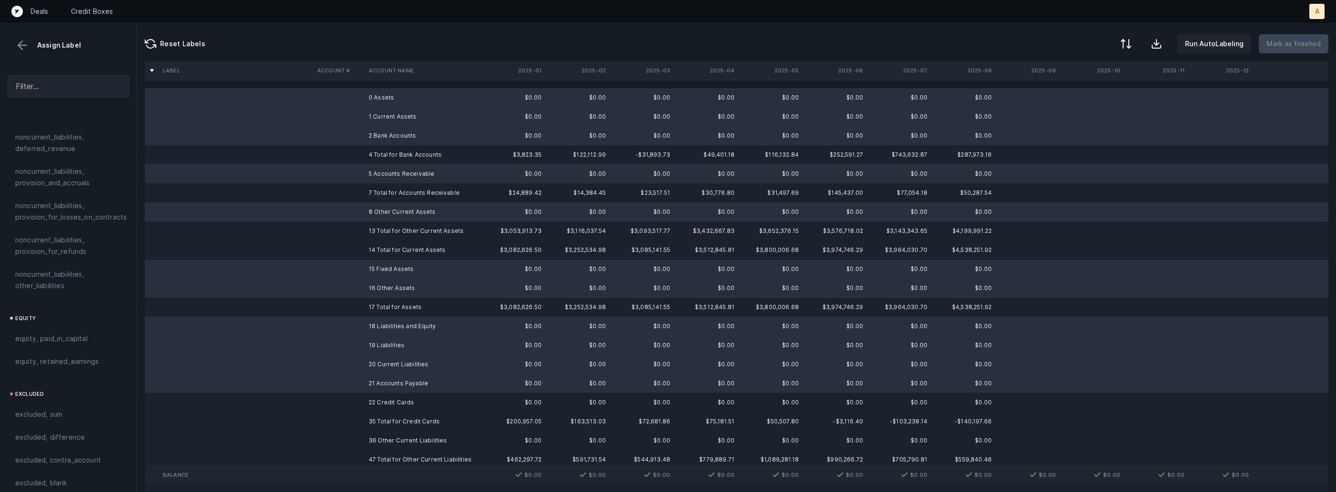
click at [366, 399] on td "22 Credit Cards" at bounding box center [423, 402] width 116 height 19
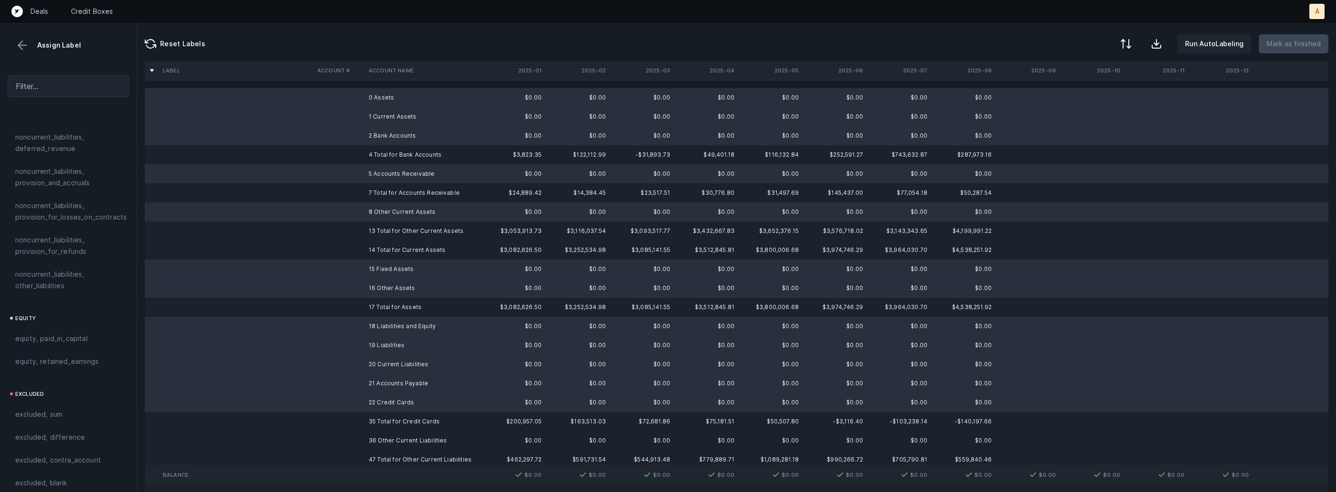
click at [362, 446] on td at bounding box center [338, 440] width 51 height 19
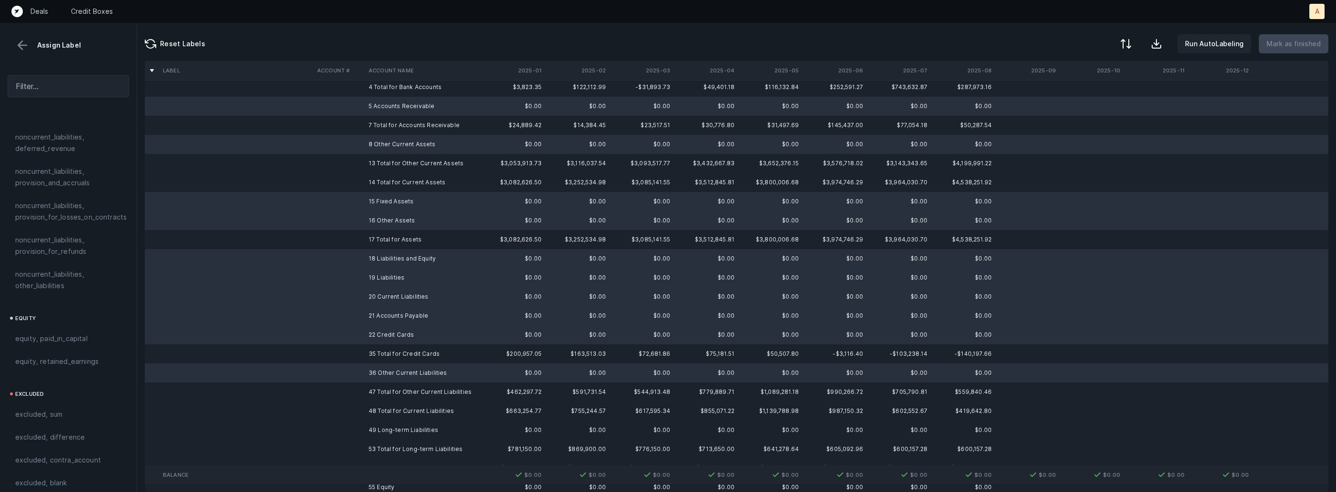
scroll to position [143, 0]
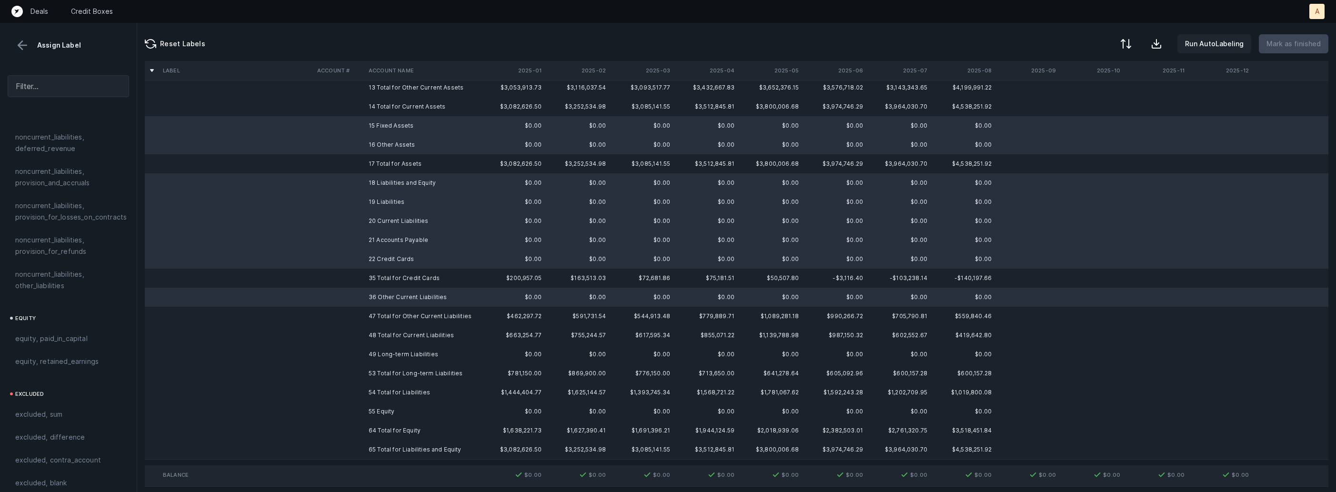
click at [393, 355] on td "49 Long-term Liabilities" at bounding box center [423, 354] width 116 height 19
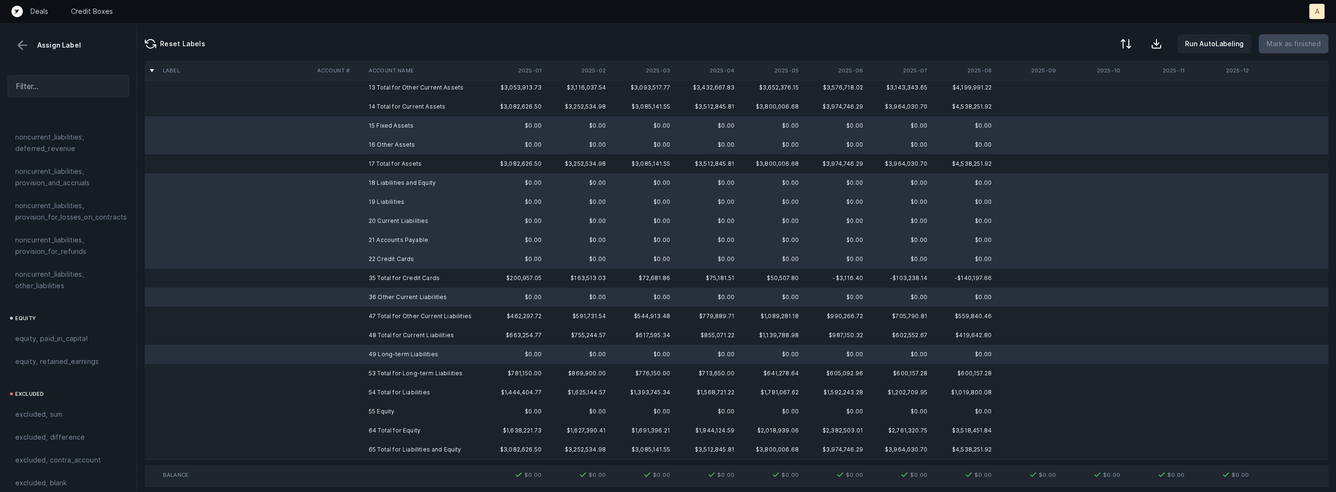
click at [379, 416] on td "55 Equity" at bounding box center [423, 411] width 116 height 19
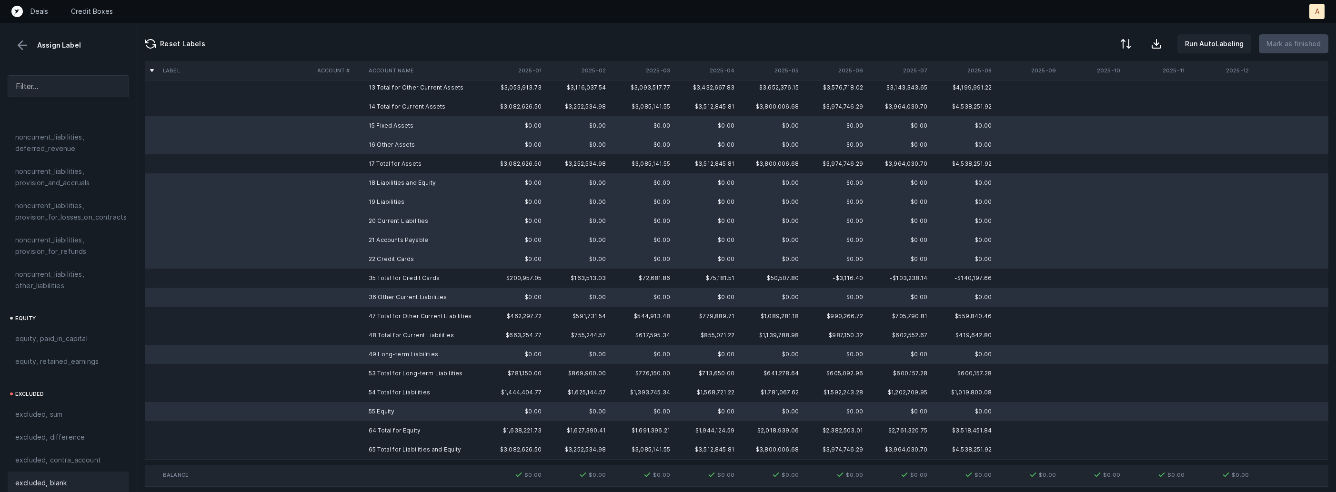
click at [87, 477] on div "excluded, blank" at bounding box center [68, 482] width 106 height 11
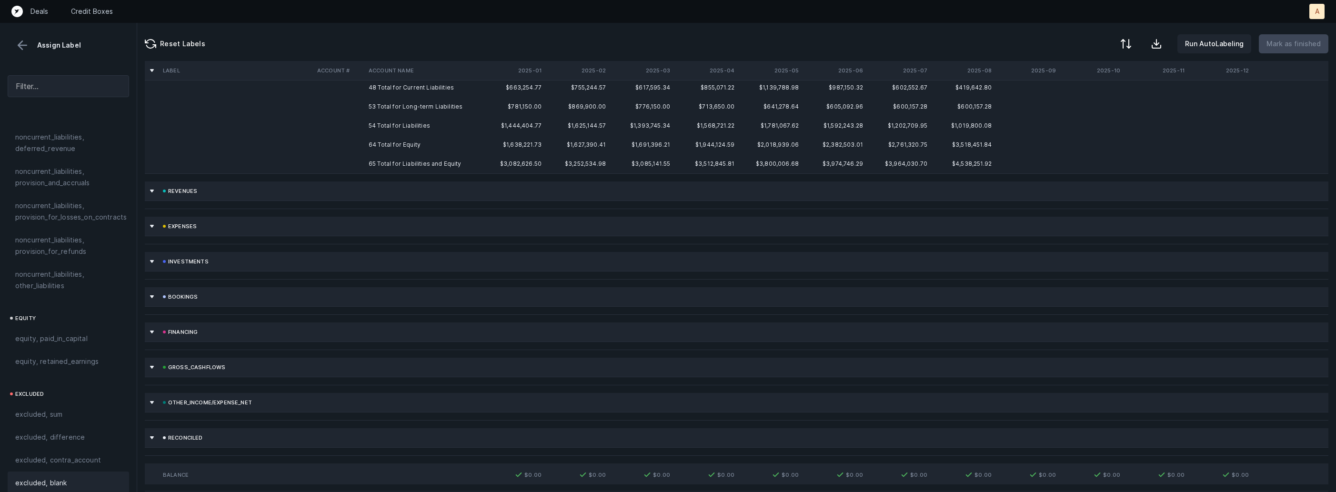
scroll to position [0, 0]
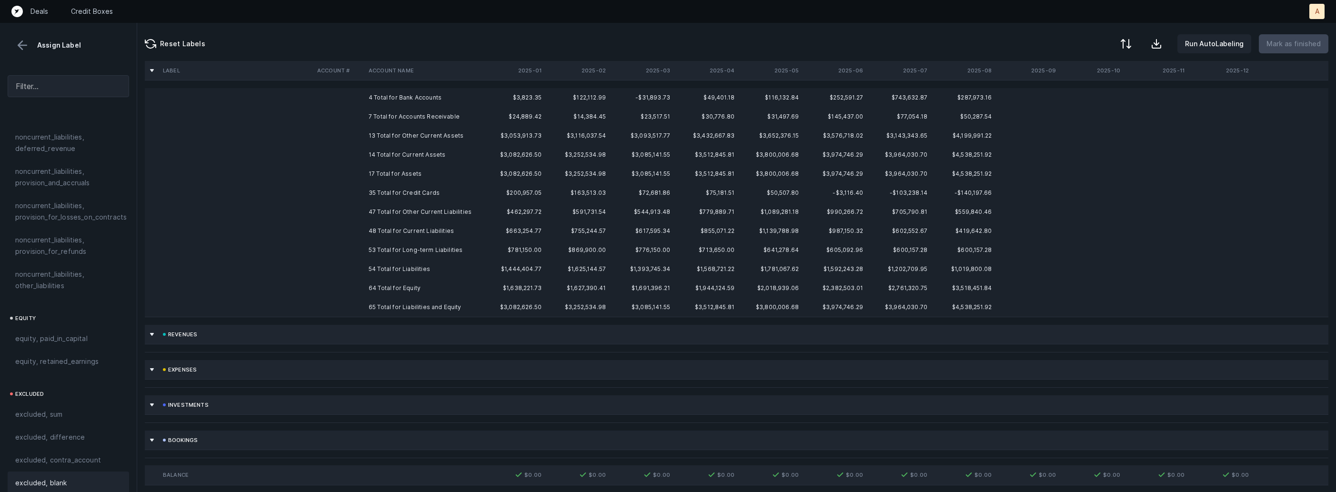
click at [427, 103] on td "4 Total for Bank Accounts" at bounding box center [423, 97] width 116 height 19
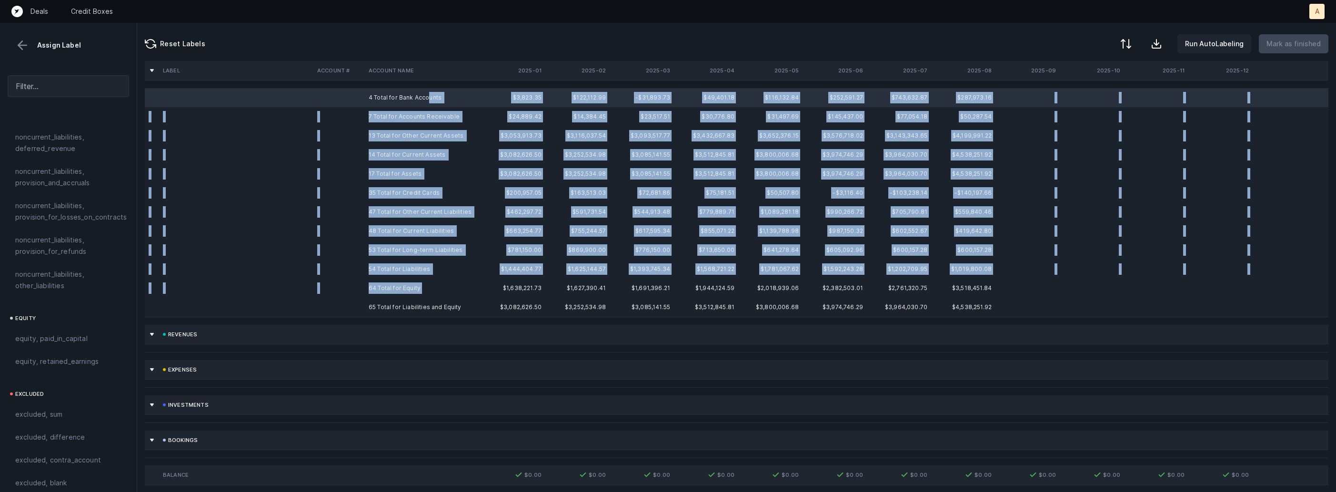
click at [414, 295] on td "64 Total for Equity" at bounding box center [423, 288] width 116 height 19
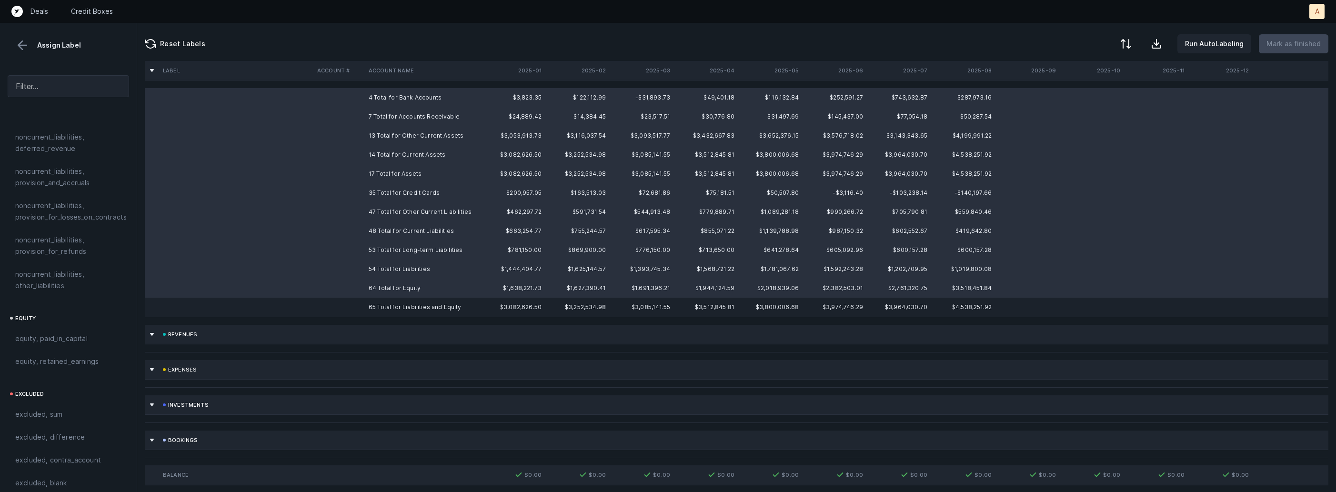
click at [410, 302] on td "65 Total for Liabilities and Equity" at bounding box center [423, 307] width 116 height 19
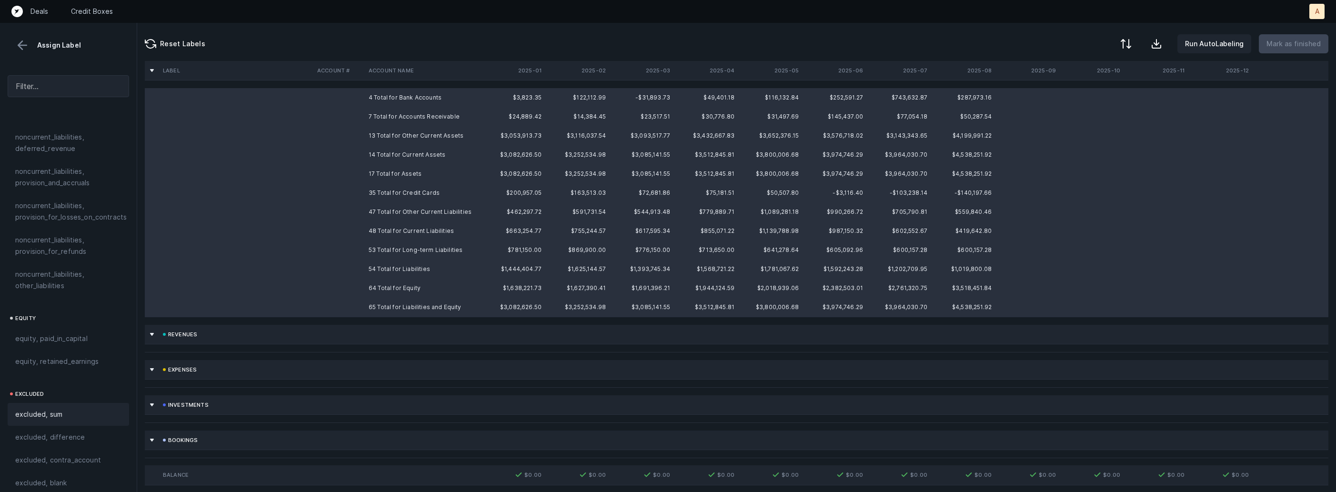
click at [55, 403] on div "excluded, sum" at bounding box center [68, 414] width 121 height 23
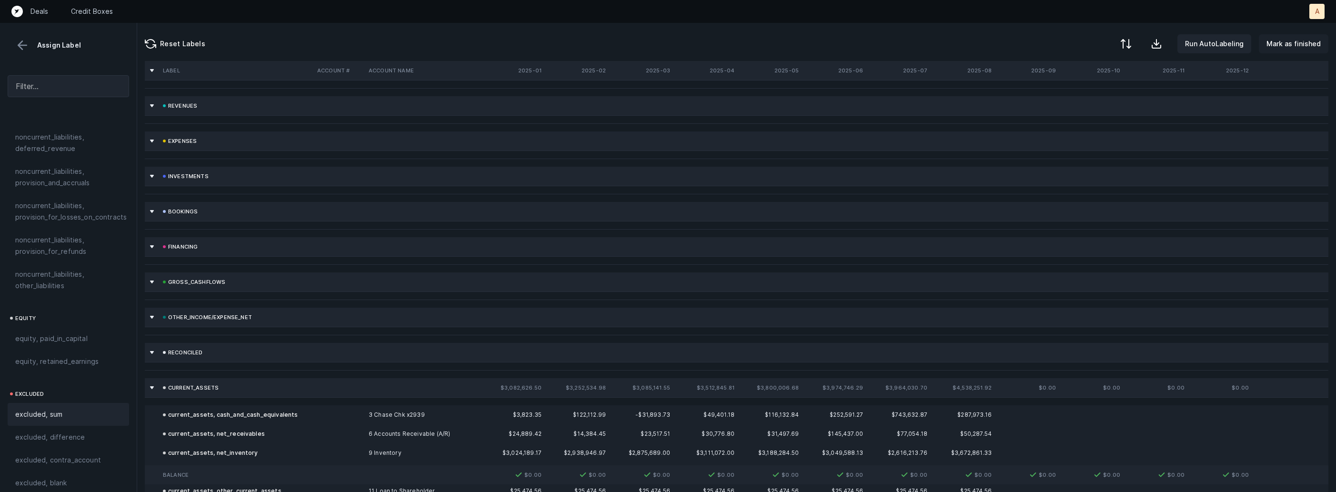
click at [1284, 48] on p "Mark as finished" at bounding box center [1294, 43] width 54 height 11
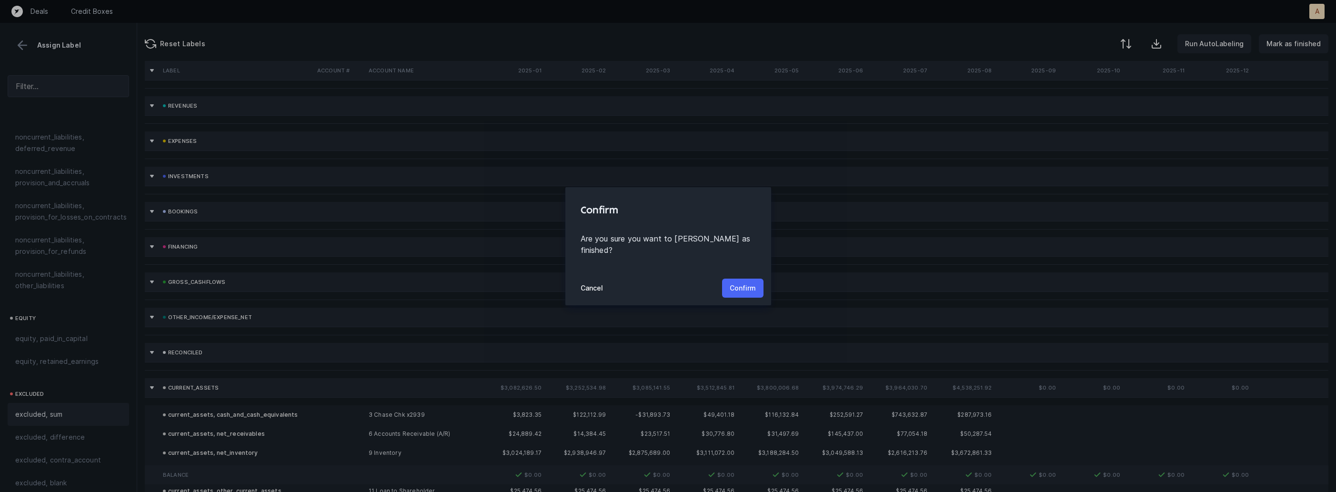
click at [743, 282] on p "Confirm" at bounding box center [743, 287] width 26 height 11
click at [743, 276] on div "Cancel Confirm" at bounding box center [668, 288] width 206 height 34
click at [739, 284] on p "Confirm" at bounding box center [743, 287] width 26 height 11
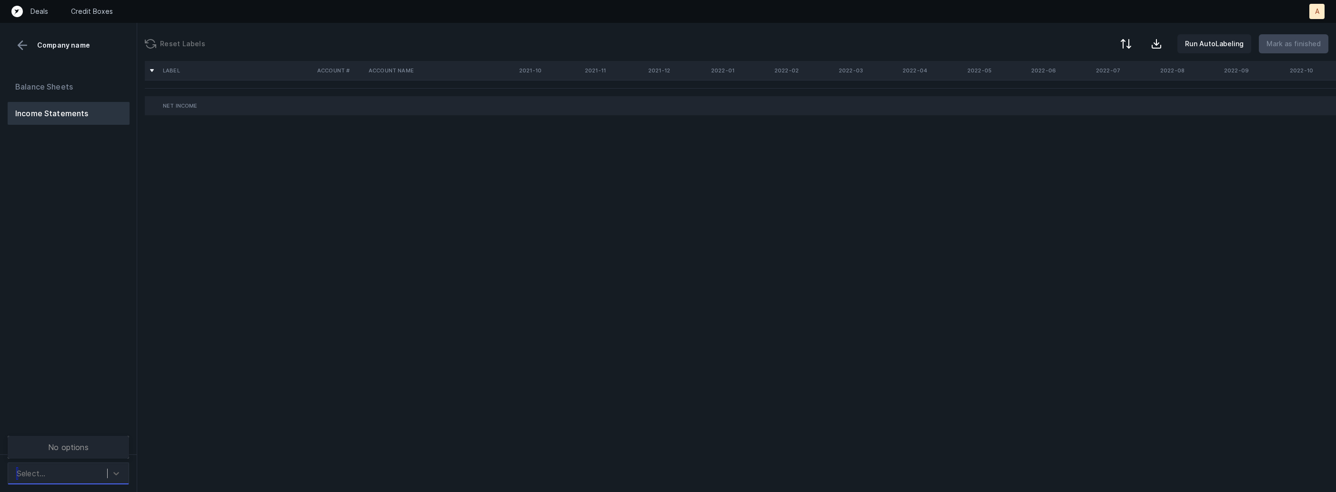
click at [65, 480] on div "Select..." at bounding box center [59, 473] width 95 height 17
click at [89, 477] on div "Select..." at bounding box center [59, 473] width 95 height 17
click at [78, 475] on div "Select..." at bounding box center [59, 473] width 95 height 17
click at [90, 475] on div "Select..." at bounding box center [59, 473] width 95 height 17
click at [64, 469] on div "Select..." at bounding box center [59, 473] width 95 height 17
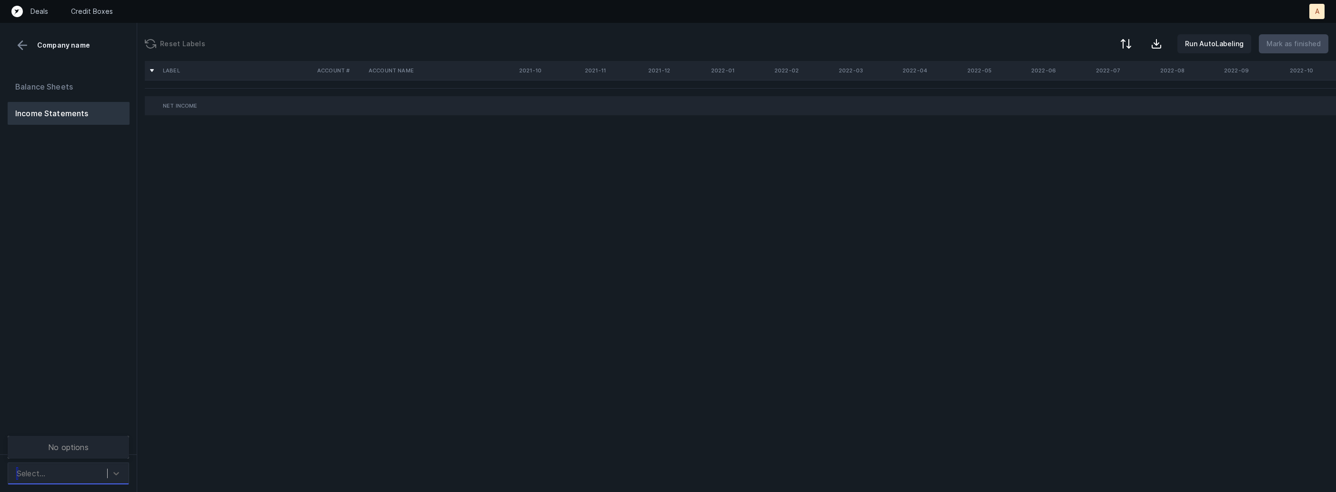
click at [106, 471] on div "Select..." at bounding box center [59, 473] width 95 height 17
click at [88, 470] on div "Select..." at bounding box center [59, 473] width 95 height 17
click at [77, 473] on div "Select..." at bounding box center [59, 473] width 95 height 17
click at [115, 477] on icon at bounding box center [116, 474] width 10 height 10
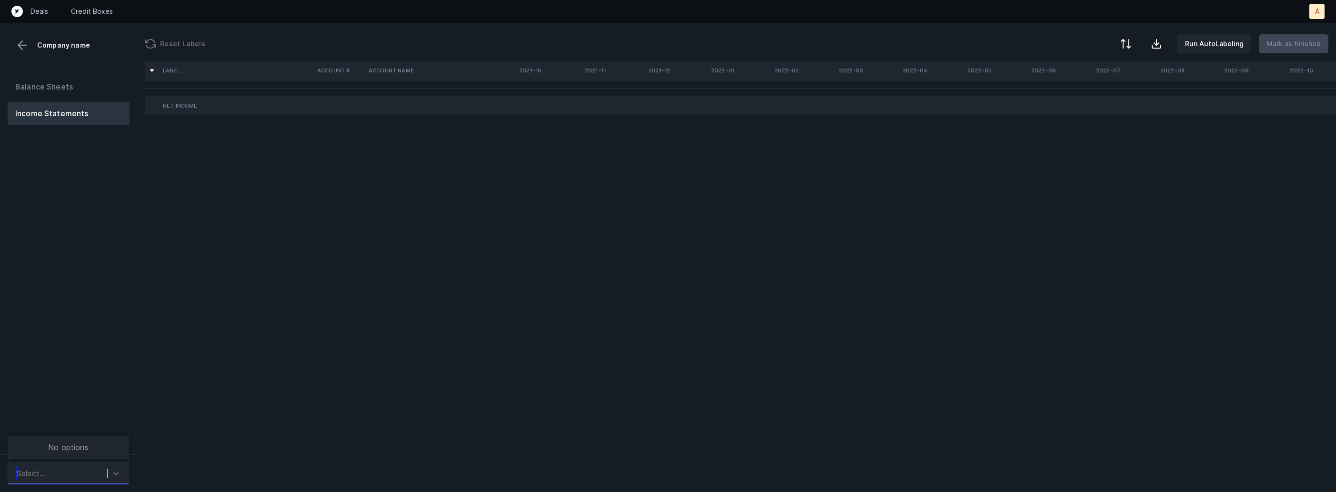
click at [105, 470] on div "Select..." at bounding box center [59, 473] width 95 height 17
click at [87, 426] on div "Balance Sheets Income Statements" at bounding box center [68, 261] width 137 height 387
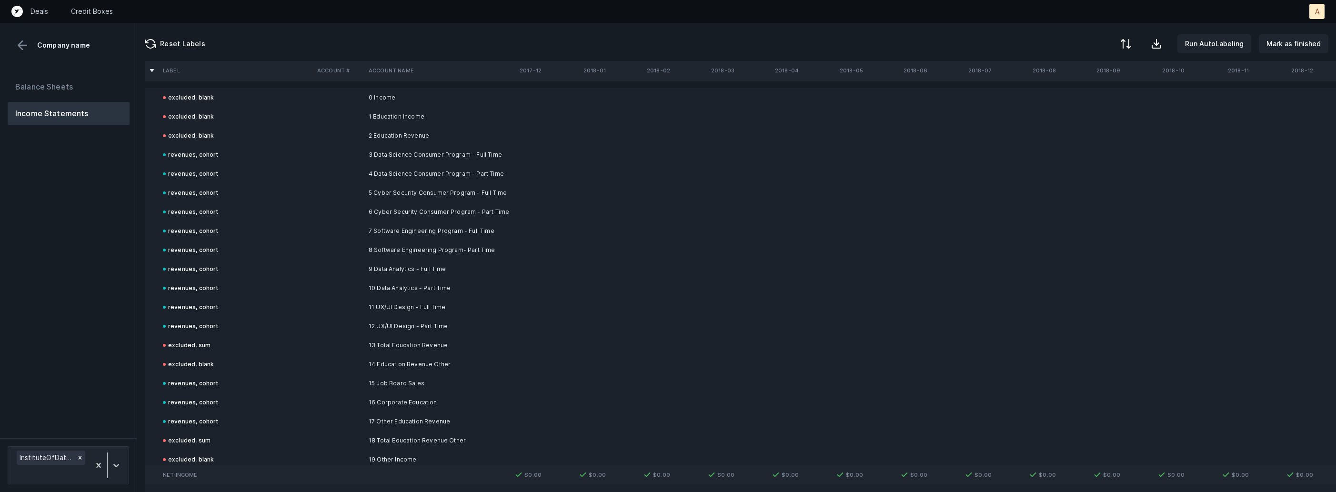
click at [33, 343] on div "Balance Sheets Income Statements" at bounding box center [68, 253] width 137 height 371
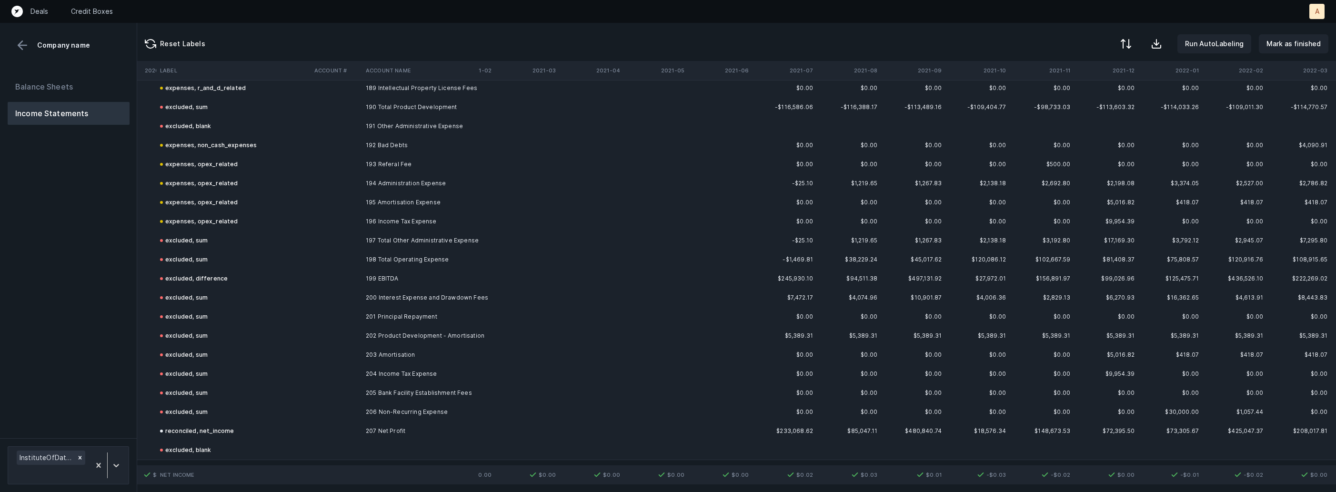
scroll to position [3611, 3136]
